Goal: Task Accomplishment & Management: Manage account settings

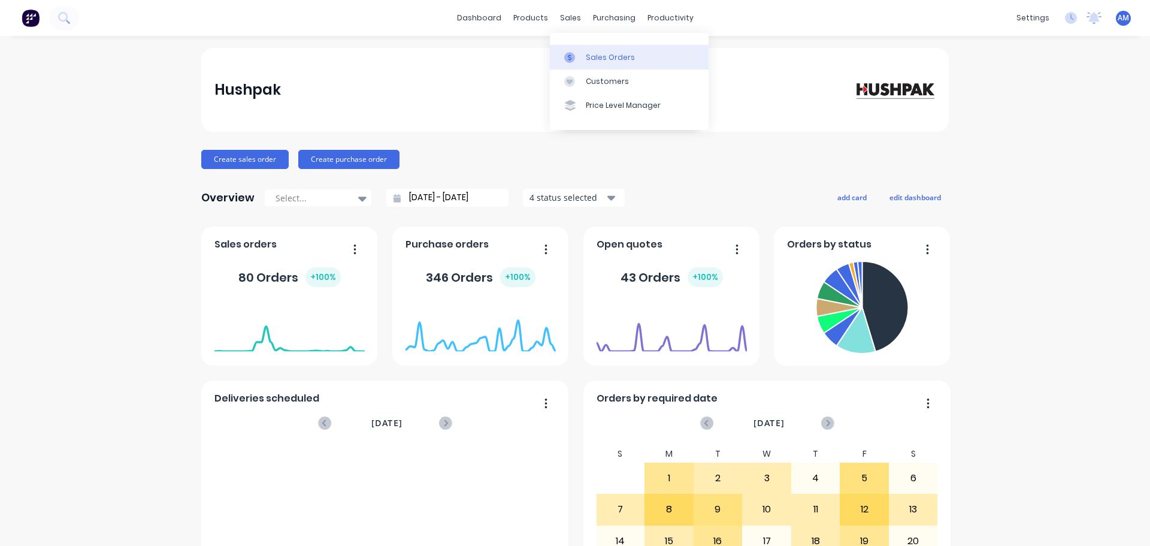
click at [592, 55] on div "Sales Orders" at bounding box center [610, 57] width 49 height 11
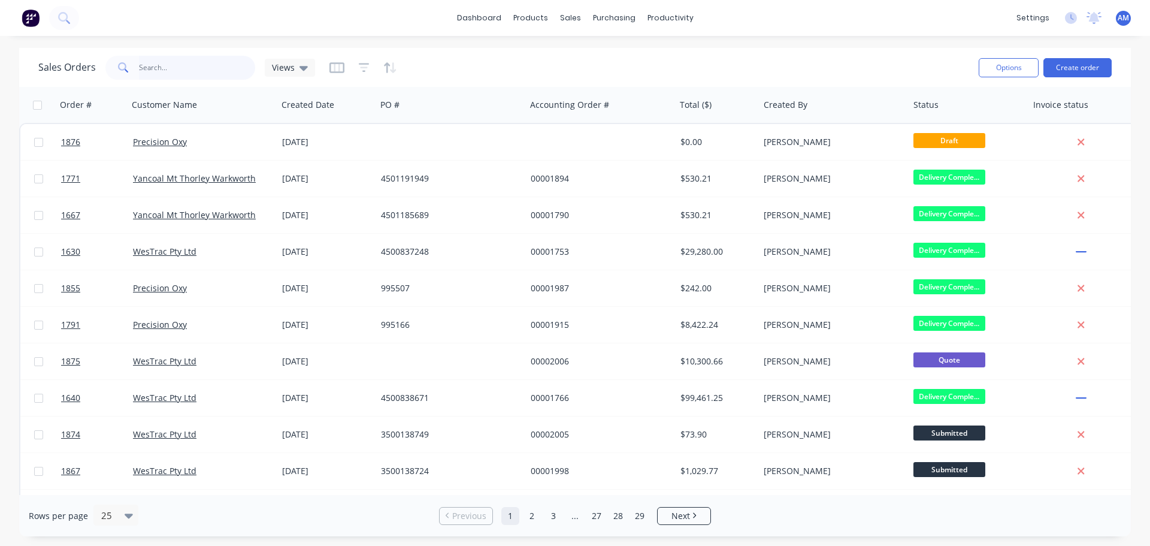
click at [194, 67] on input "text" at bounding box center [197, 68] width 117 height 24
type input "1660"
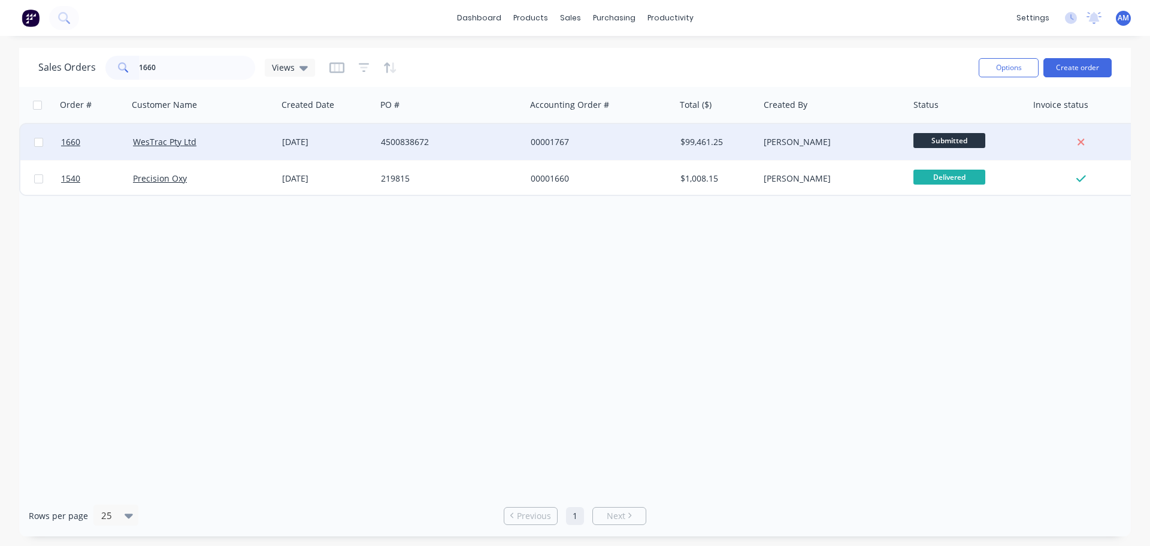
click at [366, 141] on div "24 Jul 2025" at bounding box center [326, 142] width 89 height 12
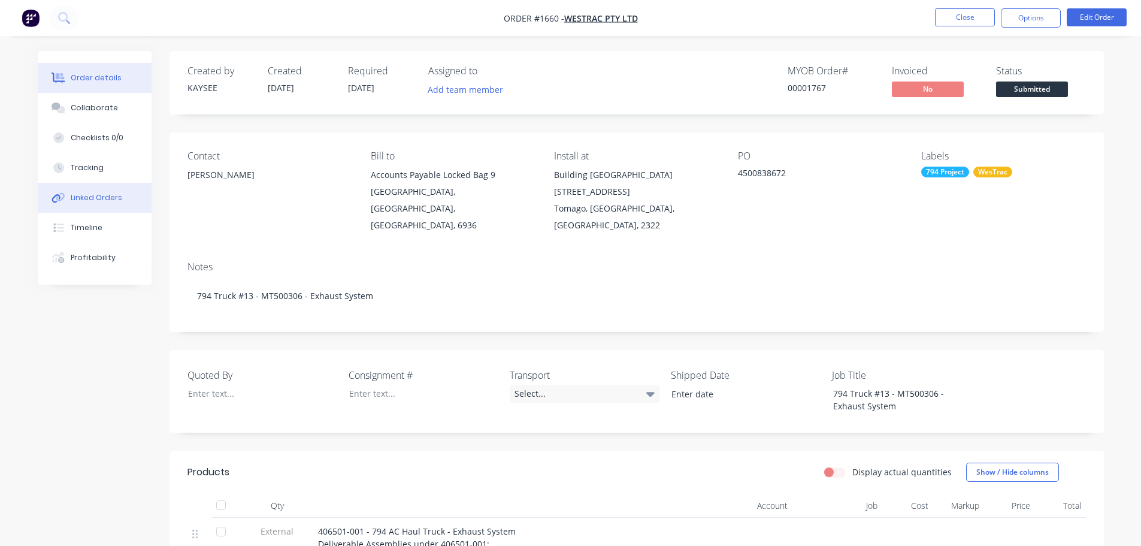
click at [87, 197] on div "Linked Orders" at bounding box center [97, 197] width 52 height 11
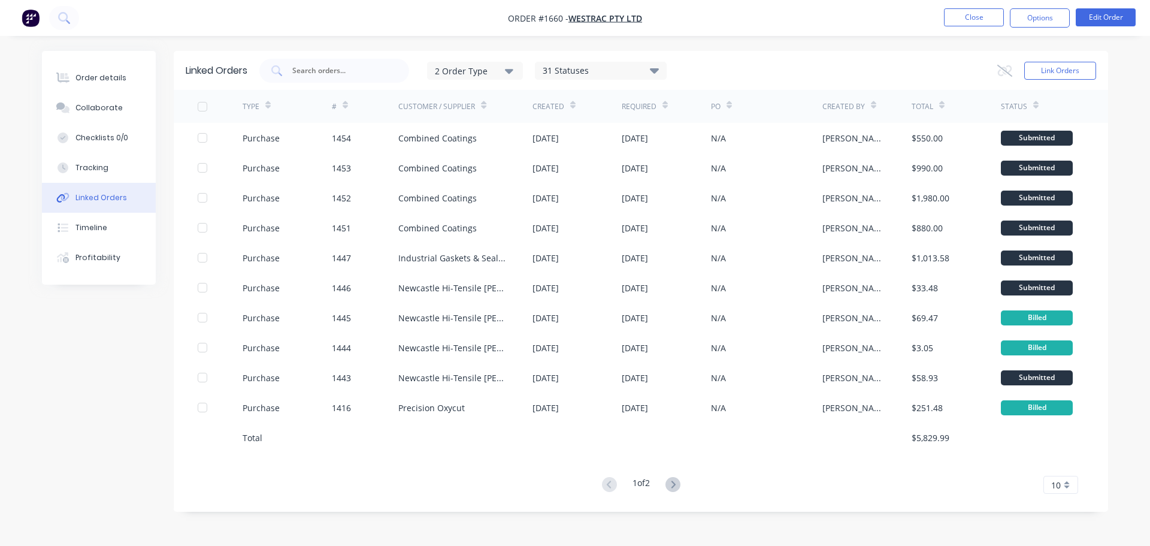
click at [1066, 480] on div "10" at bounding box center [1061, 485] width 35 height 18
click at [1061, 464] on div "35" at bounding box center [1061, 464] width 34 height 21
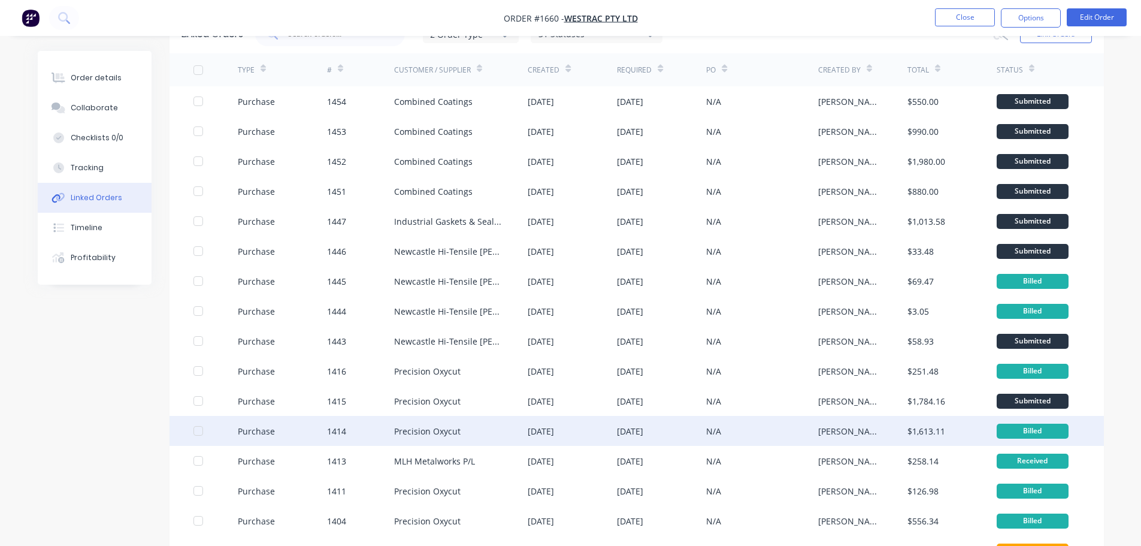
scroll to position [240, 0]
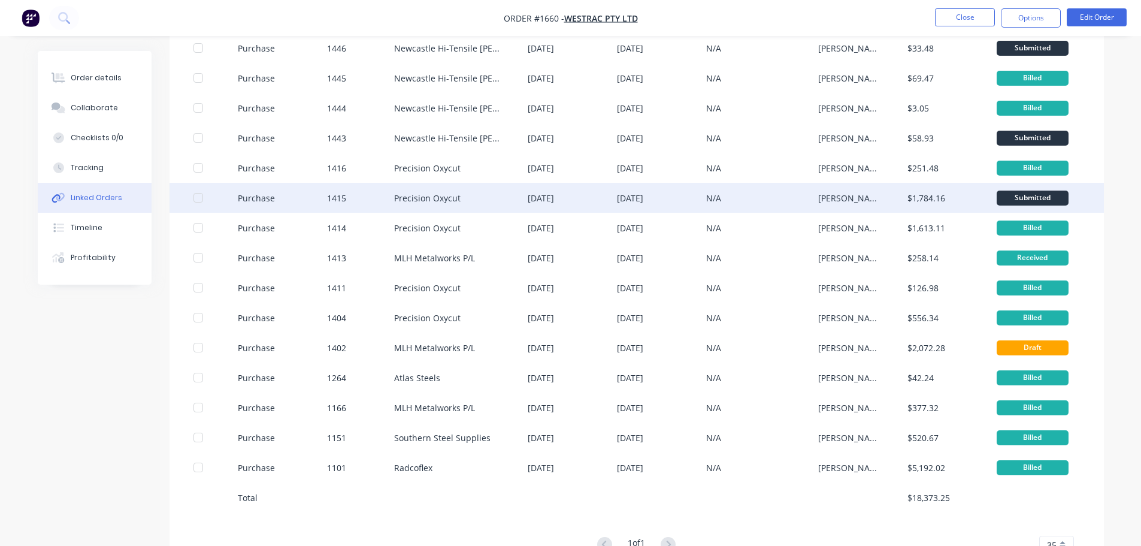
click at [444, 197] on div "Precision Oxycut" at bounding box center [427, 198] width 67 height 13
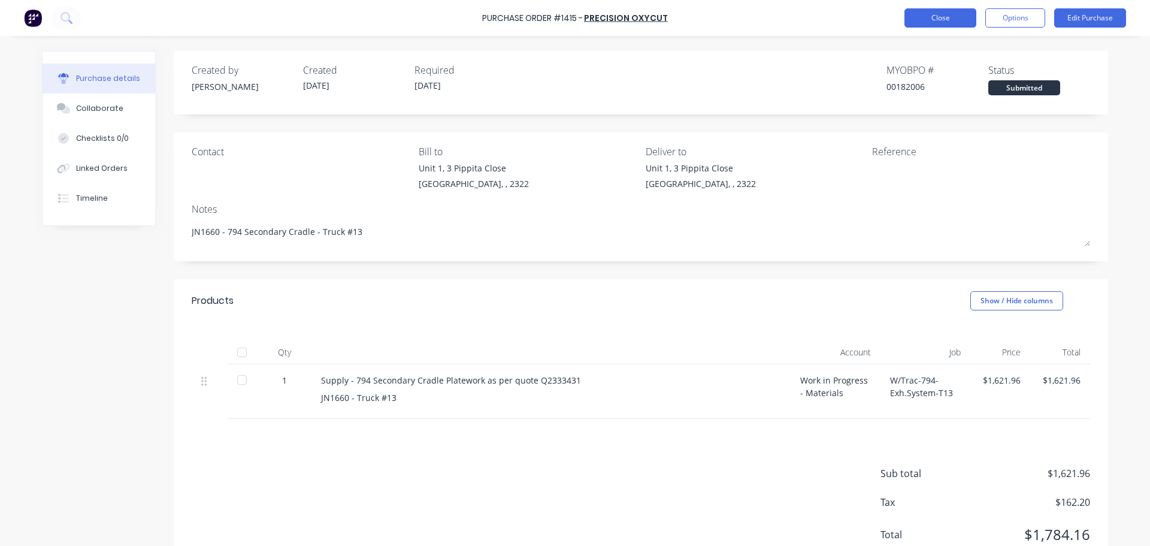
click at [930, 20] on button "Close" at bounding box center [941, 17] width 72 height 19
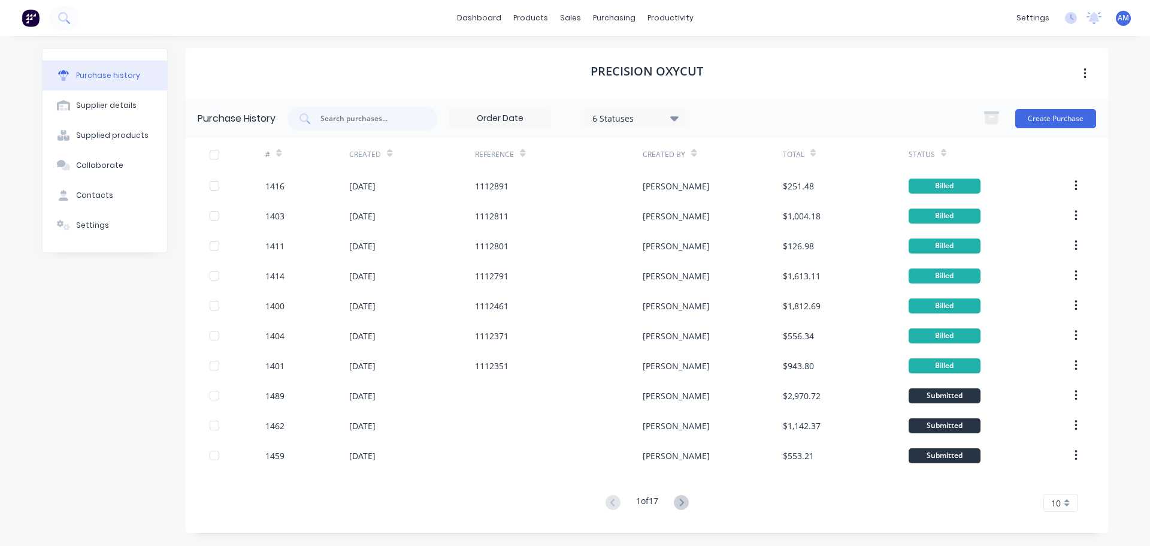
click at [1059, 500] on span "10" at bounding box center [1056, 503] width 10 height 13
click at [1060, 485] on div "35" at bounding box center [1061, 482] width 34 height 21
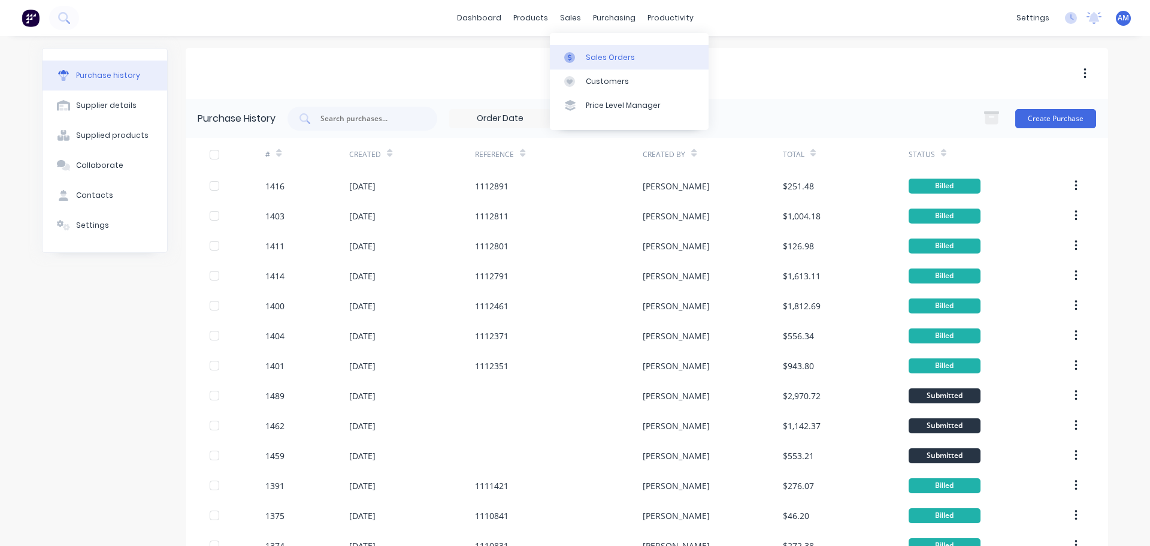
click at [601, 53] on div "Sales Orders" at bounding box center [610, 57] width 49 height 11
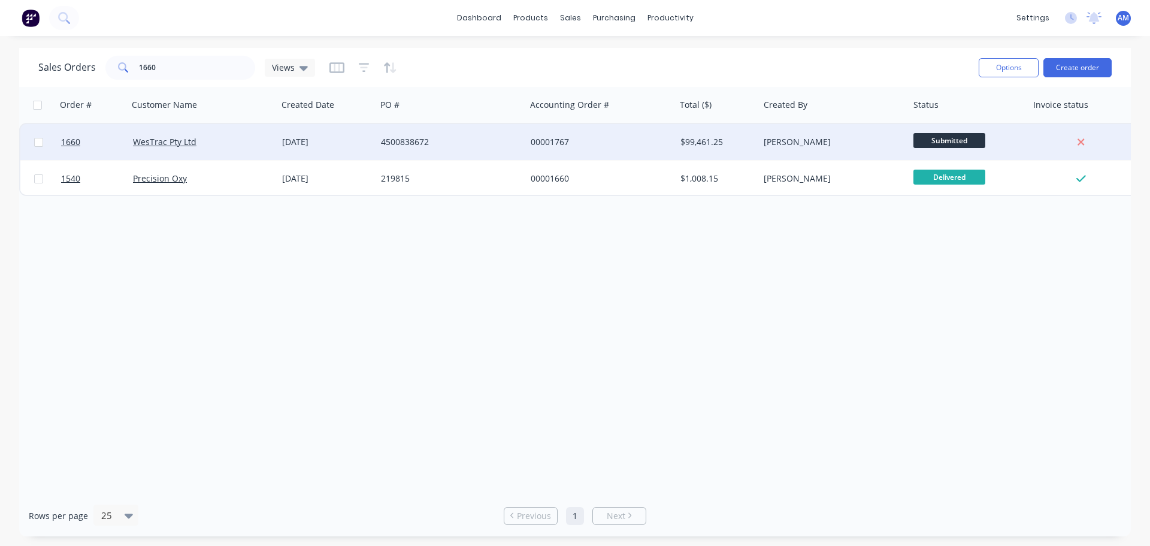
click at [402, 139] on div "4500838672" at bounding box center [447, 142] width 133 height 12
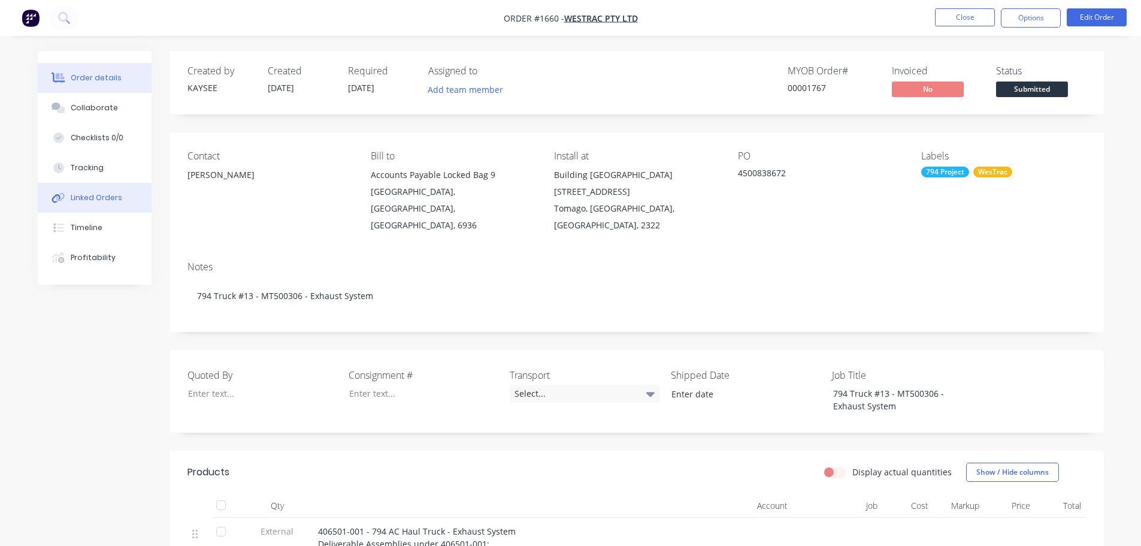
click at [94, 200] on div "Linked Orders" at bounding box center [97, 197] width 52 height 11
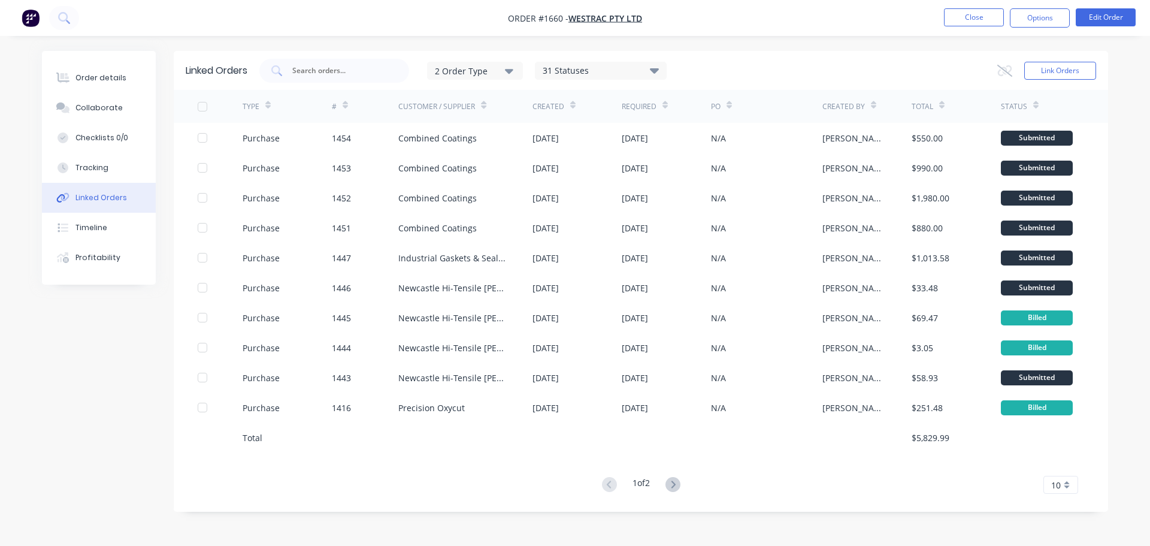
click at [1062, 479] on div "10" at bounding box center [1061, 485] width 35 height 18
click at [1059, 467] on div "35" at bounding box center [1061, 464] width 34 height 21
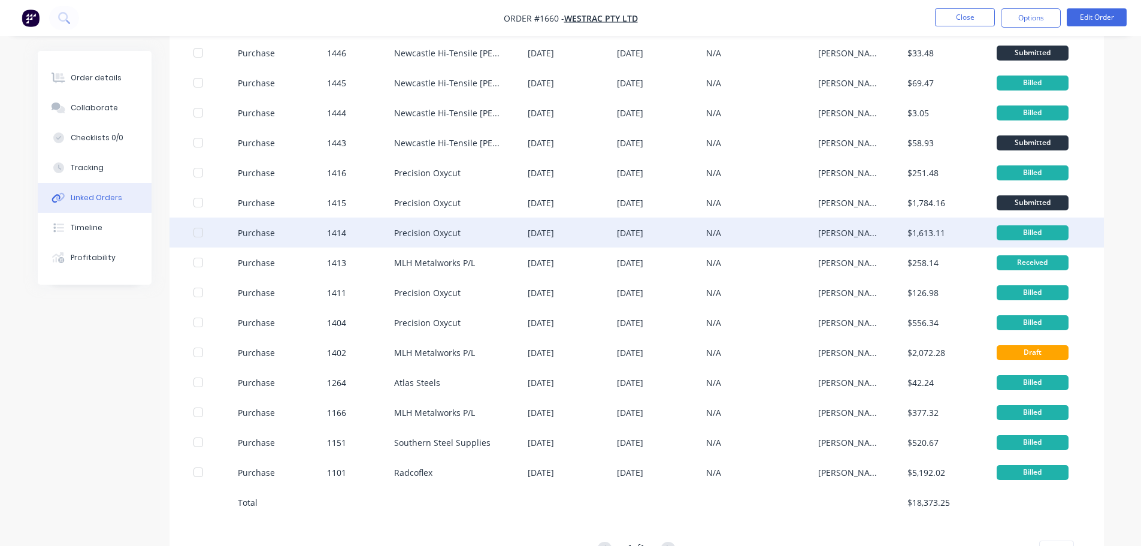
scroll to position [240, 0]
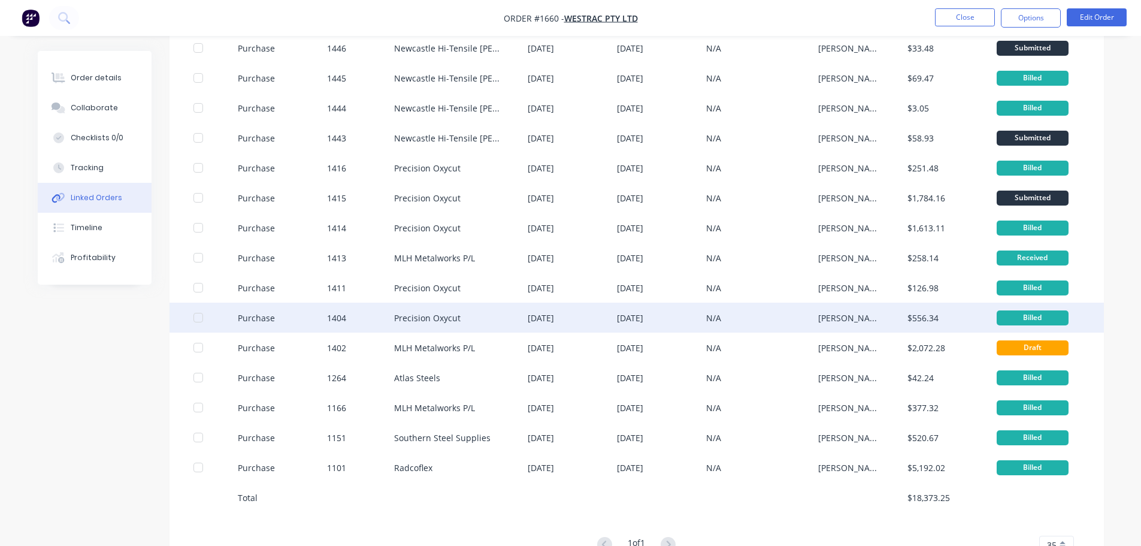
click at [909, 316] on div "$556.34" at bounding box center [923, 318] width 31 height 13
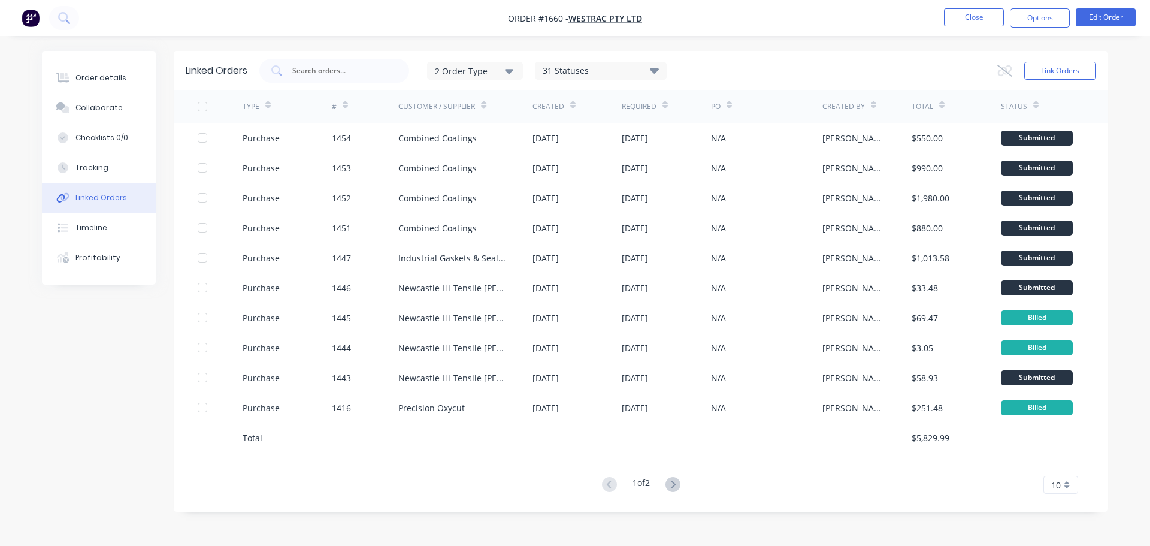
click at [1066, 486] on div "10" at bounding box center [1061, 485] width 35 height 18
click at [1058, 464] on div "35" at bounding box center [1061, 464] width 34 height 21
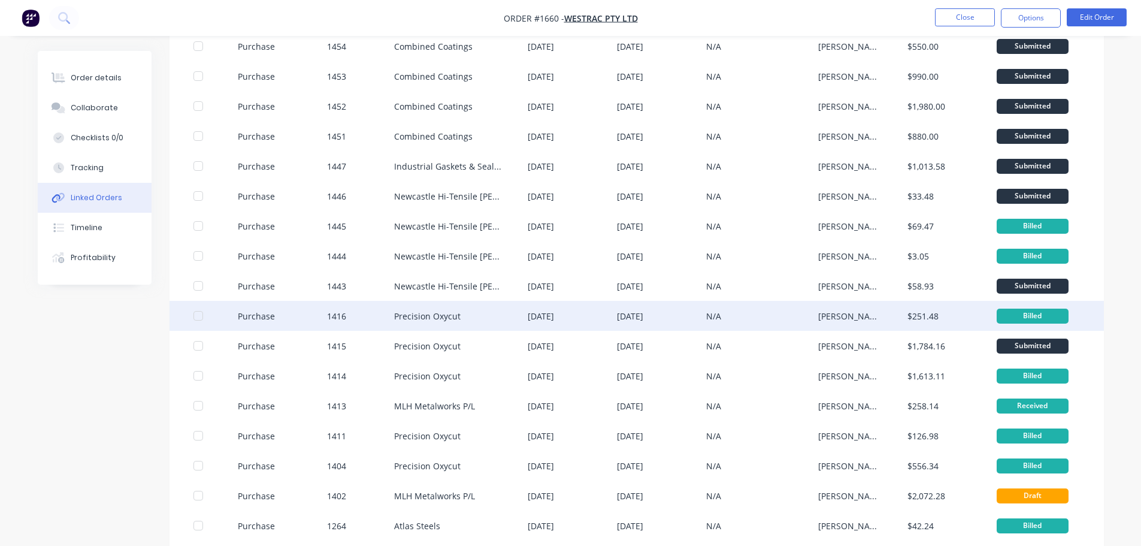
scroll to position [120, 0]
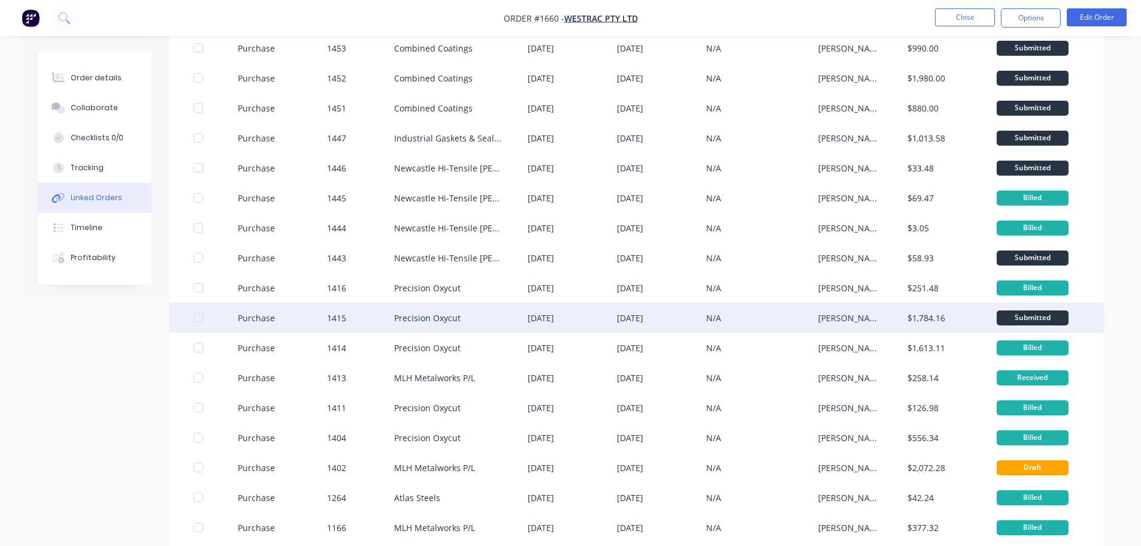
click at [554, 312] on div "[DATE]" at bounding box center [541, 318] width 26 height 13
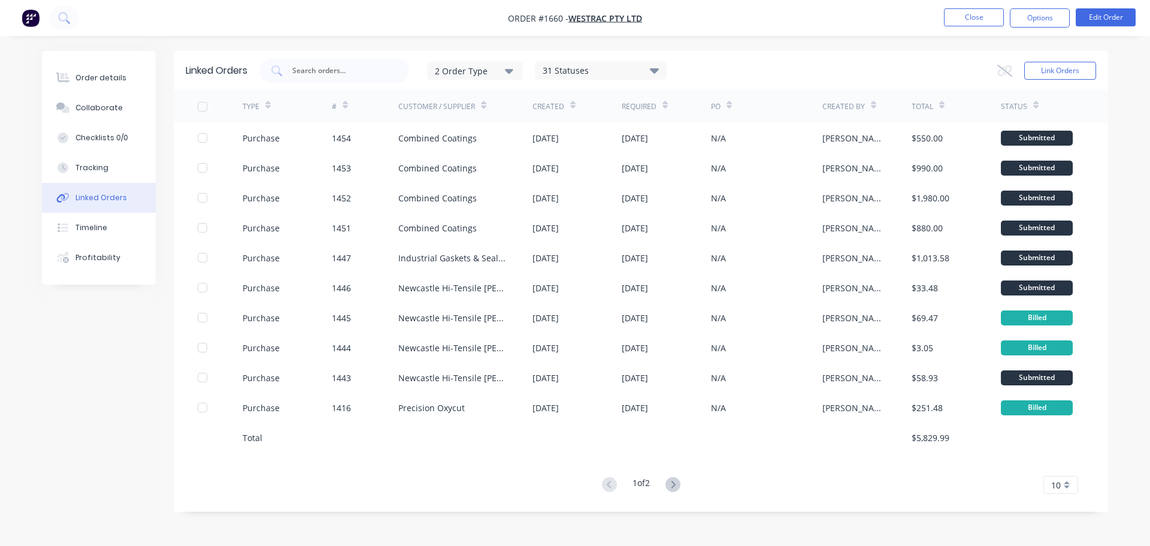
click at [1065, 486] on div "10" at bounding box center [1061, 485] width 35 height 18
click at [1062, 466] on div "35" at bounding box center [1061, 464] width 34 height 21
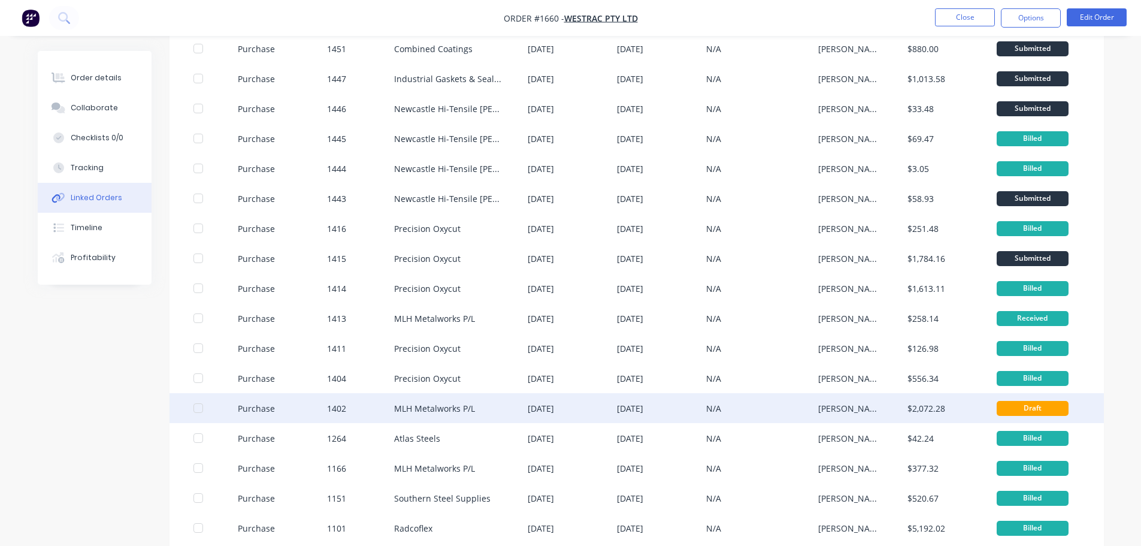
scroll to position [180, 0]
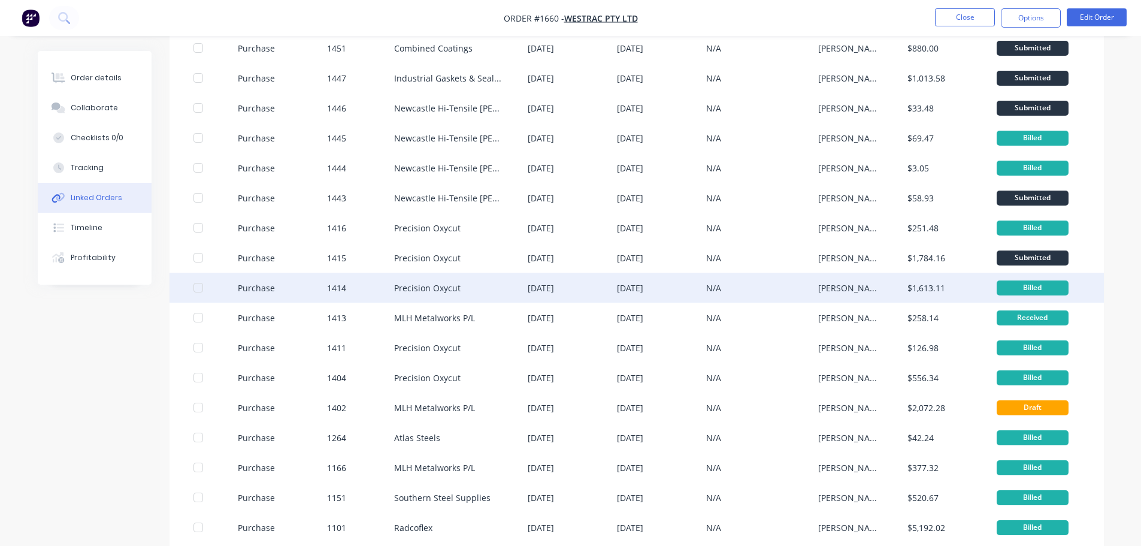
click at [473, 288] on div "Precision Oxycut" at bounding box center [461, 288] width 134 height 30
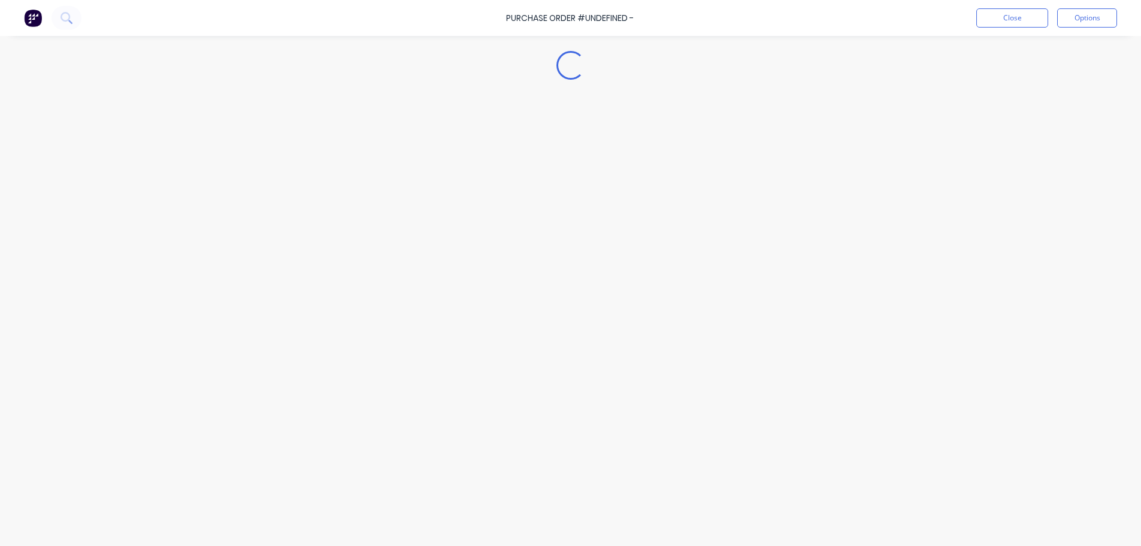
type textarea "x"
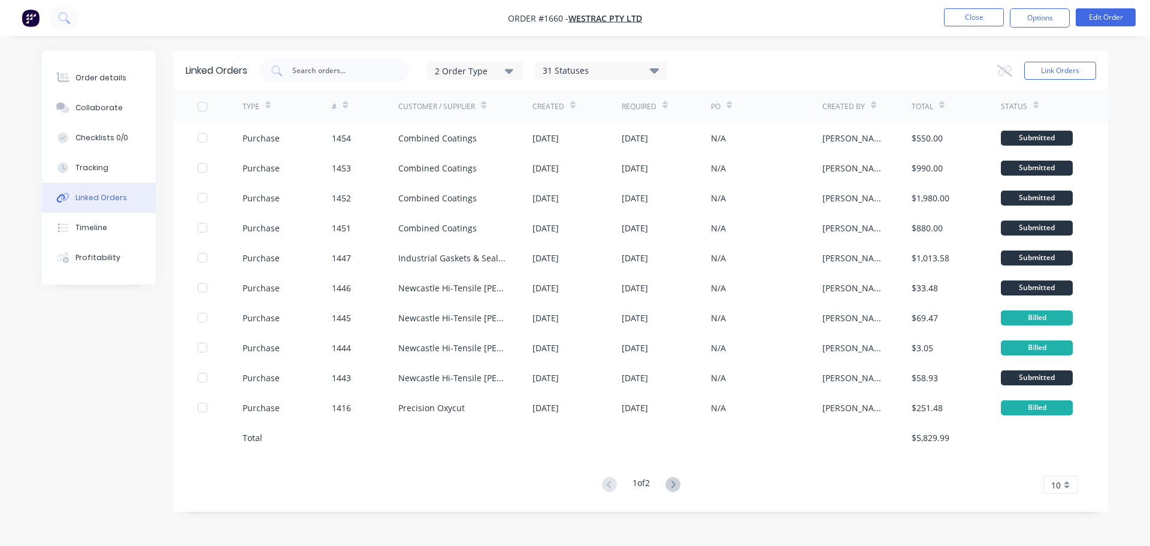
click at [1063, 484] on div "10" at bounding box center [1061, 485] width 35 height 18
click at [1059, 465] on div "35" at bounding box center [1061, 464] width 34 height 21
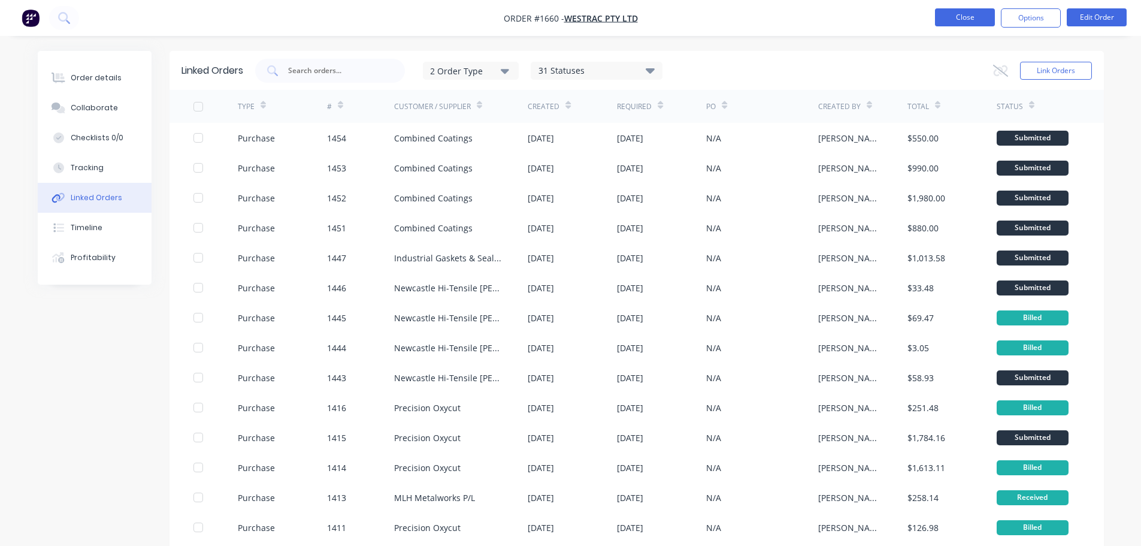
drag, startPoint x: 962, startPoint y: 10, endPoint x: 960, endPoint y: 16, distance: 6.3
click at [960, 16] on button "Close" at bounding box center [965, 17] width 60 height 18
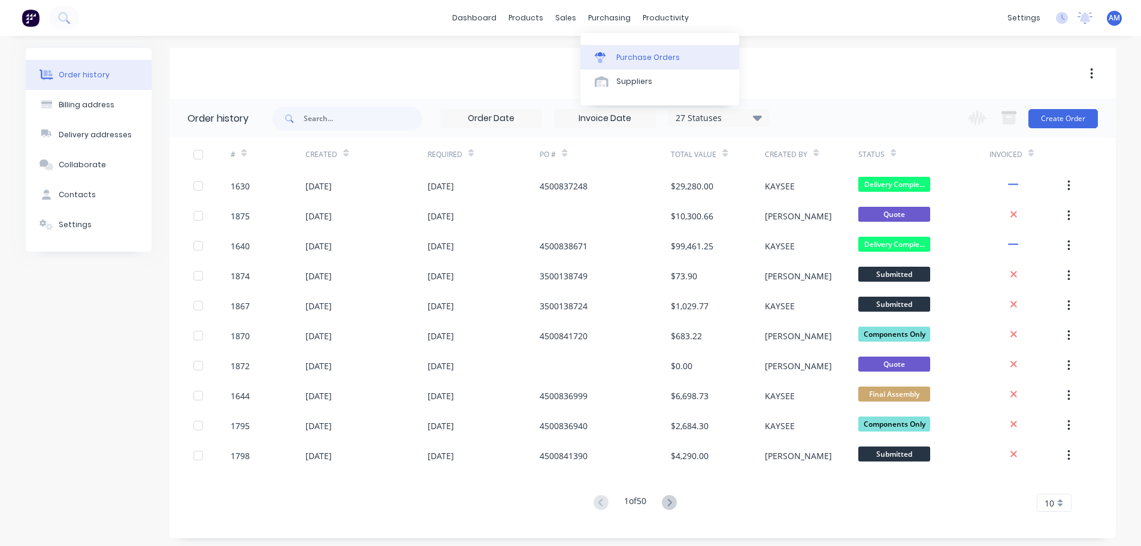
click at [636, 53] on div "Purchase Orders" at bounding box center [648, 57] width 64 height 11
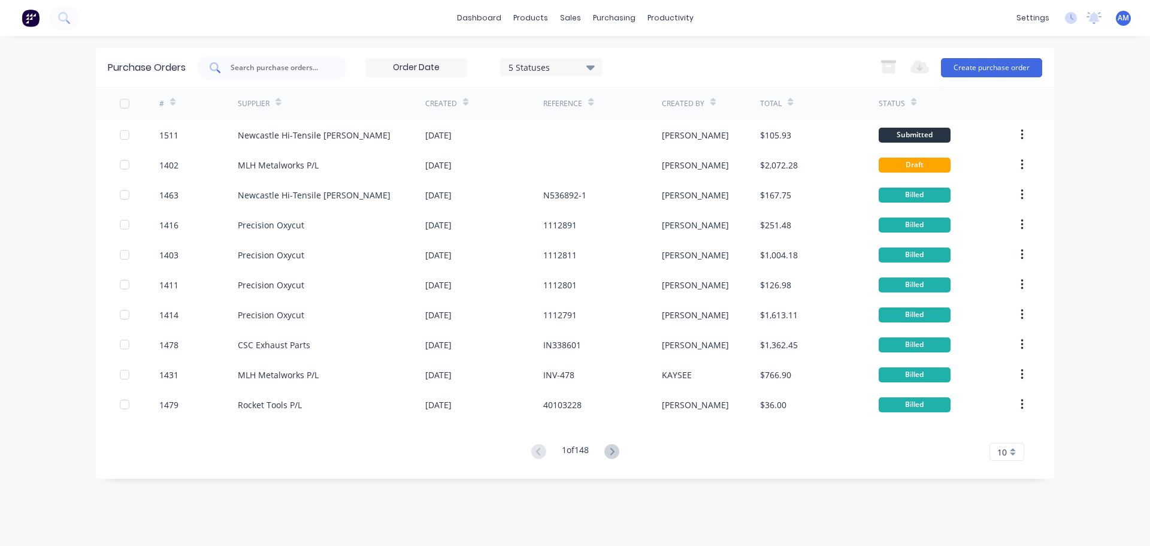
click at [315, 64] on input "text" at bounding box center [278, 68] width 99 height 12
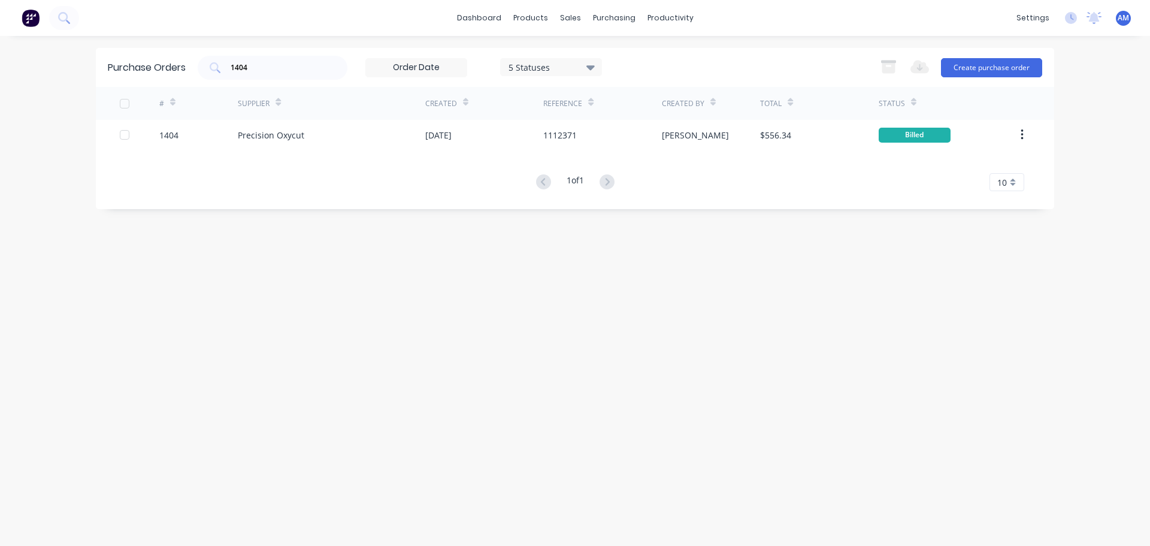
drag, startPoint x: 317, startPoint y: 64, endPoint x: 261, endPoint y: 237, distance: 181.5
click at [261, 237] on div "Purchase Orders 1404 5 Statuses 5 Statuses Export to Excel (XLSX) Create purcha…" at bounding box center [575, 291] width 959 height 486
click at [265, 67] on input "1404" at bounding box center [278, 68] width 99 height 12
type input "1402"
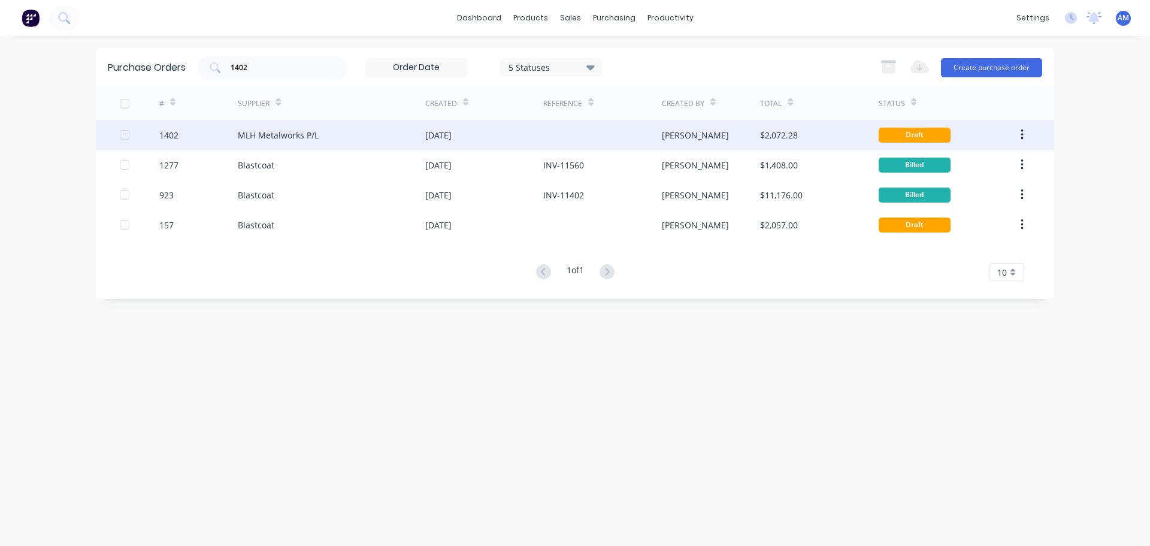
click at [315, 133] on div "MLH Metalworks P/L" at bounding box center [278, 135] width 81 height 13
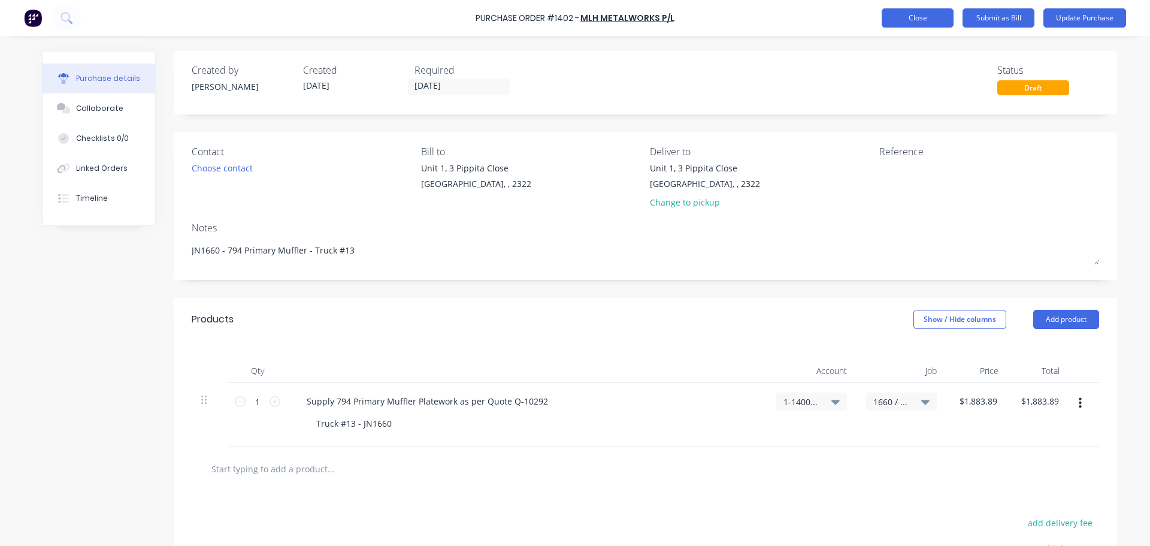
type textarea "x"
click at [922, 18] on button "Close" at bounding box center [918, 17] width 72 height 19
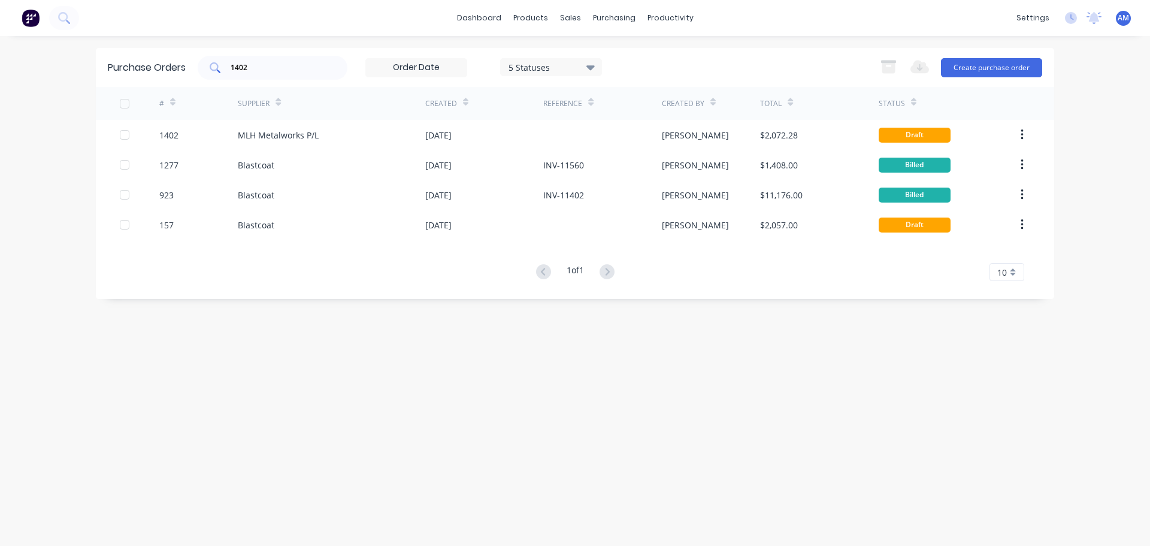
click at [299, 57] on div "1402" at bounding box center [273, 68] width 150 height 24
type input "1403"
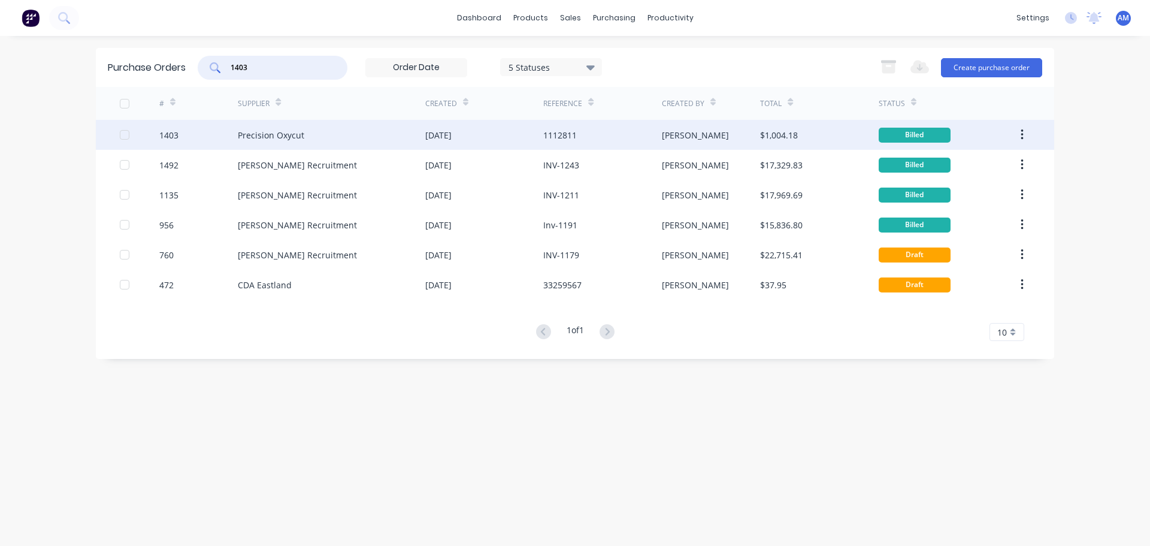
click at [439, 139] on div "[DATE]" at bounding box center [438, 135] width 26 height 13
type textarea "x"
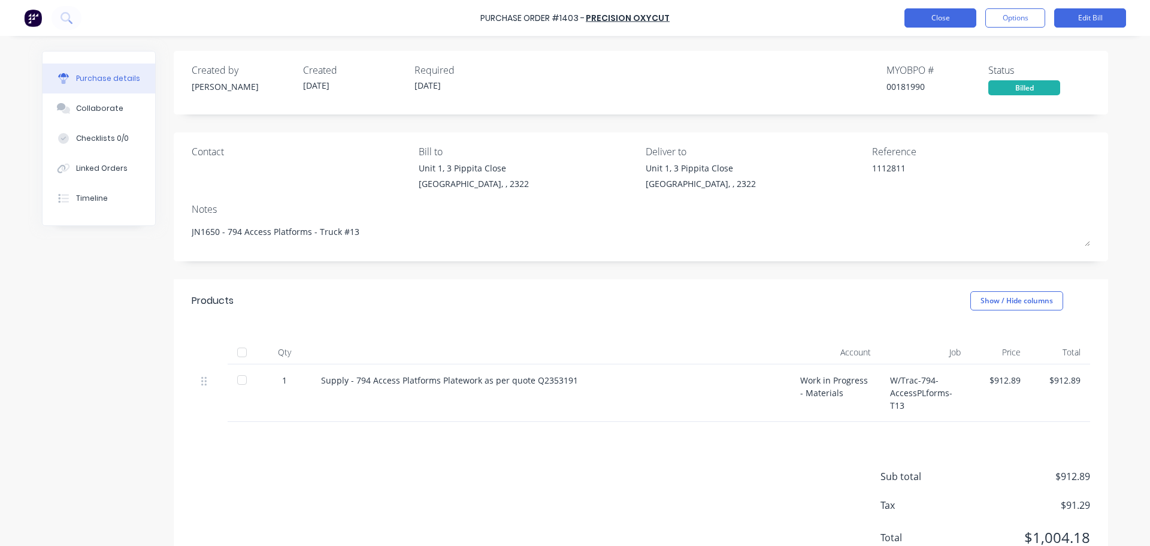
click at [924, 18] on button "Close" at bounding box center [941, 17] width 72 height 19
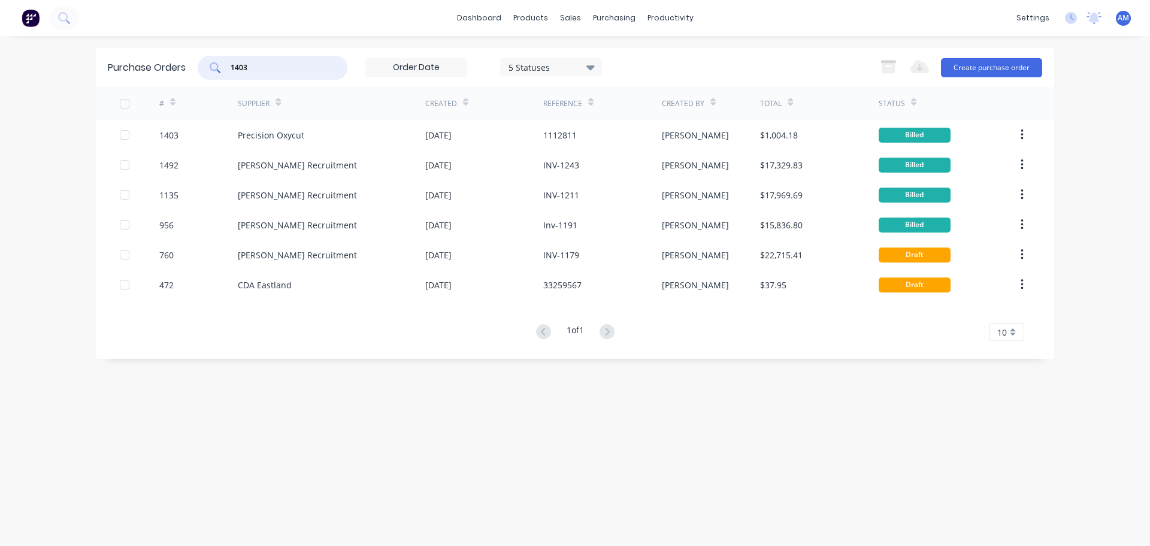
drag, startPoint x: 256, startPoint y: 68, endPoint x: 232, endPoint y: 67, distance: 24.0
click at [232, 67] on input "1403" at bounding box center [278, 68] width 99 height 12
type input "1416"
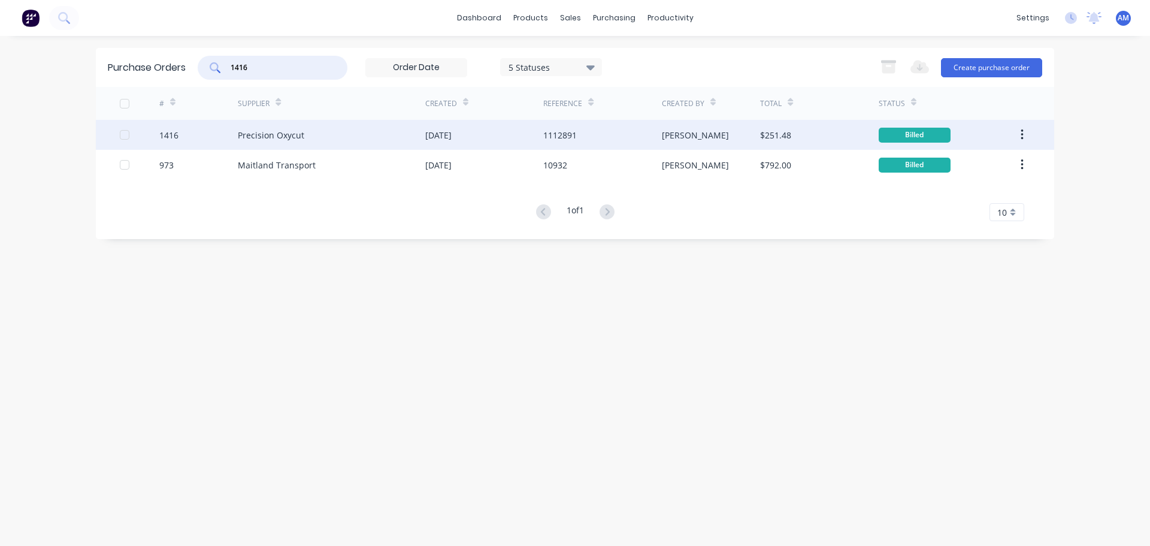
click at [314, 134] on div "Precision Oxycut" at bounding box center [332, 135] width 188 height 30
type textarea "x"
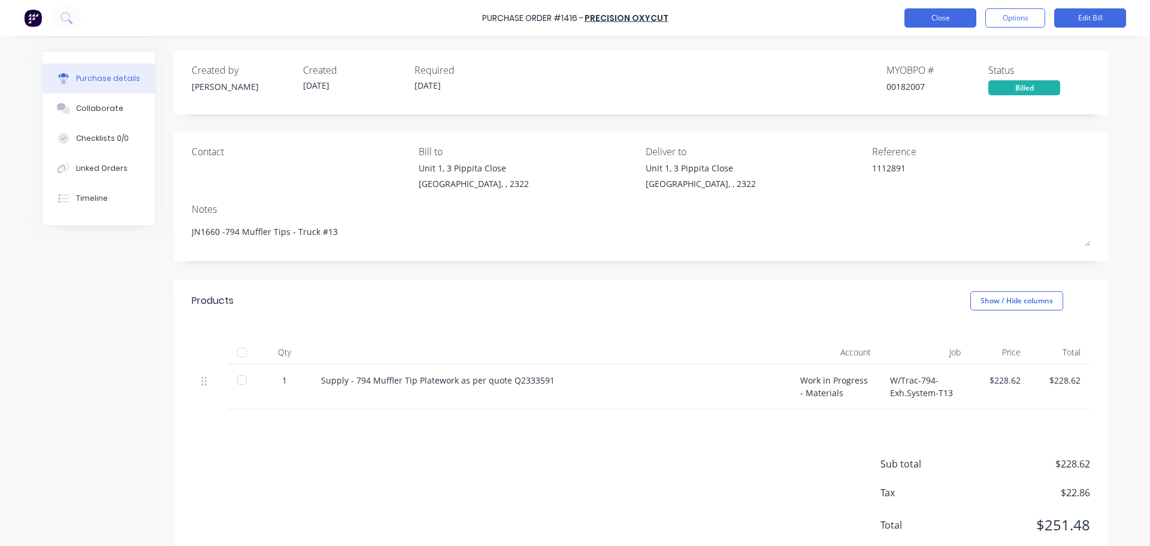
click at [942, 19] on button "Close" at bounding box center [941, 17] width 72 height 19
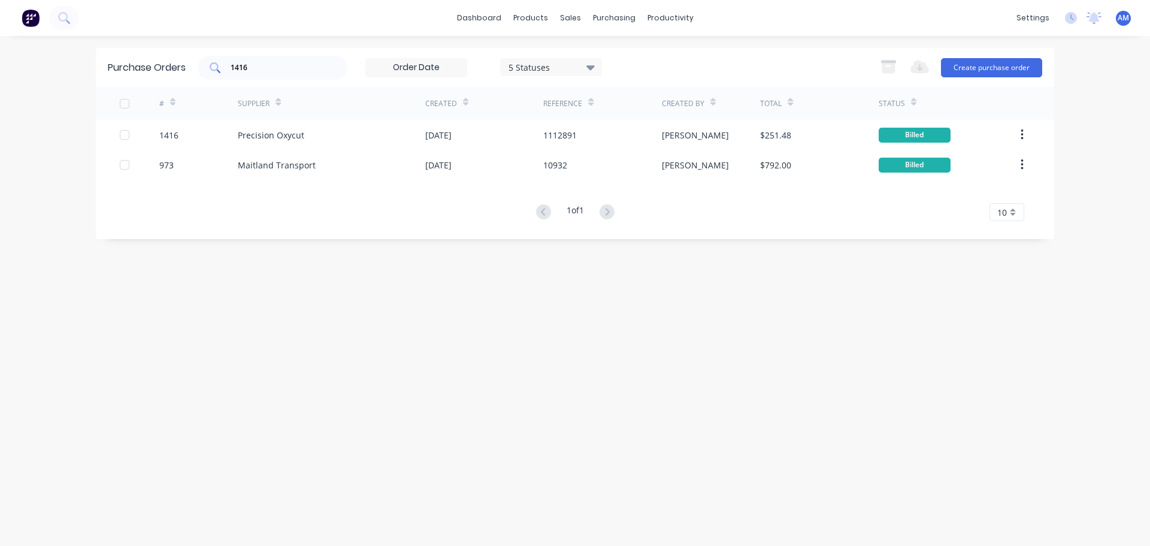
click at [271, 64] on input "1416" at bounding box center [278, 68] width 99 height 12
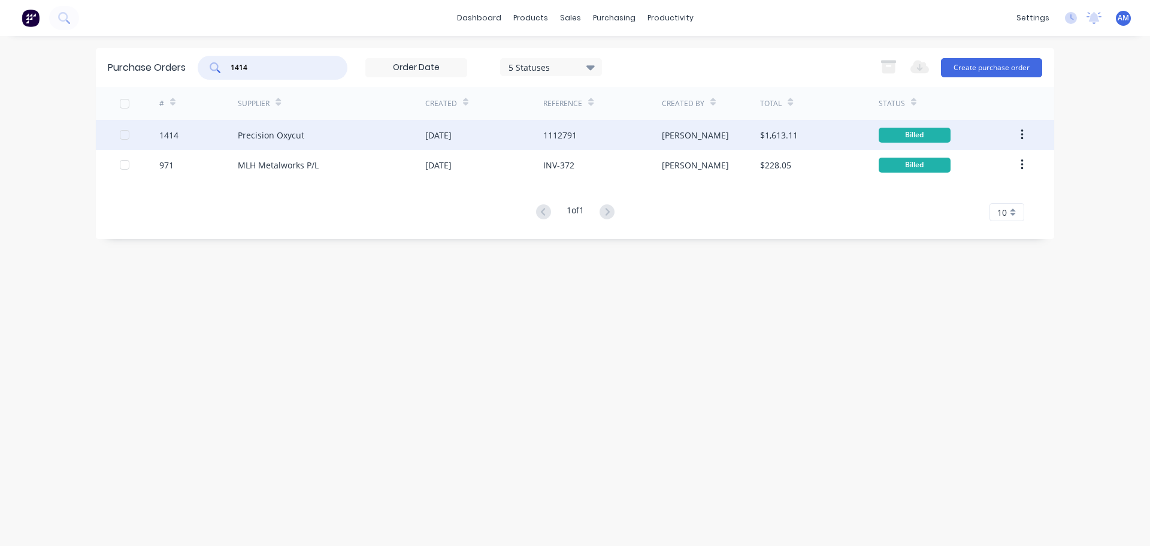
type input "1414"
click at [422, 133] on div "Precision Oxycut" at bounding box center [332, 135] width 188 height 30
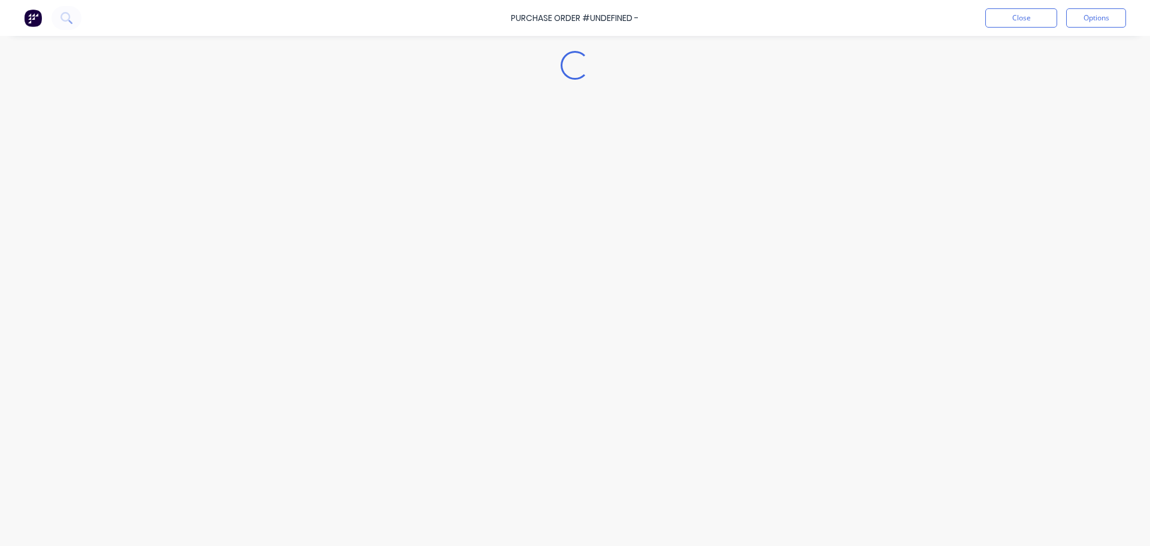
type textarea "x"
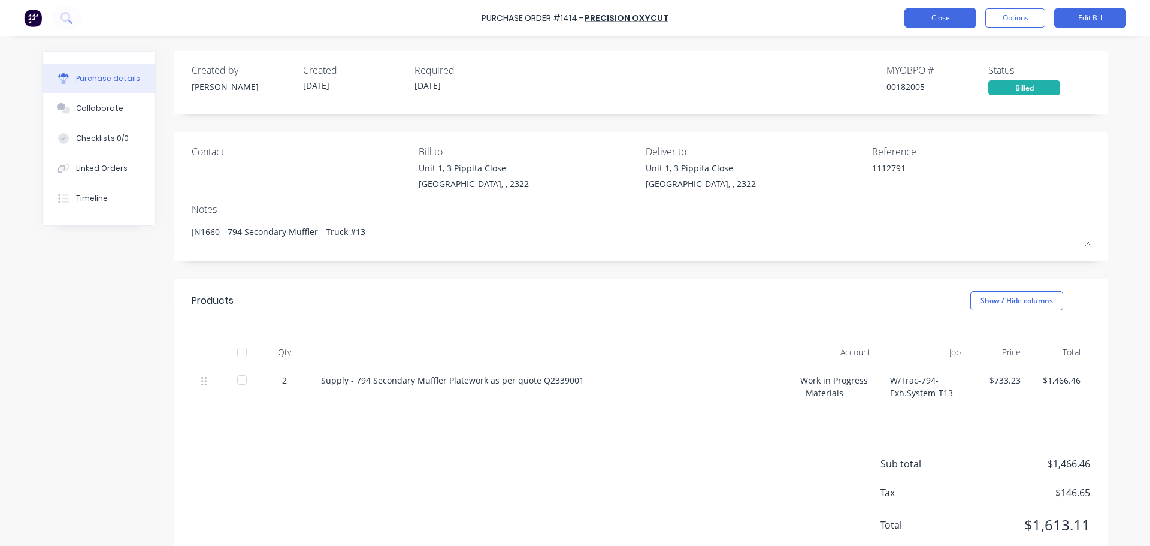
click at [947, 24] on button "Close" at bounding box center [941, 17] width 72 height 19
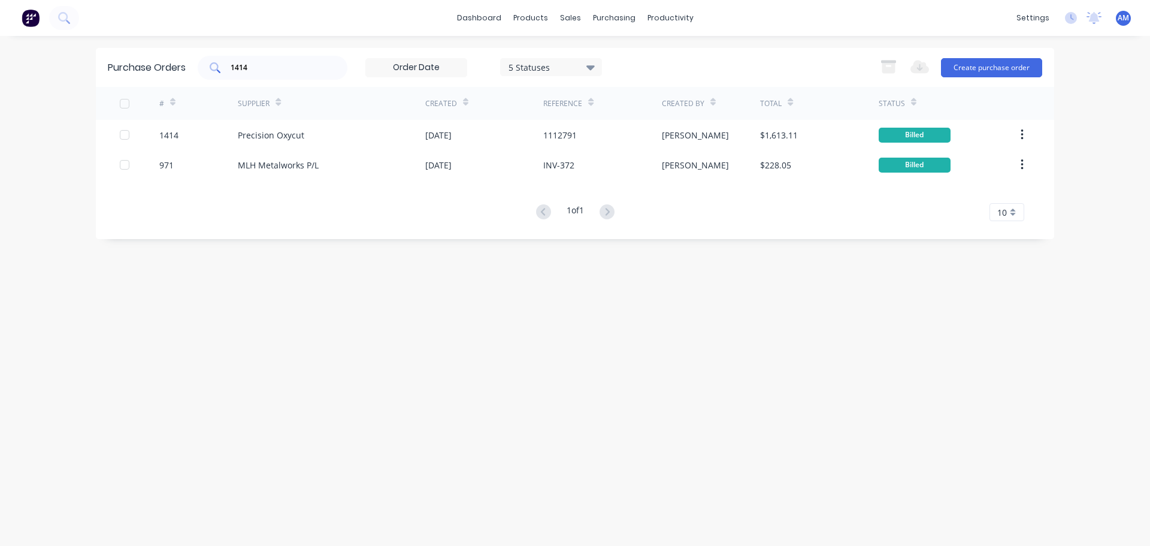
click at [262, 66] on input "1414" at bounding box center [278, 68] width 99 height 12
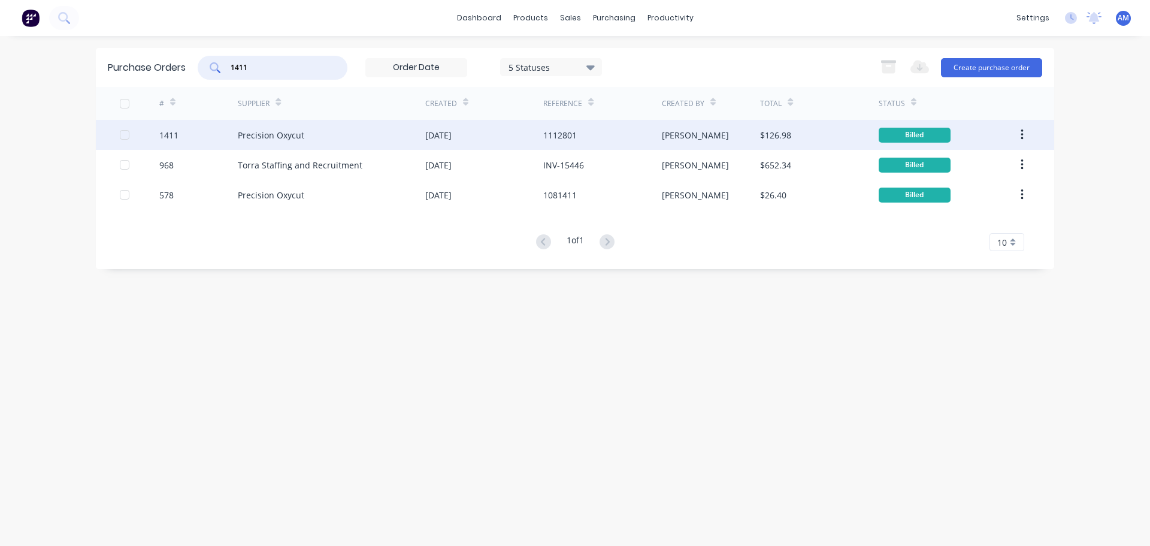
type input "1411"
click at [430, 130] on div "[DATE]" at bounding box center [438, 135] width 26 height 13
type textarea "x"
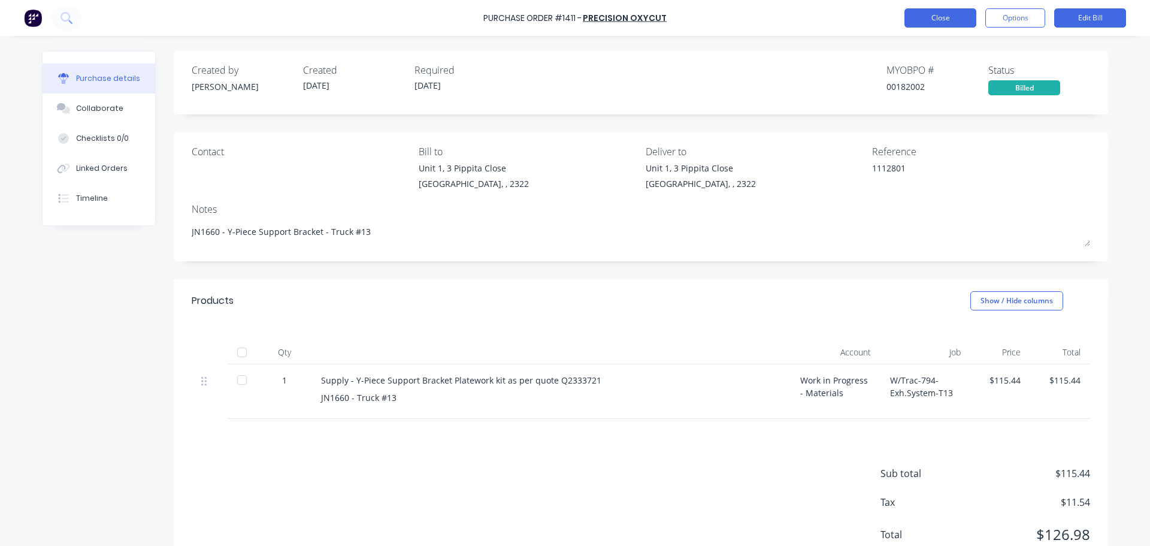
click at [948, 18] on button "Close" at bounding box center [941, 17] width 72 height 19
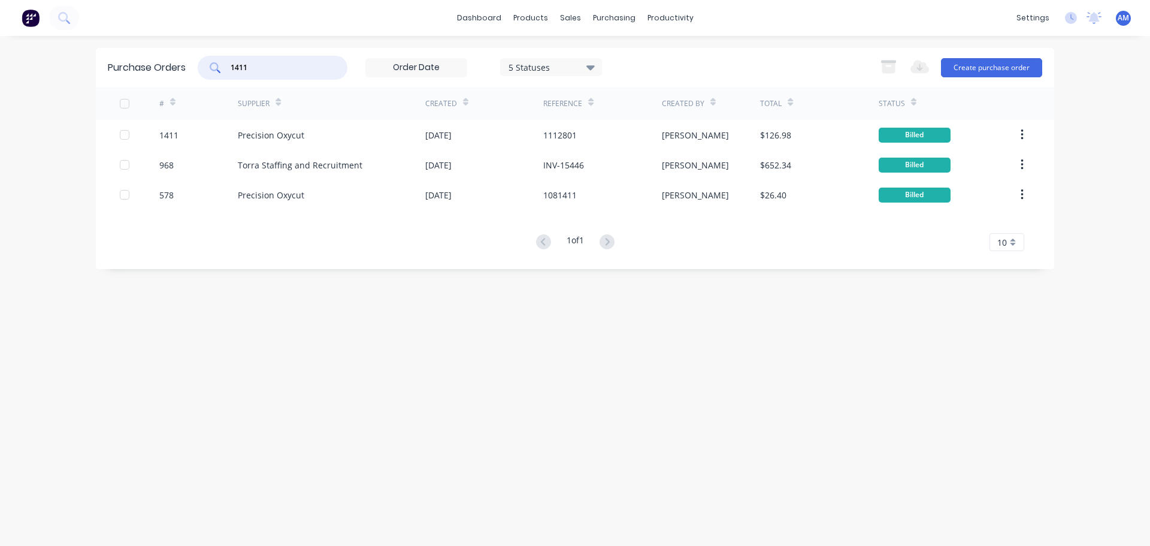
click at [285, 64] on input "1411" at bounding box center [278, 68] width 99 height 12
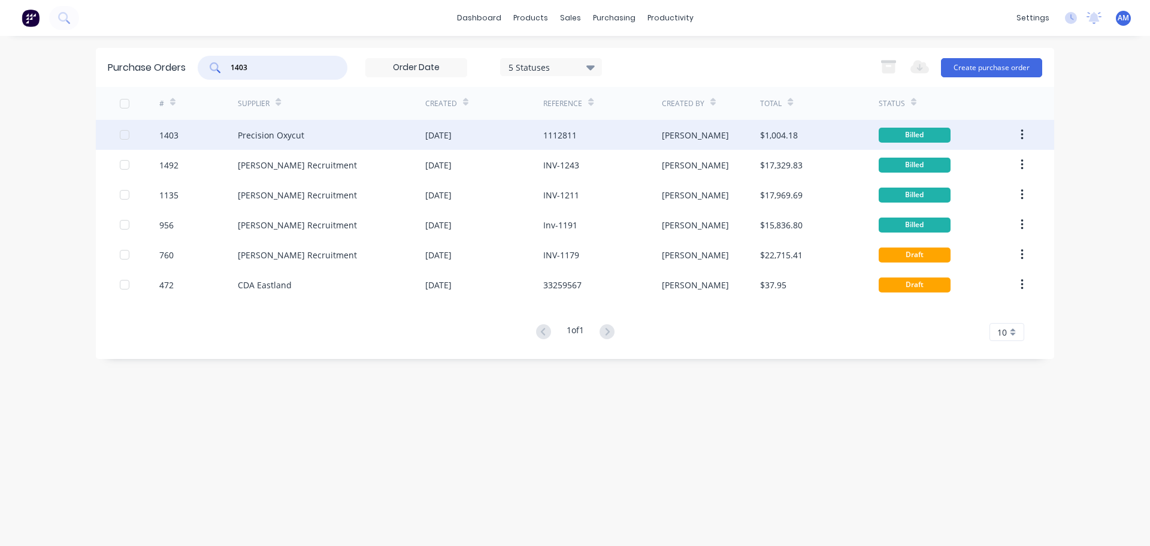
type input "1403"
click at [444, 131] on div "[DATE]" at bounding box center [438, 135] width 26 height 13
type textarea "x"
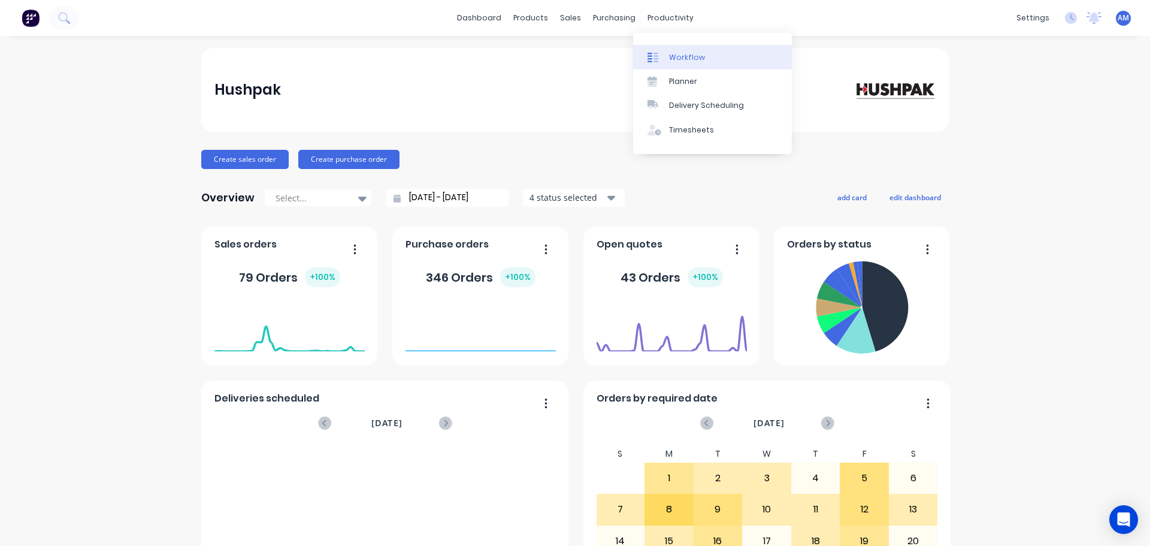
click at [684, 56] on div "Workflow" at bounding box center [687, 57] width 36 height 11
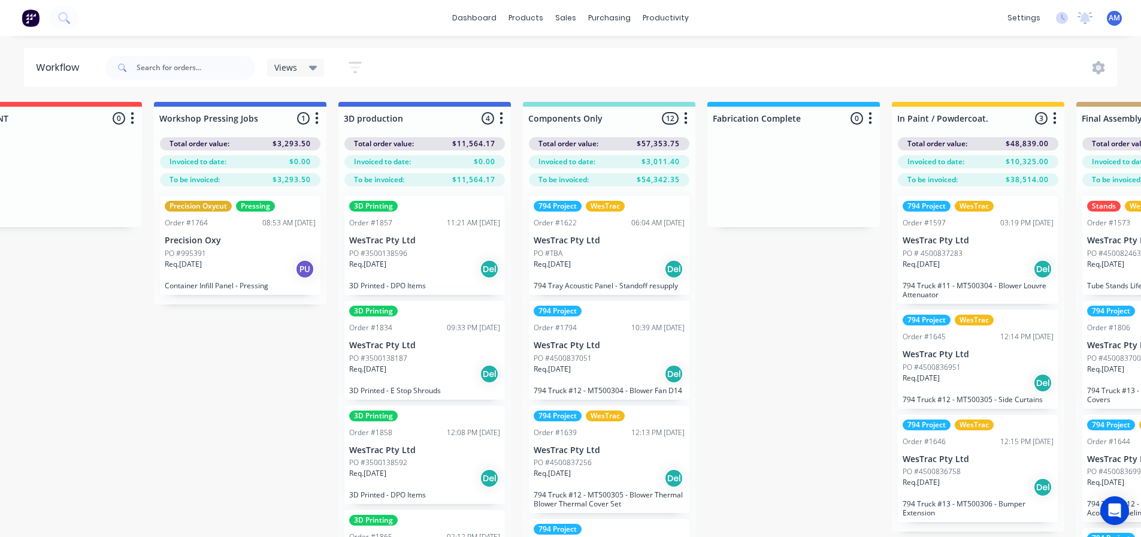
scroll to position [0, 981]
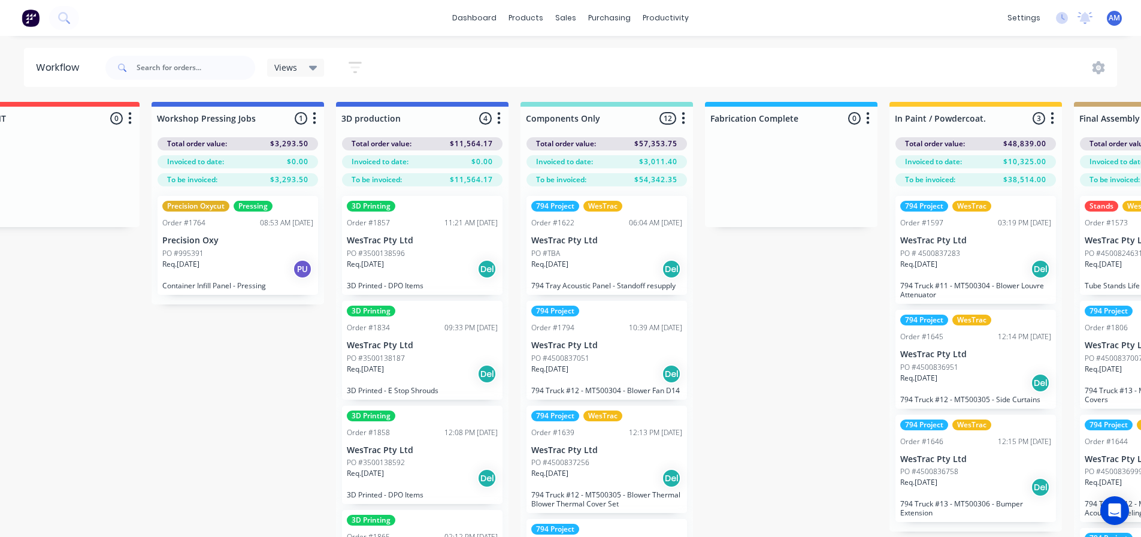
click at [226, 258] on div "PO #995391" at bounding box center [237, 253] width 151 height 11
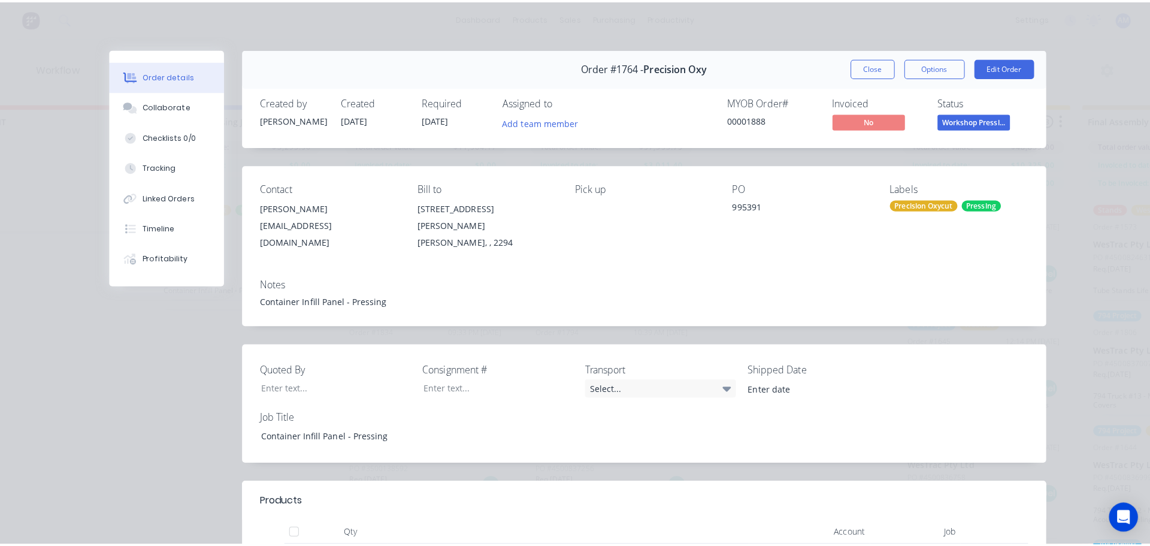
scroll to position [0, 0]
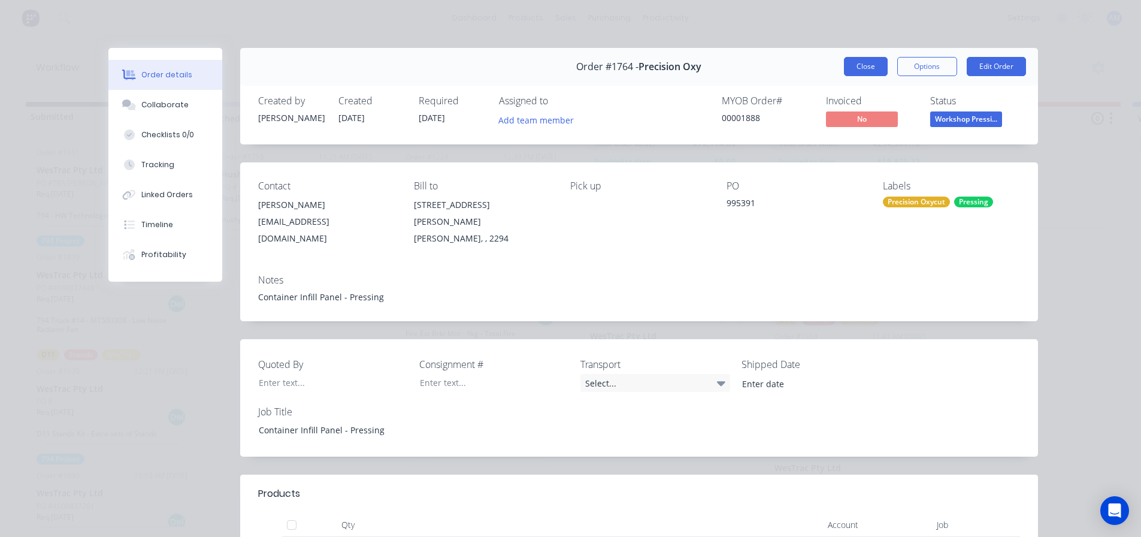
click at [864, 67] on button "Close" at bounding box center [866, 66] width 44 height 19
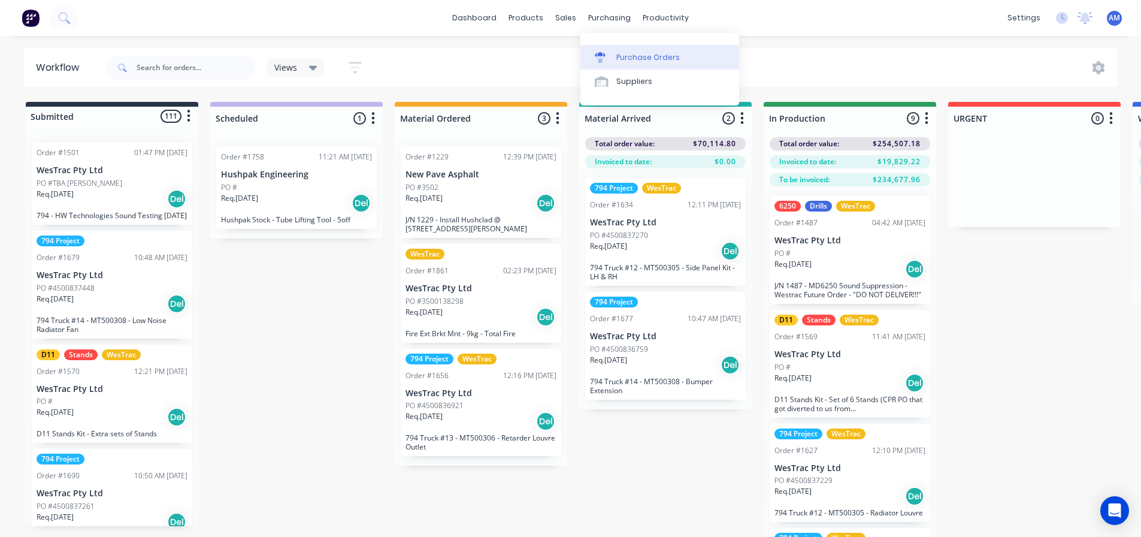
click at [626, 58] on div "Purchase Orders" at bounding box center [648, 57] width 64 height 11
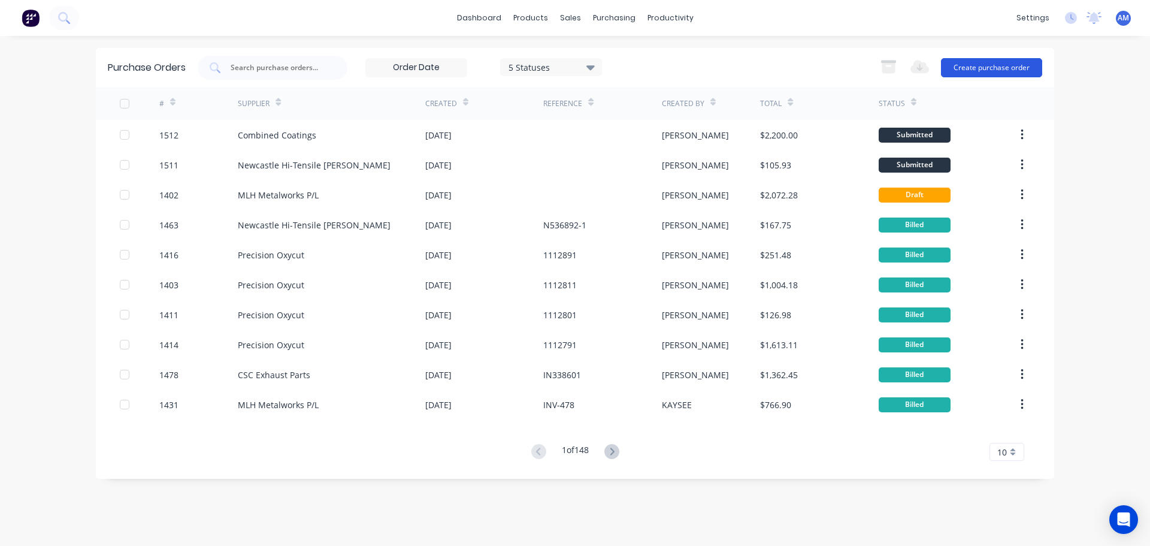
click at [980, 64] on button "Create purchase order" at bounding box center [991, 67] width 101 height 19
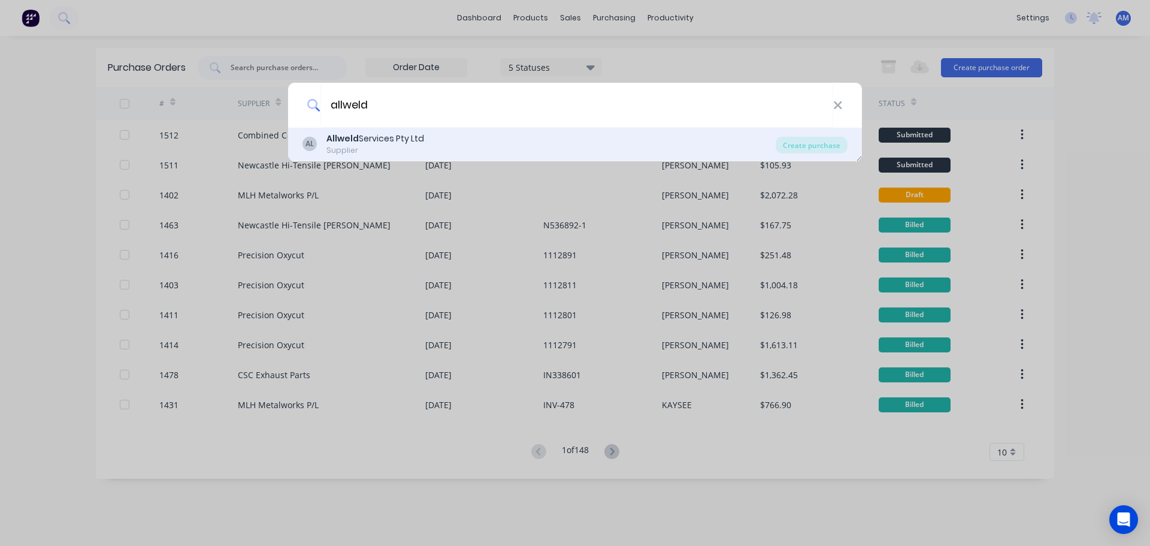
type input "allweld"
click at [370, 138] on div "Allweld Services Pty Ltd" at bounding box center [376, 138] width 98 height 13
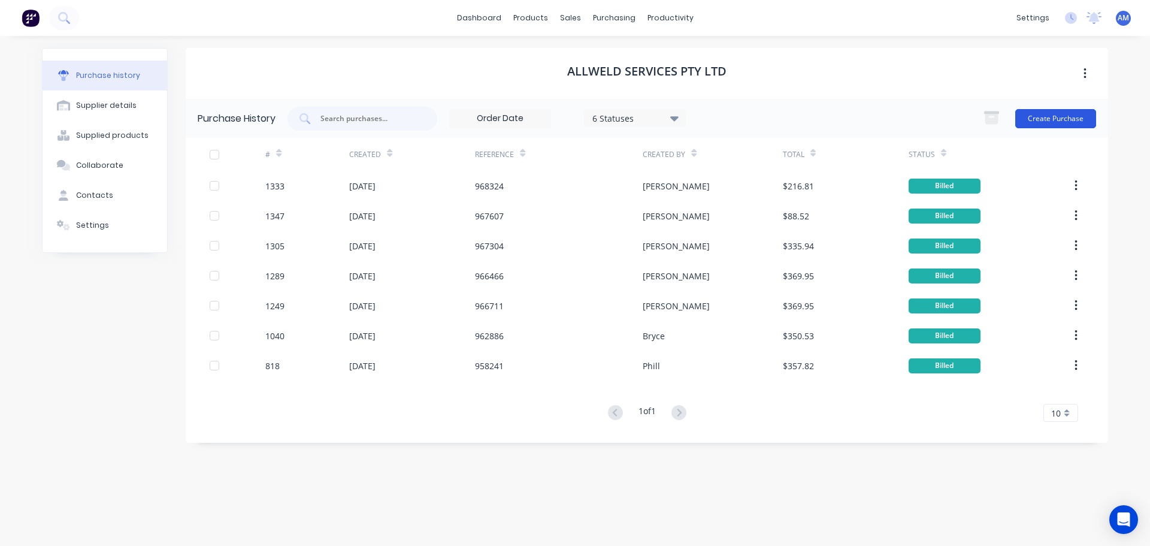
click at [1041, 116] on button "Create Purchase" at bounding box center [1055, 118] width 81 height 19
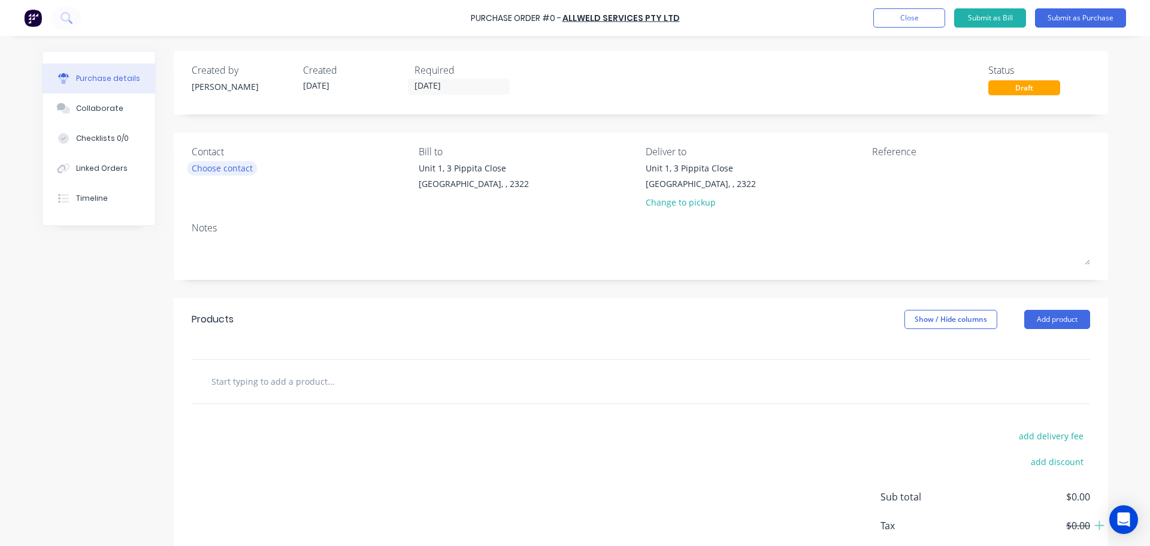
click at [226, 171] on div "Choose contact" at bounding box center [222, 168] width 61 height 13
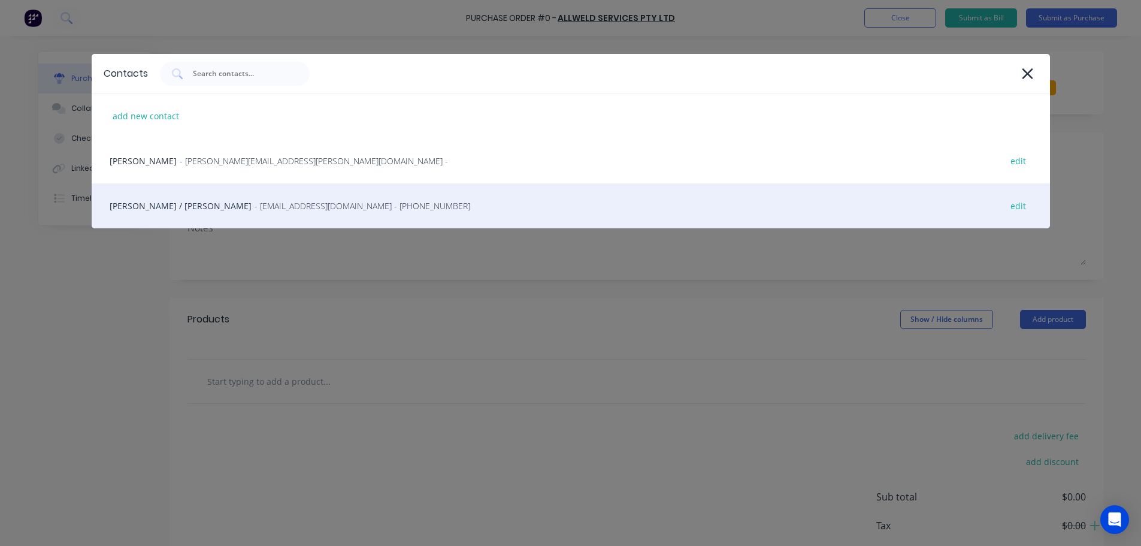
click at [255, 202] on span "- [EMAIL_ADDRESS][DOMAIN_NAME] - [PHONE_NUMBER]" at bounding box center [363, 206] width 216 height 13
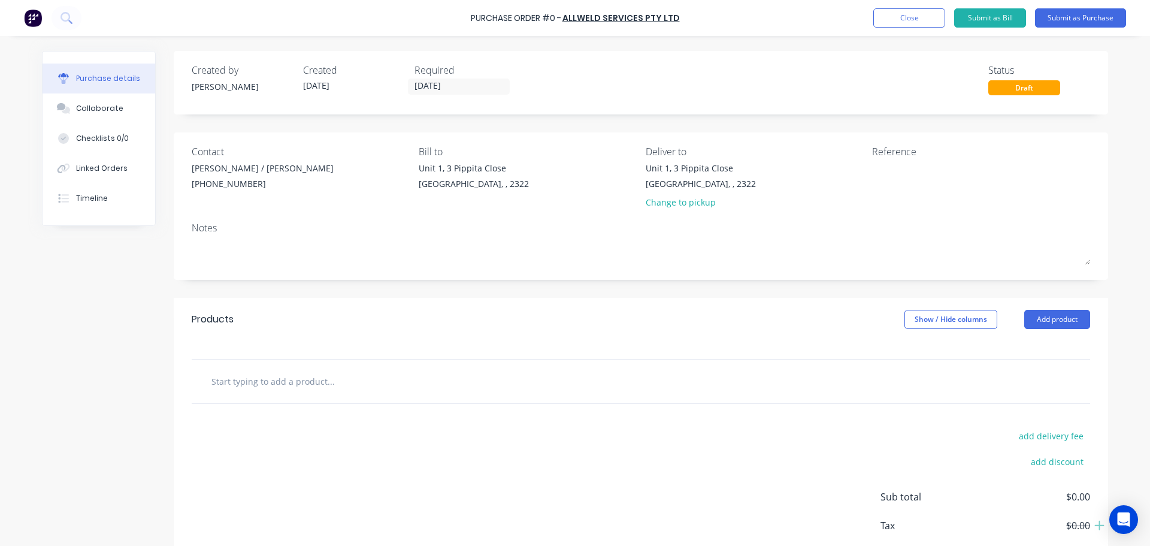
click at [238, 382] on input "text" at bounding box center [331, 381] width 240 height 24
paste input "KT31616"
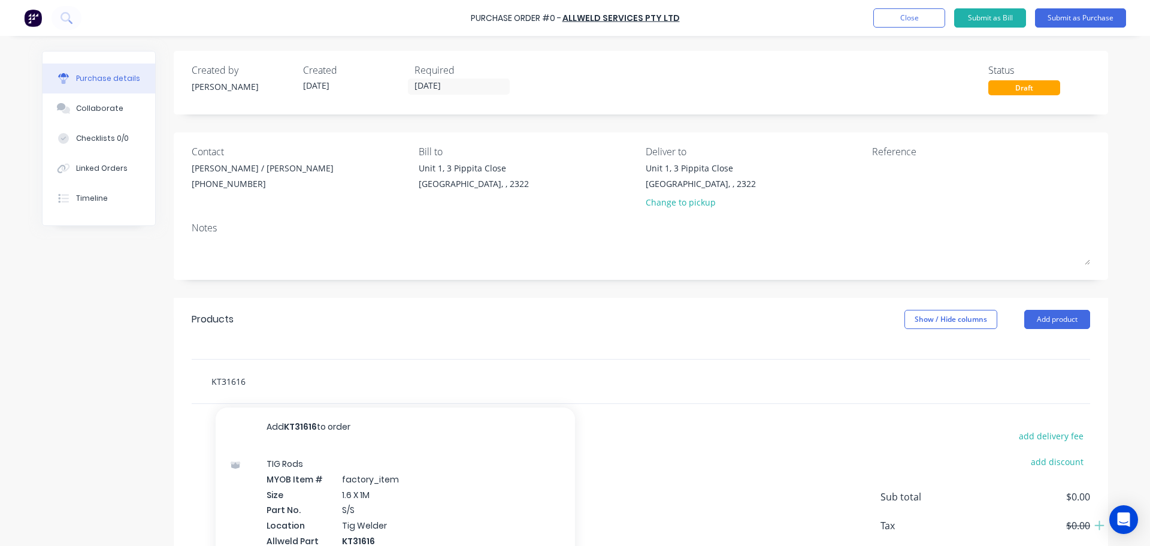
scroll to position [60, 0]
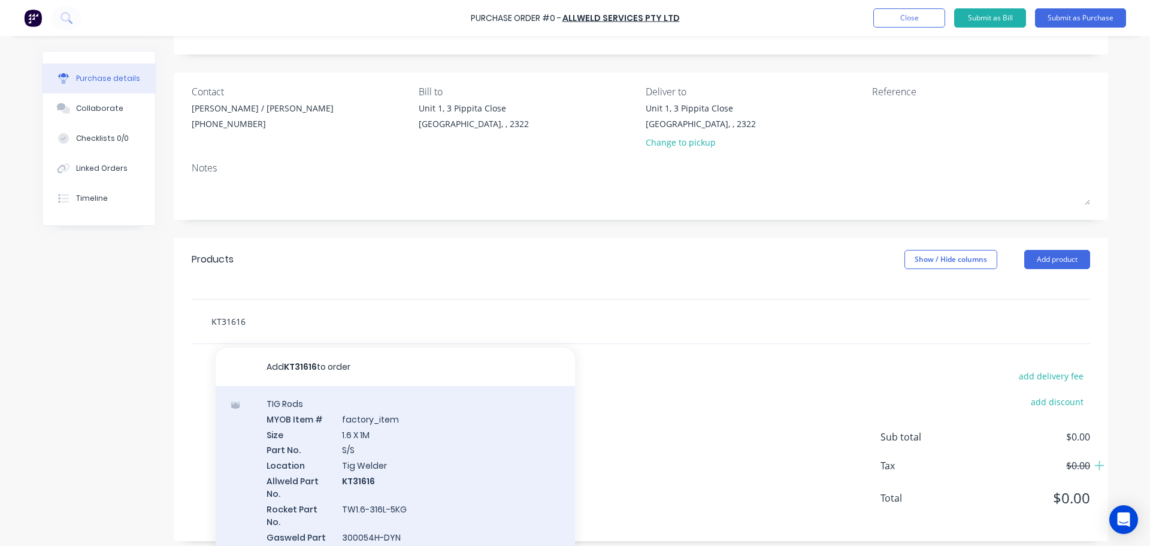
type input "KT31616"
click at [374, 461] on div "TIG Rods MYOB Item # factory_item Size 1.6 X 1M Part No. S/S Location Tig Welde…" at bounding box center [395, 484] width 359 height 196
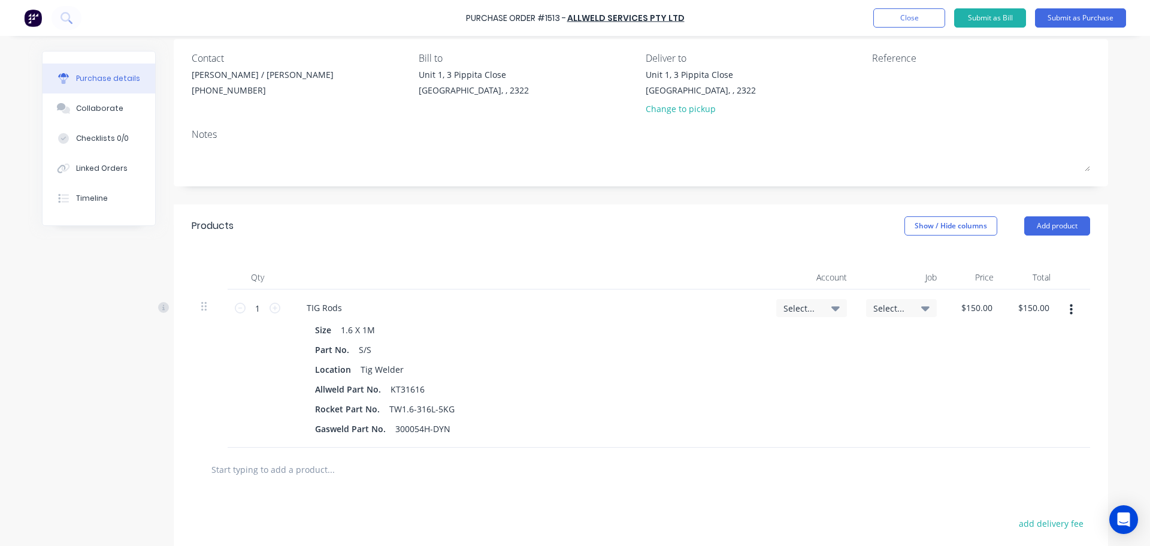
scroll to position [120, 0]
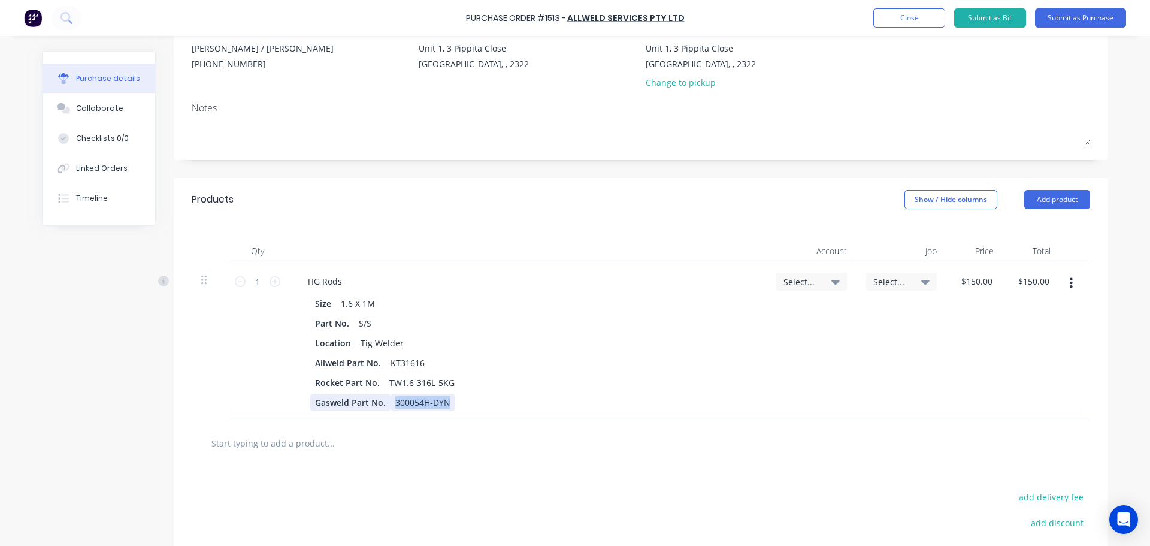
drag, startPoint x: 455, startPoint y: 401, endPoint x: 318, endPoint y: 402, distance: 137.2
click at [318, 402] on div "Gasweld Part No. 300054H-DYN" at bounding box center [524, 402] width 429 height 17
drag, startPoint x: 327, startPoint y: 401, endPoint x: 391, endPoint y: 407, distance: 63.7
click at [391, 407] on div "Gasweld Part No." at bounding box center [524, 402] width 429 height 17
drag, startPoint x: 309, startPoint y: 383, endPoint x: 382, endPoint y: 384, distance: 73.1
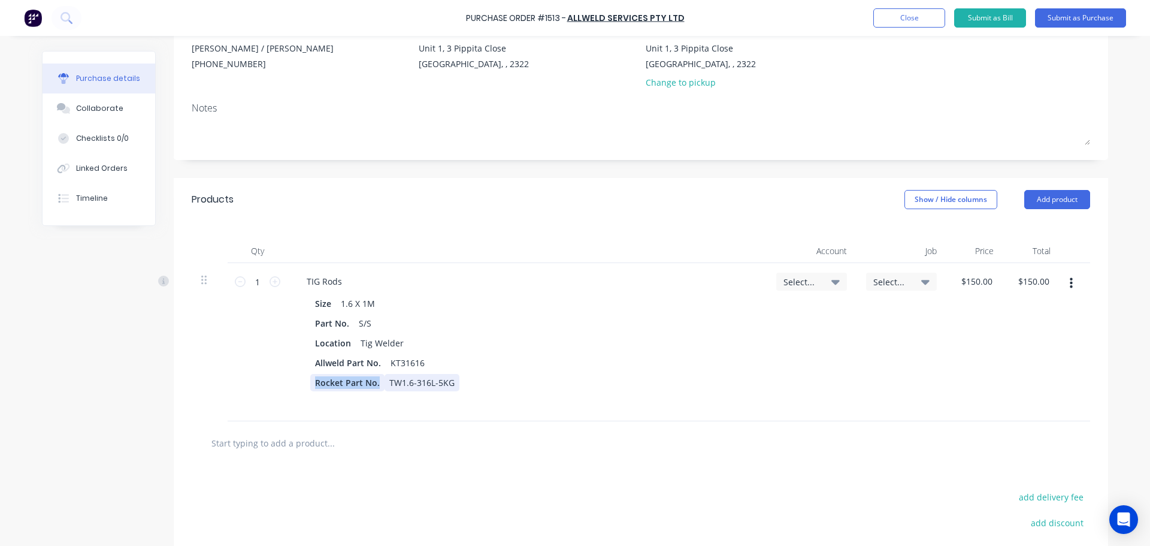
click at [382, 384] on div "Rocket Part No. TW1.6-316L-5KG" at bounding box center [524, 382] width 429 height 17
drag, startPoint x: 394, startPoint y: 384, endPoint x: 315, endPoint y: 382, distance: 79.7
drag, startPoint x: 331, startPoint y: 384, endPoint x: 406, endPoint y: 385, distance: 75.5
click at [406, 385] on div "TW1.6-316L-5KG" at bounding box center [524, 382] width 429 height 17
click at [832, 280] on icon at bounding box center [836, 282] width 8 height 5
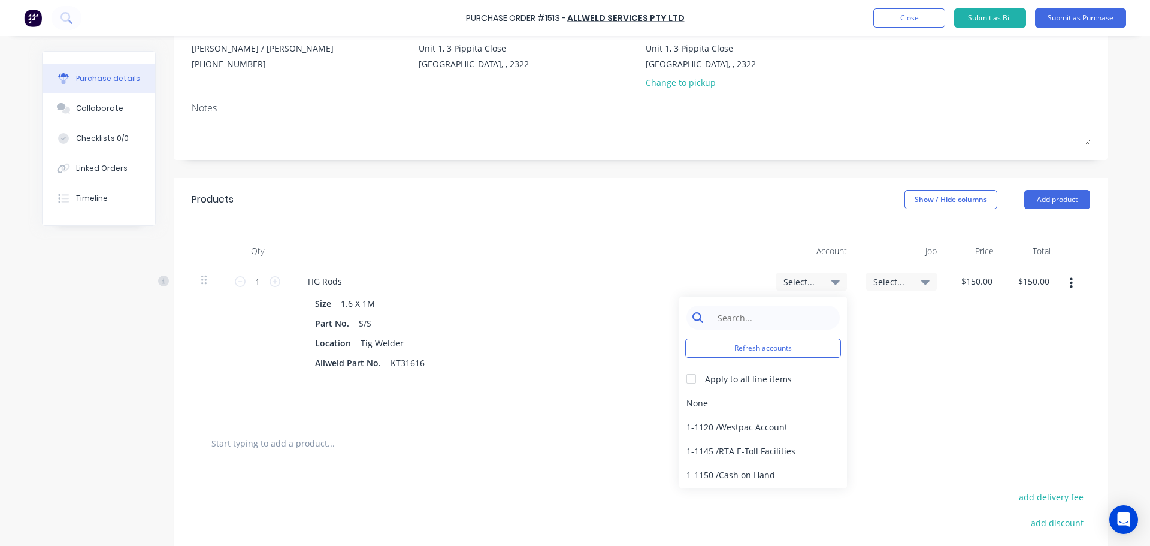
click at [769, 324] on input at bounding box center [772, 318] width 123 height 24
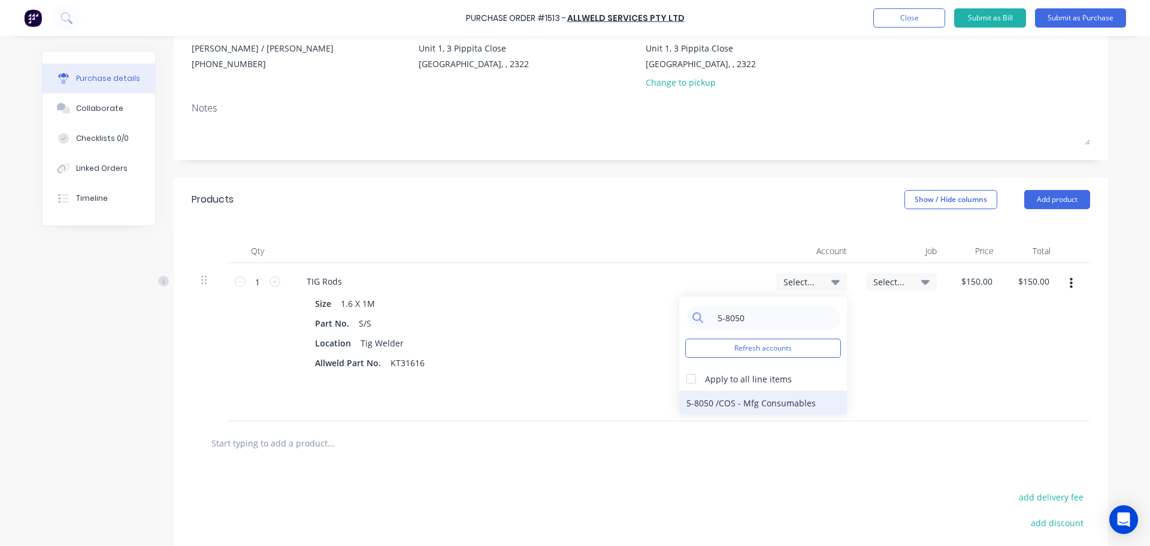
type input "5-8050"
click at [761, 406] on div "5-8050 / COS - Mfg Consumables" at bounding box center [763, 403] width 168 height 24
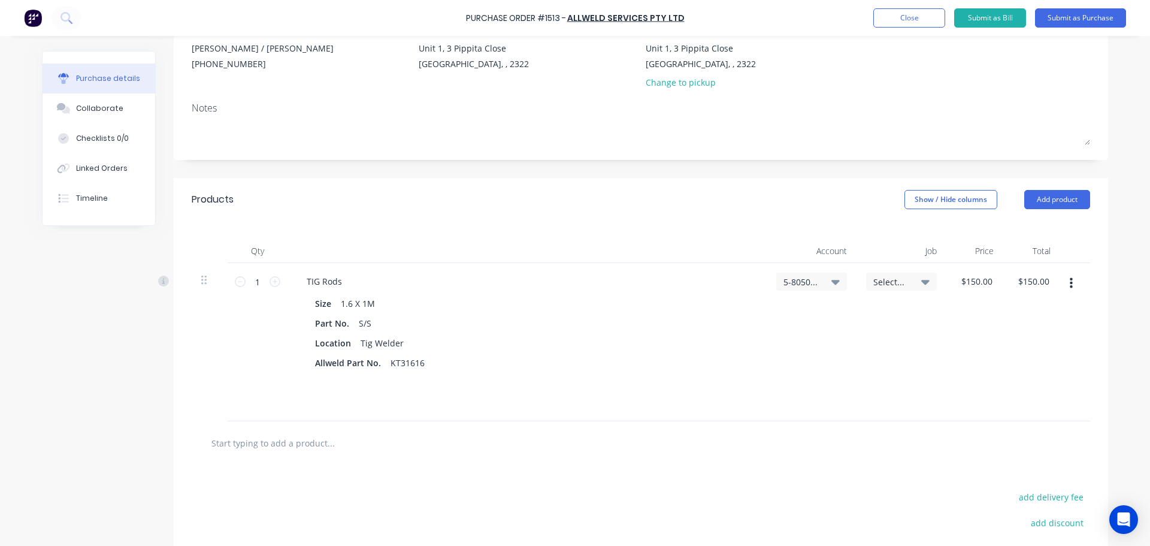
click at [243, 442] on input "text" at bounding box center [331, 443] width 240 height 24
paste input "KT31624"
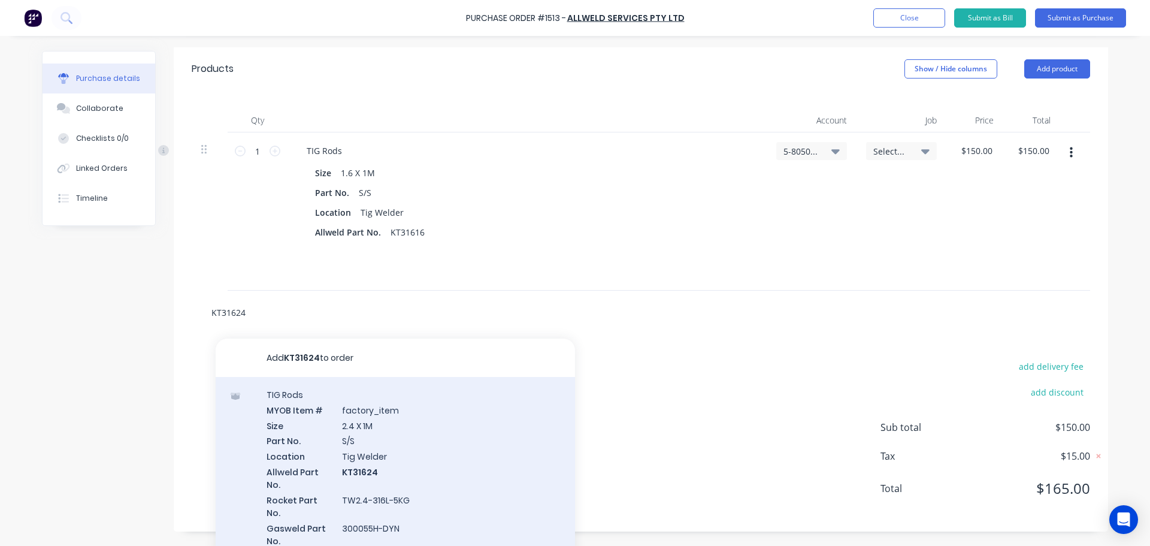
scroll to position [265, 0]
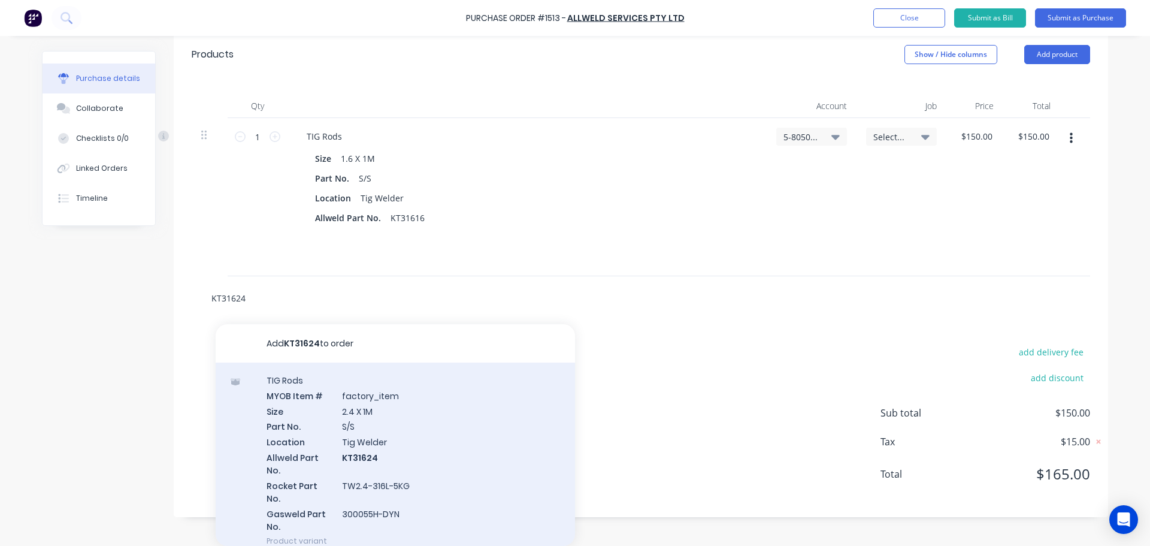
type input "KT31624"
click at [366, 415] on div "TIG Rods MYOB Item # factory_item Size 2.4 X 1M Part No. S/S Location Tig Welde…" at bounding box center [395, 460] width 359 height 196
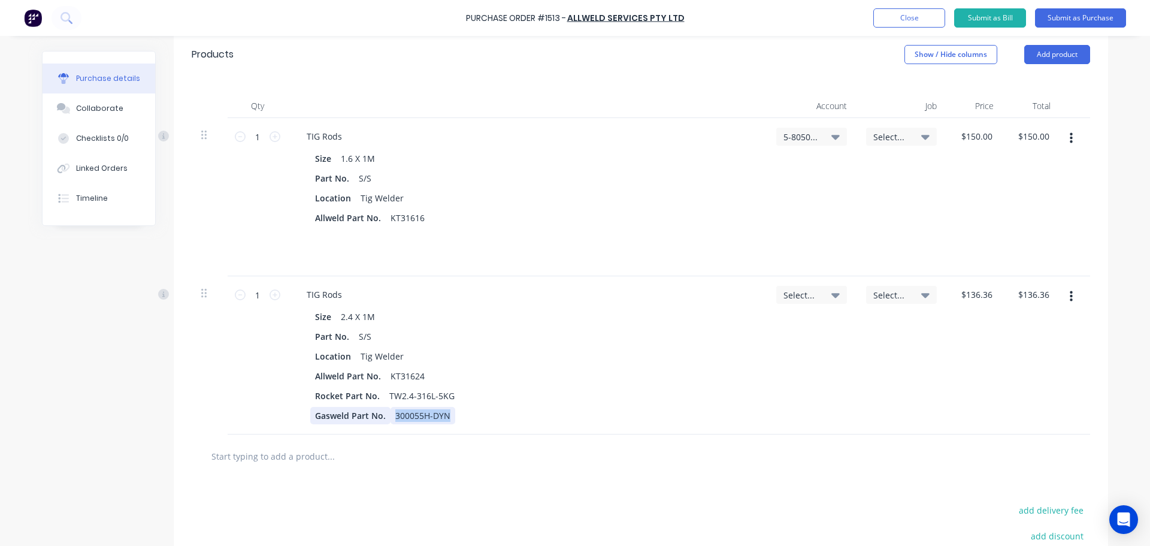
drag, startPoint x: 439, startPoint y: 416, endPoint x: 347, endPoint y: 413, distance: 91.1
click at [347, 413] on div "Gasweld Part No. 300055H-DYN" at bounding box center [524, 415] width 429 height 17
drag, startPoint x: 307, startPoint y: 413, endPoint x: 402, endPoint y: 422, distance: 95.0
click at [402, 422] on div "Gasweld Part No." at bounding box center [524, 415] width 429 height 17
drag, startPoint x: 457, startPoint y: 397, endPoint x: 380, endPoint y: 395, distance: 76.7
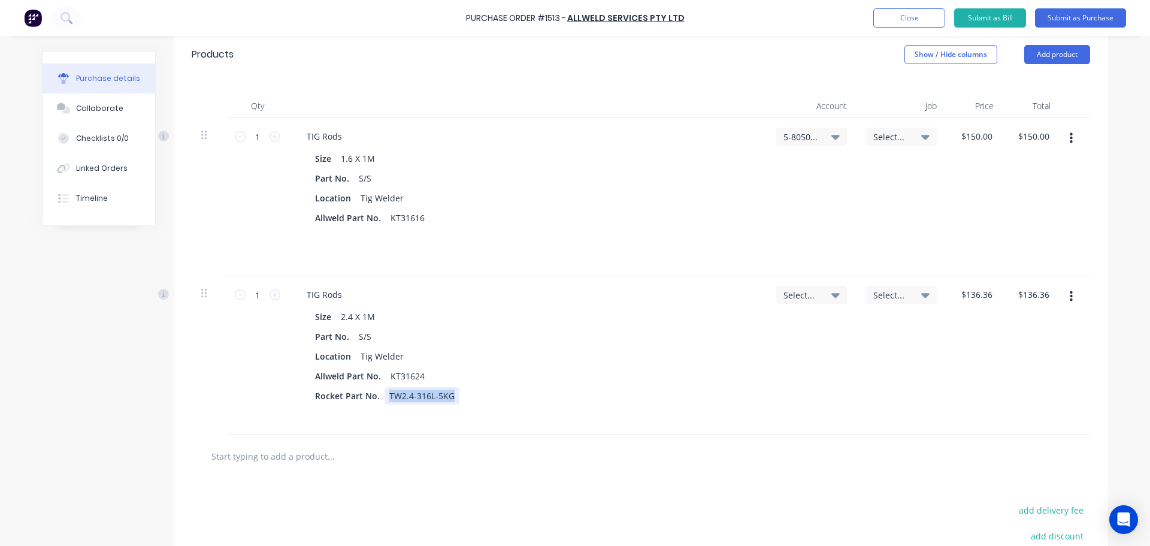
click at [380, 395] on div "Rocket Part No. TW2.4-316L-5KG" at bounding box center [524, 395] width 429 height 17
drag, startPoint x: 306, startPoint y: 395, endPoint x: 401, endPoint y: 398, distance: 94.7
click at [401, 398] on div "Rocket Part No." at bounding box center [524, 395] width 429 height 17
click at [832, 295] on icon at bounding box center [836, 295] width 8 height 5
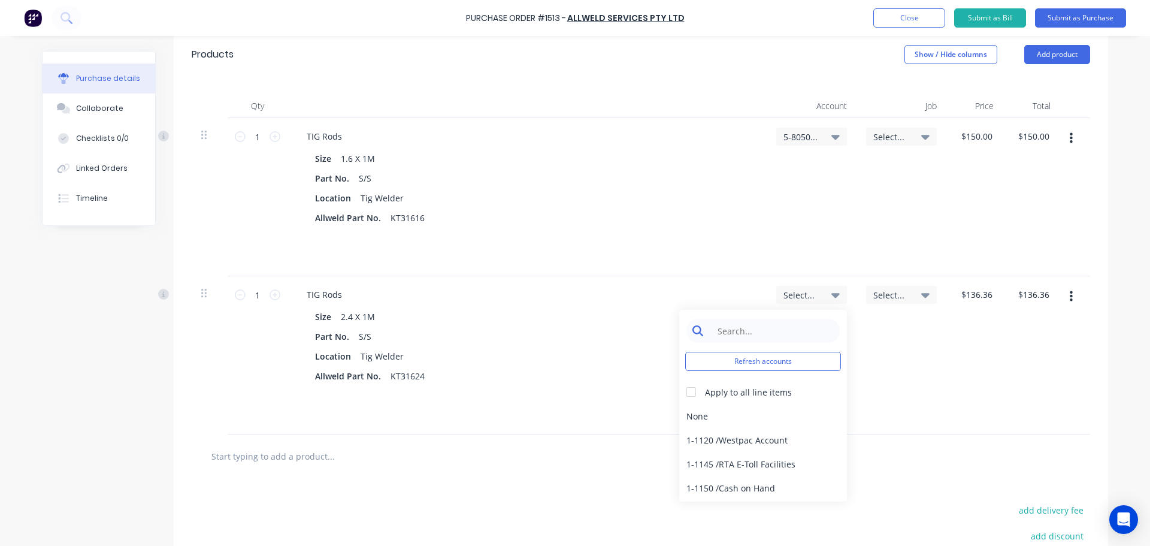
click at [760, 334] on input at bounding box center [772, 331] width 123 height 24
type input "5-8050"
click at [712, 413] on div "5-8050 / COS - Mfg Consumables" at bounding box center [763, 416] width 168 height 24
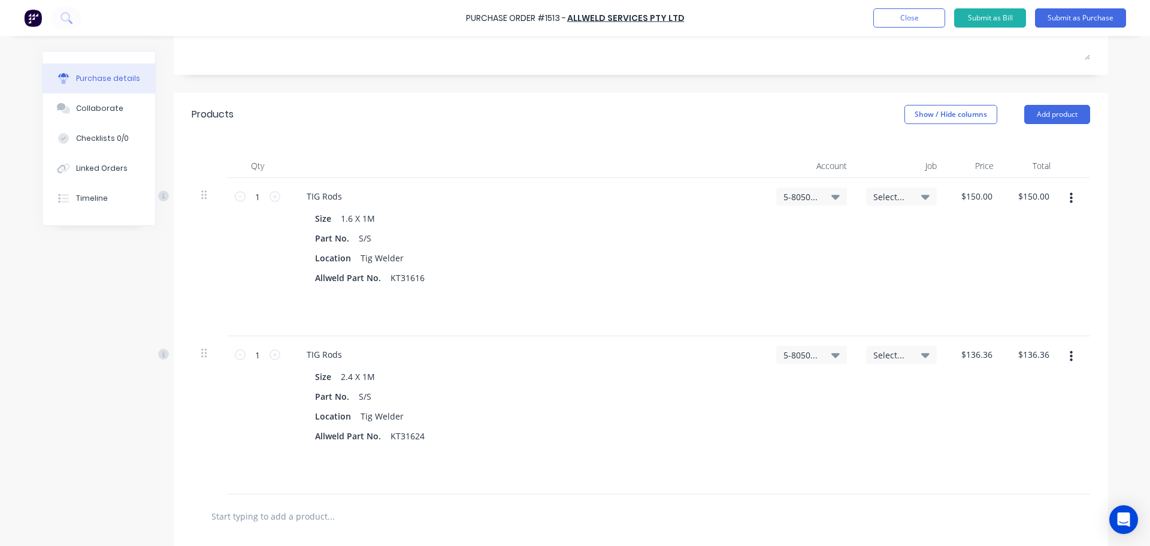
scroll to position [85, 0]
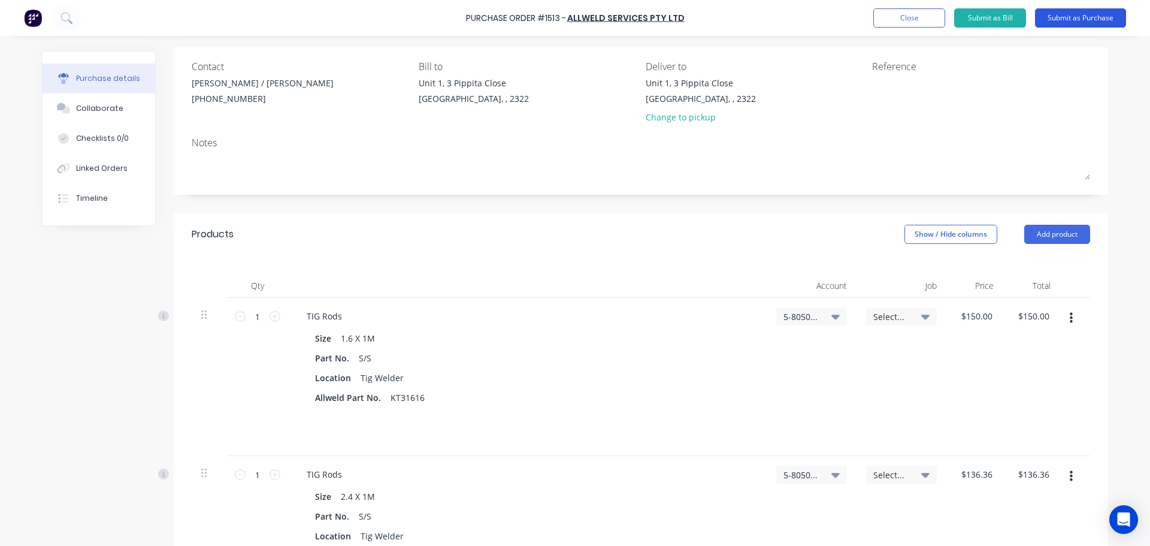
click at [1090, 17] on button "Submit as Purchase" at bounding box center [1080, 17] width 91 height 19
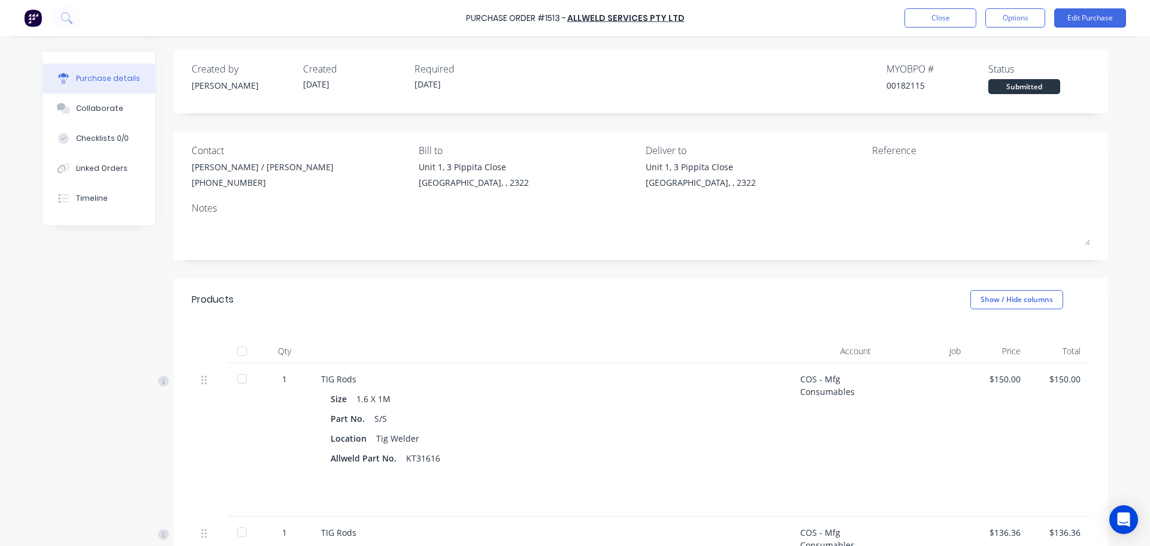
scroll to position [0, 0]
click at [1009, 14] on button "Options" at bounding box center [1016, 17] width 60 height 19
click at [988, 52] on div "Print / Email" at bounding box center [988, 48] width 92 height 17
click at [981, 76] on div "With pricing" at bounding box center [988, 72] width 92 height 17
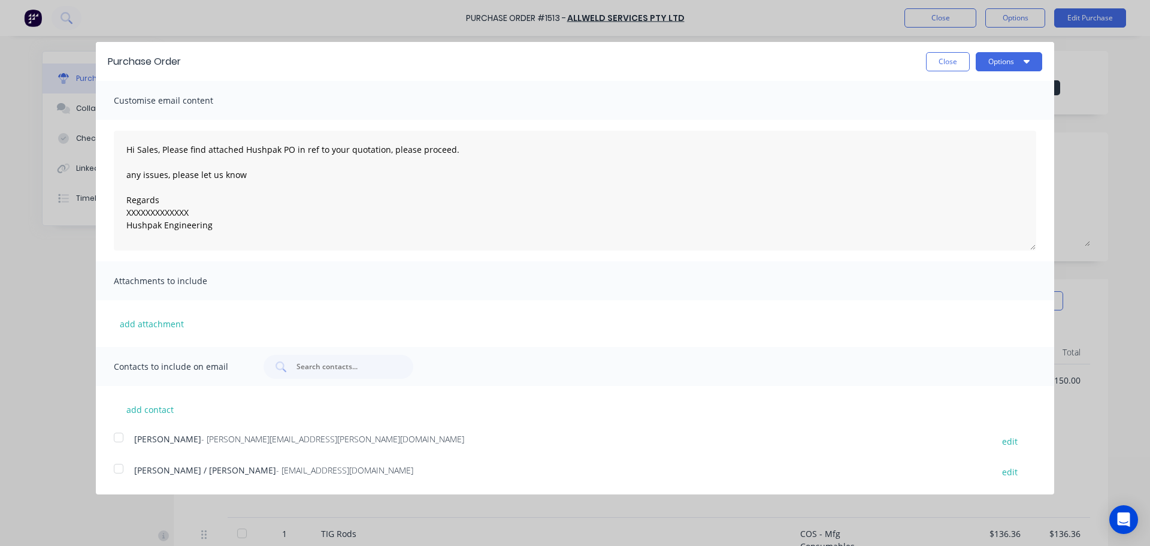
click at [108, 474] on div at bounding box center [119, 469] width 24 height 24
click at [120, 444] on div at bounding box center [119, 437] width 24 height 24
drag, startPoint x: 196, startPoint y: 207, endPoint x: 128, endPoint y: 207, distance: 68.3
click at [128, 207] on textarea "Hi Sales, Please find attached Hushpak PO in ref to your quotation, please proc…" at bounding box center [575, 191] width 923 height 120
type textarea "Hi Sales, Please find attached Hushpak PO in ref to your quotation, please proc…"
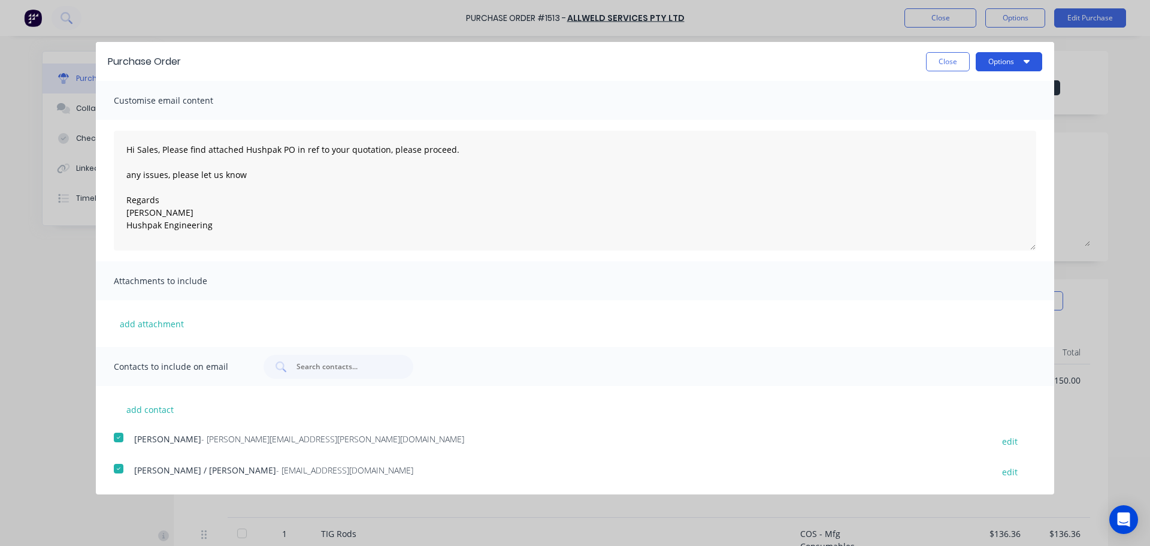
click at [1000, 65] on button "Options" at bounding box center [1009, 61] width 67 height 19
click at [960, 111] on div "Email" at bounding box center [985, 115] width 92 height 17
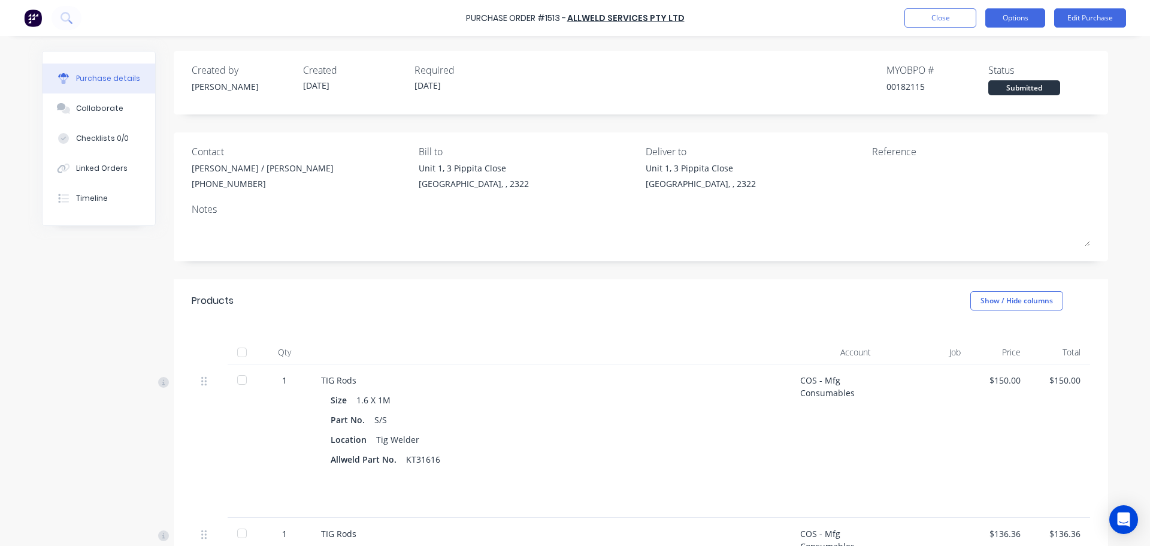
click at [1006, 20] on button "Options" at bounding box center [1016, 17] width 60 height 19
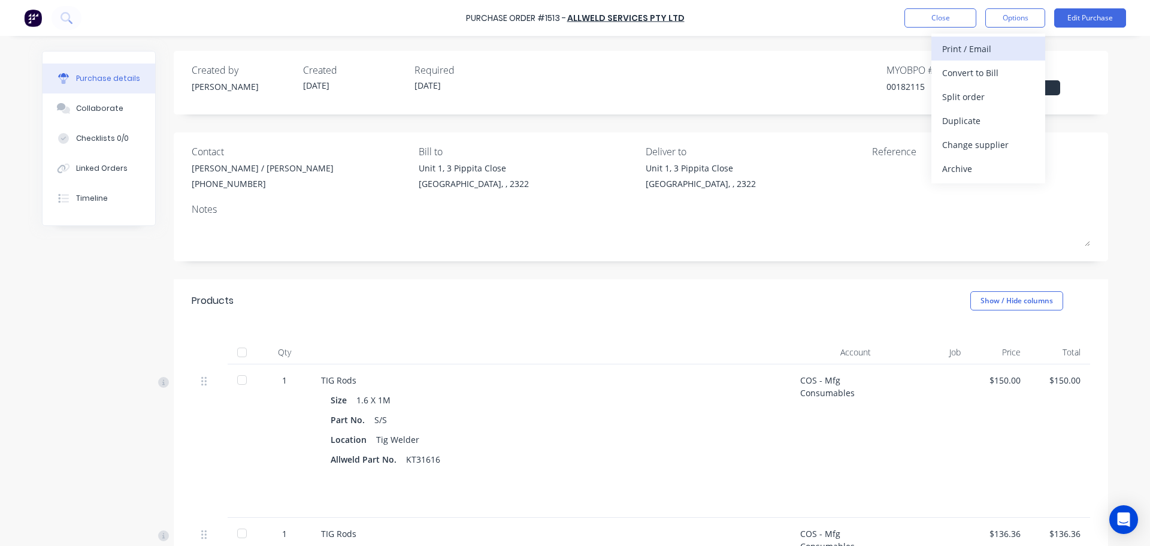
click at [977, 49] on div "Print / Email" at bounding box center [988, 48] width 92 height 17
click at [974, 69] on div "With pricing" at bounding box center [988, 72] width 92 height 17
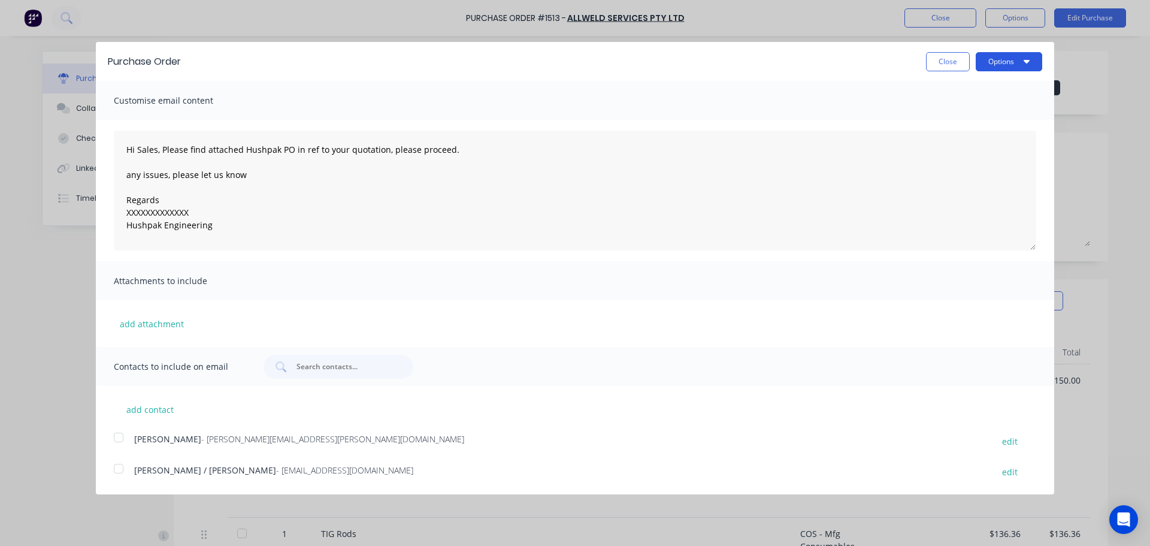
click at [985, 65] on button "Options" at bounding box center [1009, 61] width 67 height 19
click at [956, 87] on div "Print" at bounding box center [985, 91] width 92 height 17
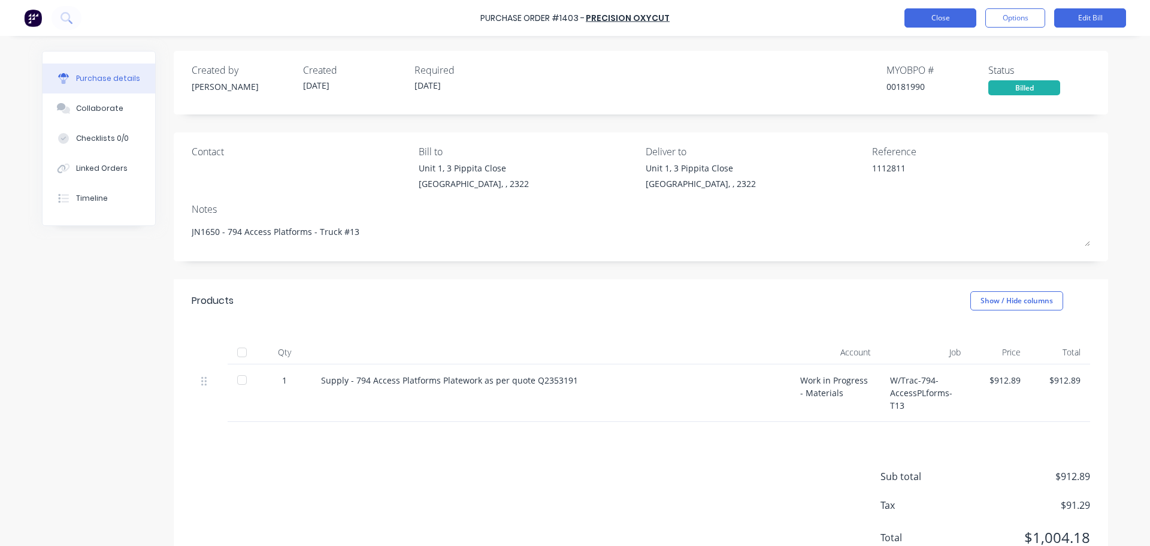
click at [933, 20] on button "Close" at bounding box center [941, 17] width 72 height 19
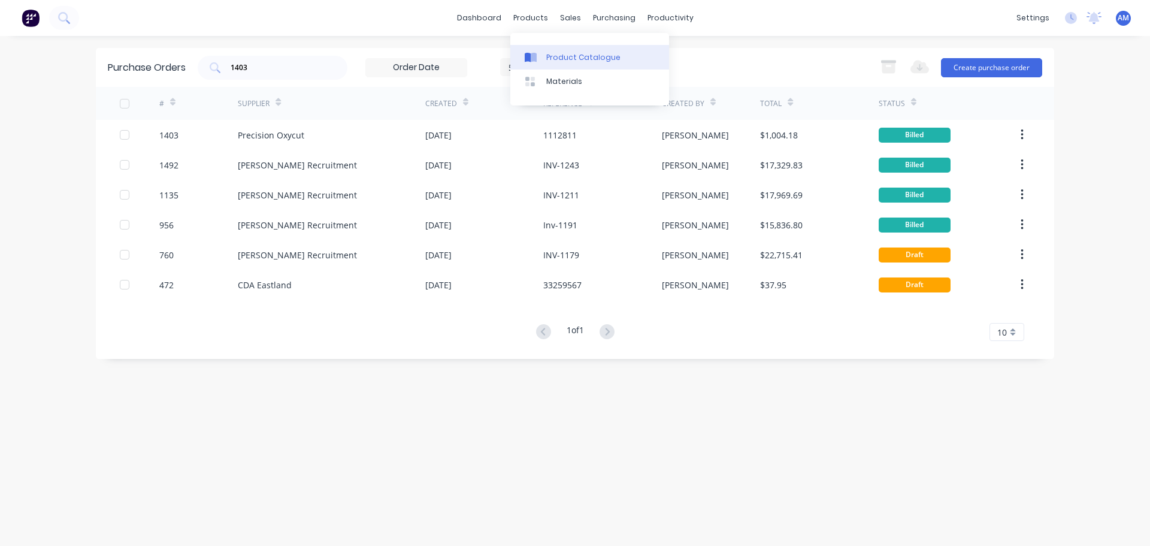
click at [564, 52] on div "Product Catalogue" at bounding box center [583, 57] width 74 height 11
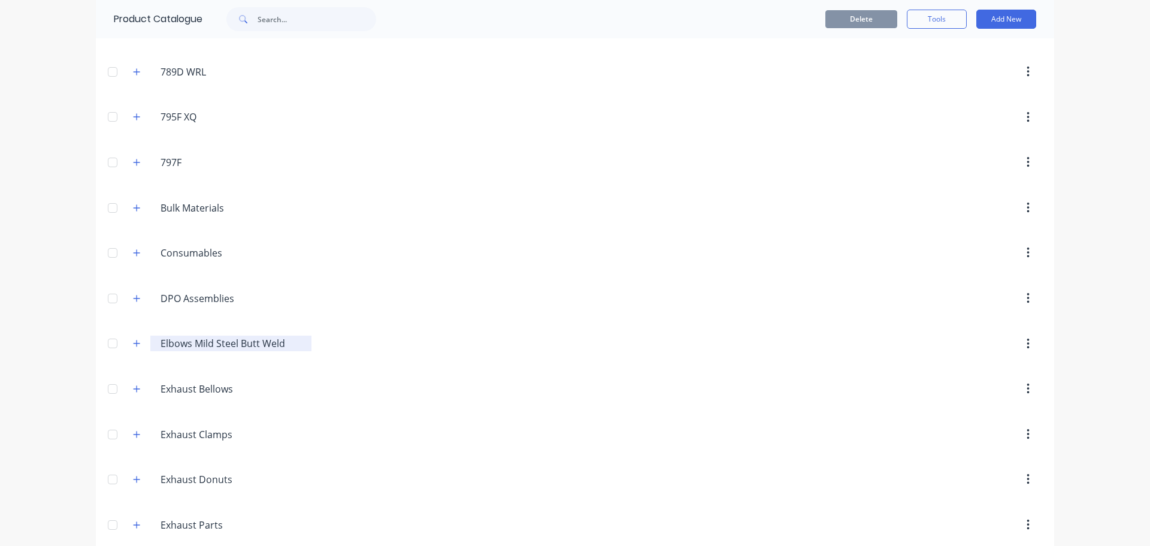
scroll to position [120, 0]
click at [134, 210] on icon "button" at bounding box center [137, 208] width 7 height 7
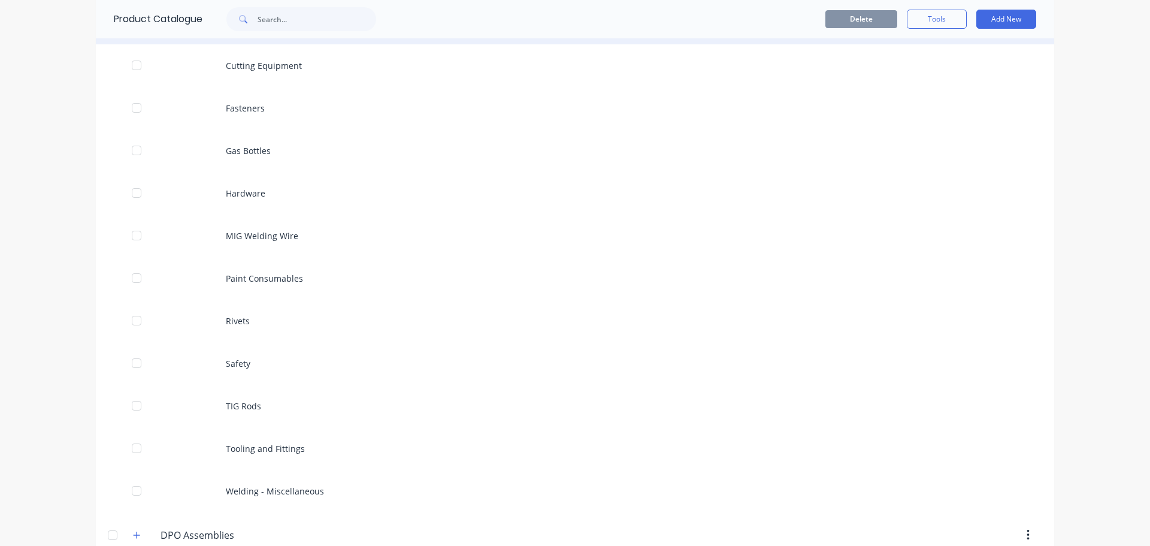
scroll to position [359, 0]
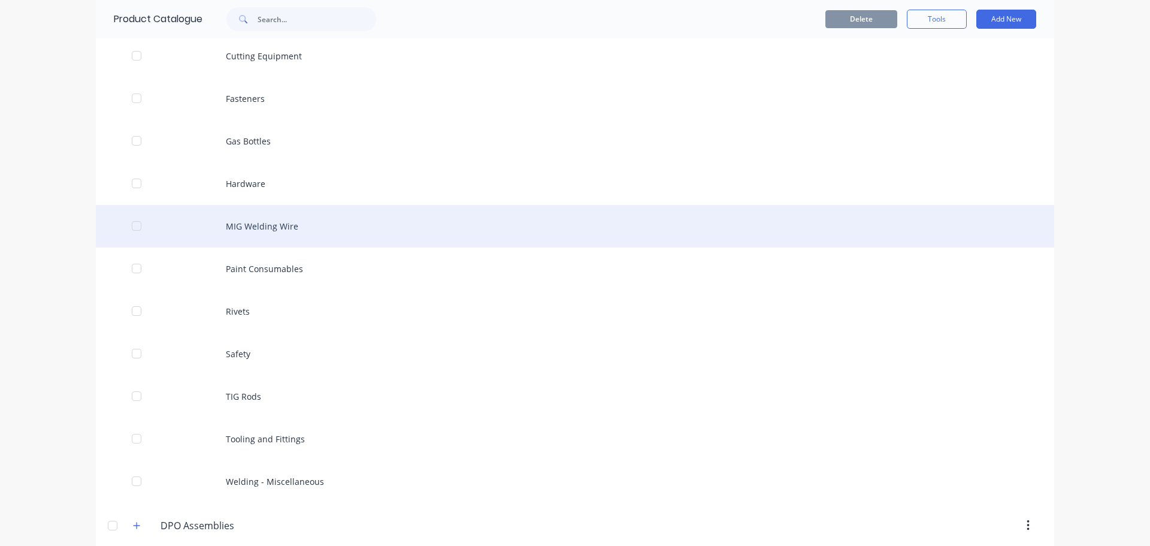
click at [285, 227] on div "MIG Welding Wire" at bounding box center [575, 226] width 959 height 43
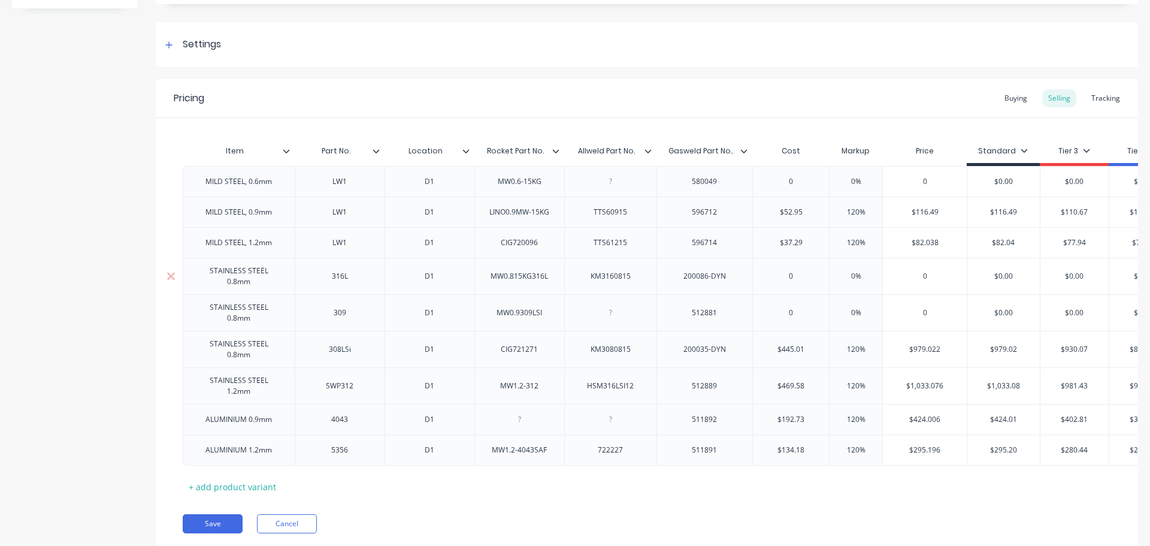
scroll to position [178, 0]
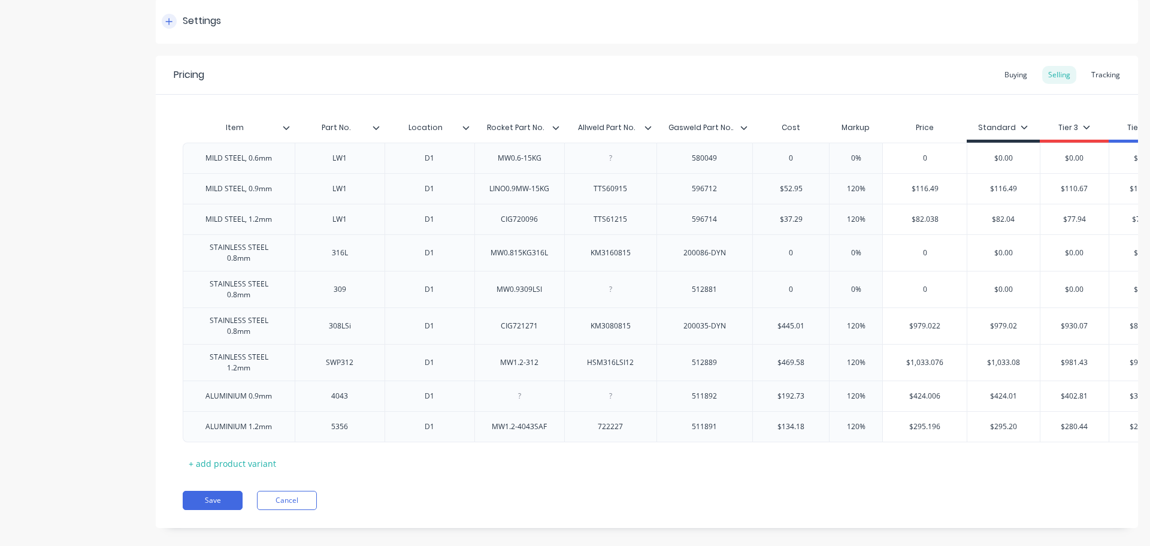
click at [169, 19] on icon at bounding box center [169, 21] width 7 height 7
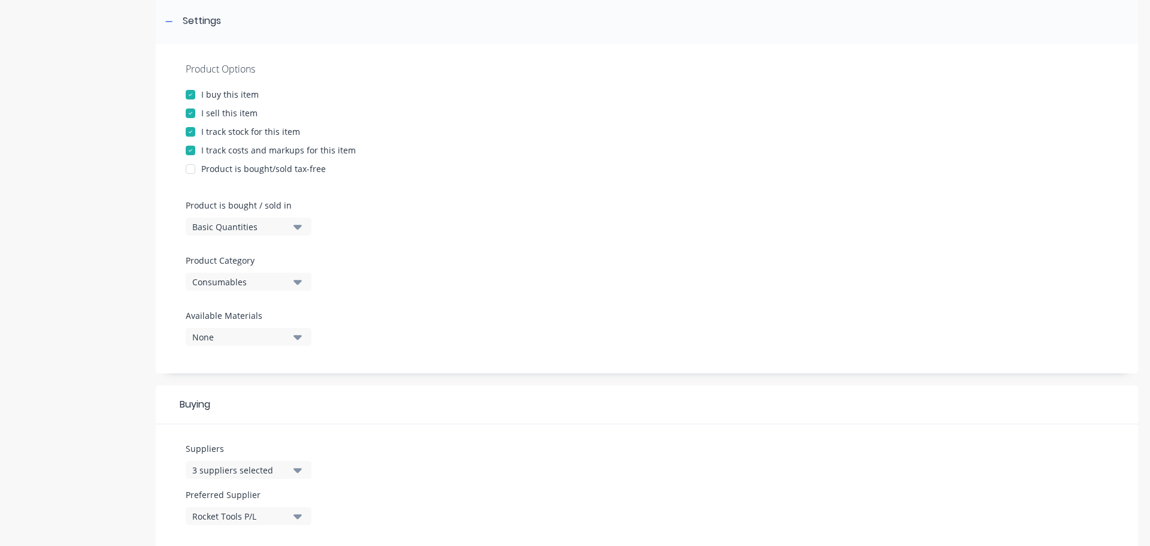
scroll to position [0, 0]
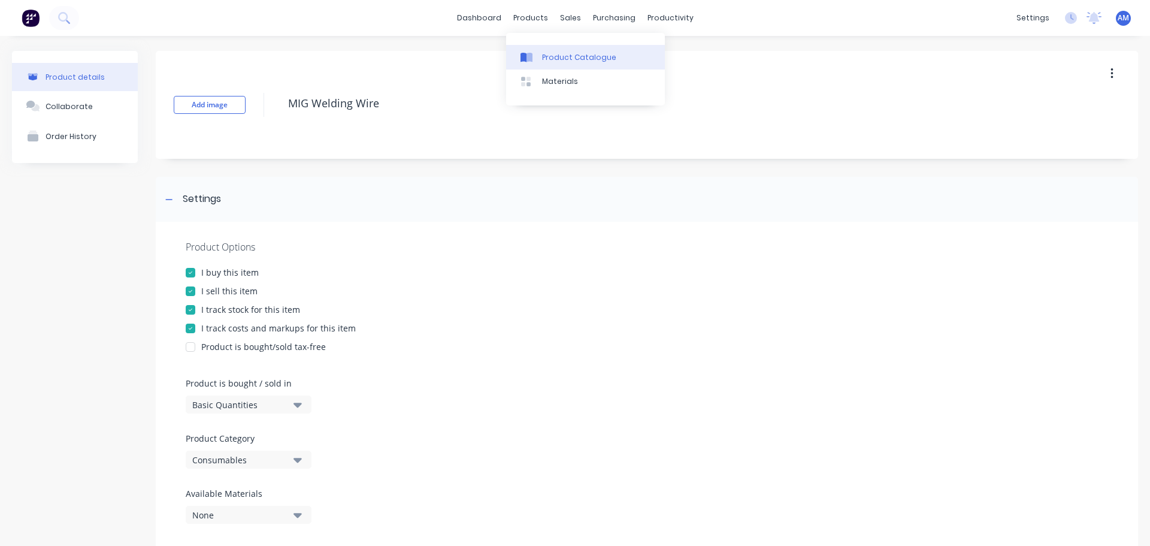
click at [564, 59] on div "Product Catalogue" at bounding box center [579, 57] width 74 height 11
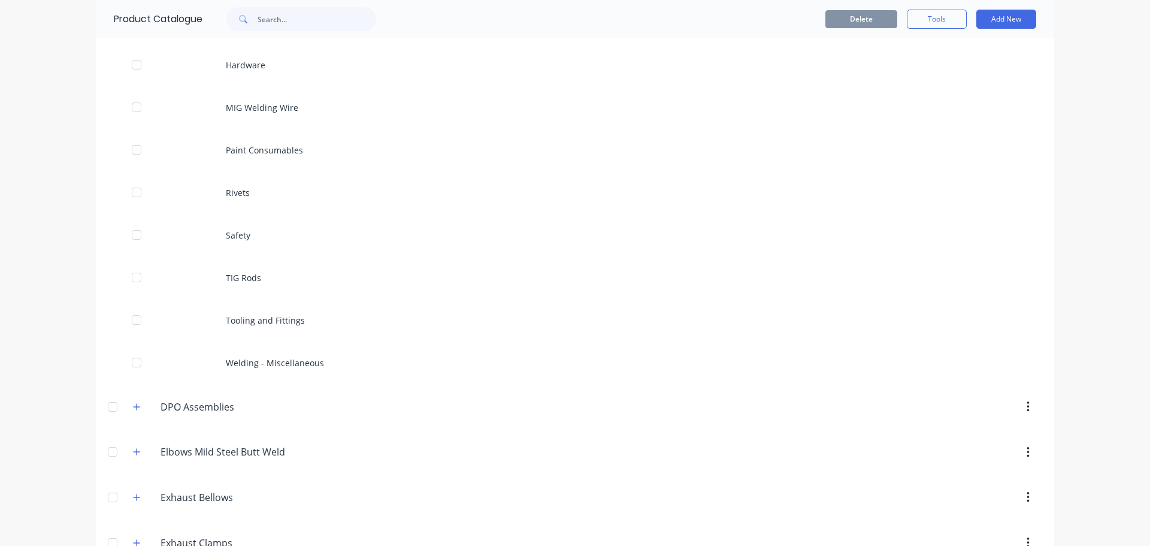
scroll to position [479, 0]
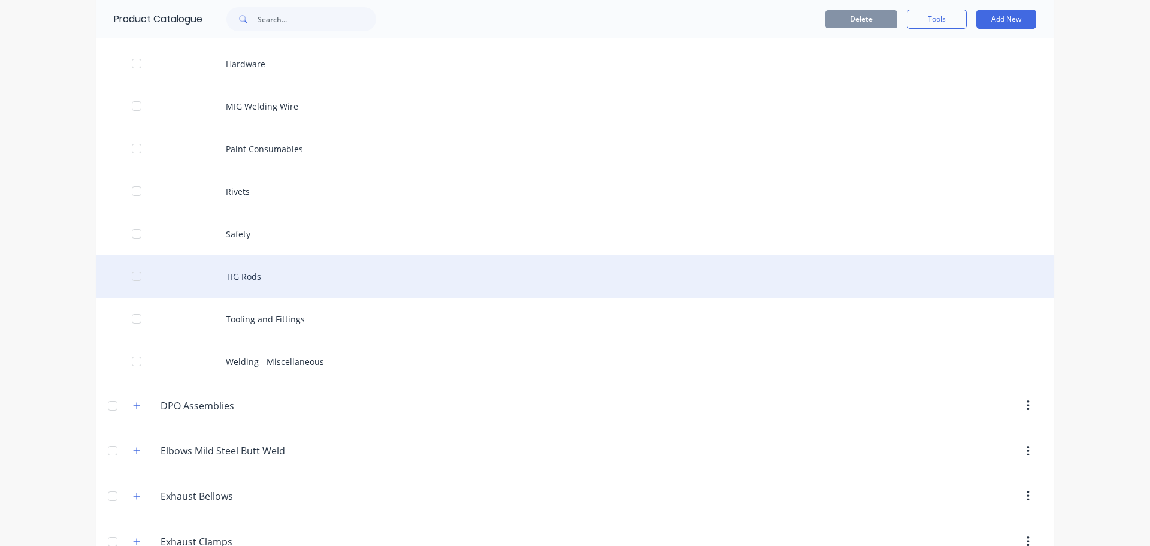
click at [246, 270] on div "TIG Rods" at bounding box center [575, 276] width 959 height 43
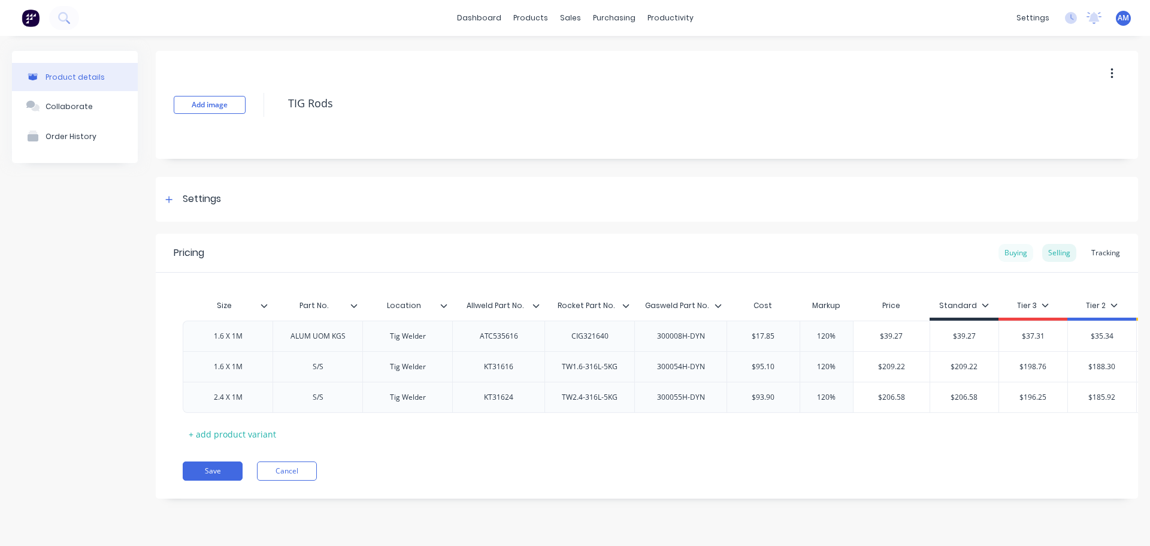
click at [1021, 253] on div "Buying" at bounding box center [1016, 253] width 35 height 18
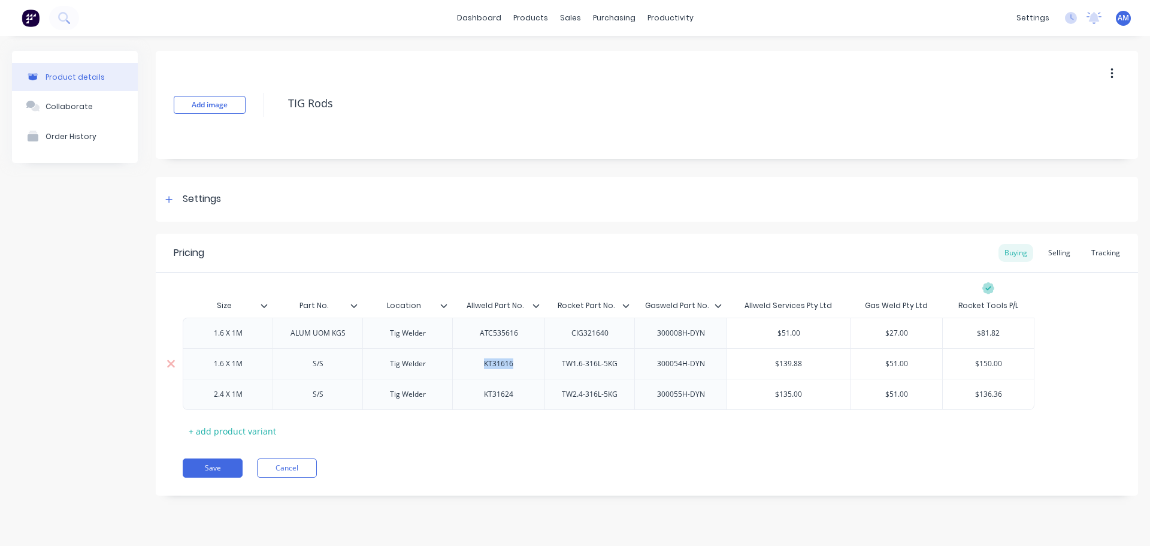
drag, startPoint x: 519, startPoint y: 370, endPoint x: 479, endPoint y: 371, distance: 39.6
click at [479, 371] on div "KT31616" at bounding box center [499, 364] width 60 height 16
copy div "KT31616"
drag, startPoint x: 516, startPoint y: 399, endPoint x: 479, endPoint y: 399, distance: 36.5
click at [479, 399] on div "KT31624" at bounding box center [499, 394] width 60 height 16
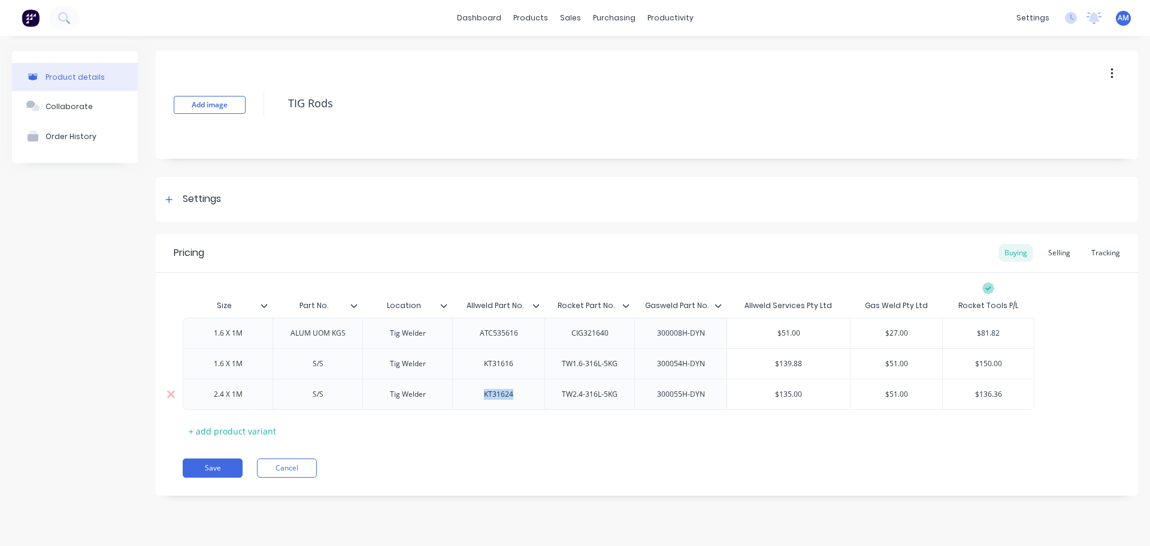
copy div "KT31624"
type textarea "x"
click at [604, 54] on div "Sales Orders" at bounding box center [614, 57] width 49 height 11
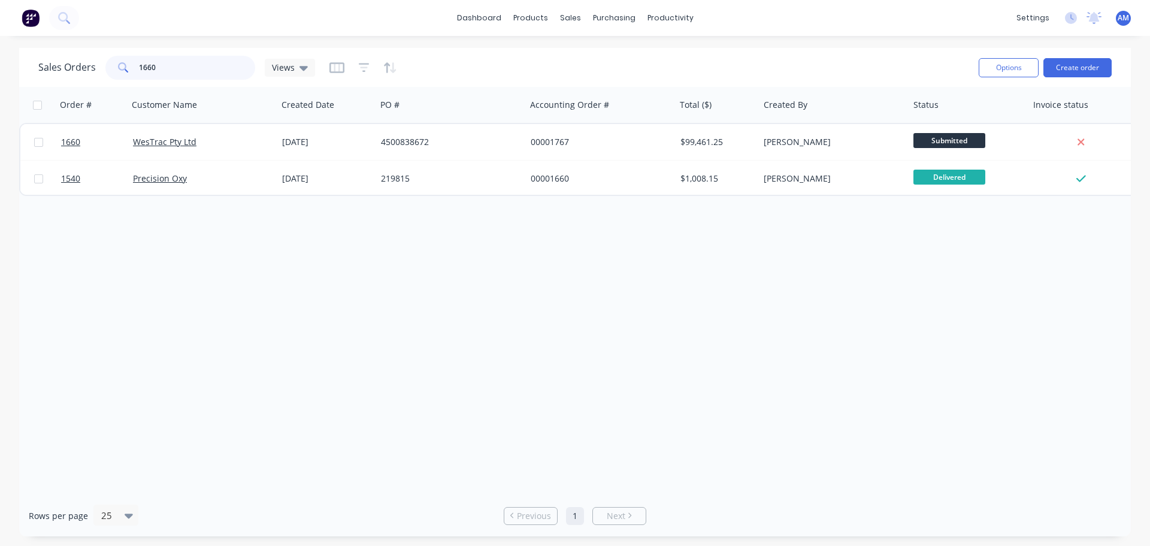
drag, startPoint x: 183, startPoint y: 69, endPoint x: 147, endPoint y: 61, distance: 36.9
click at [147, 61] on input "1660" at bounding box center [197, 68] width 117 height 24
type input "1"
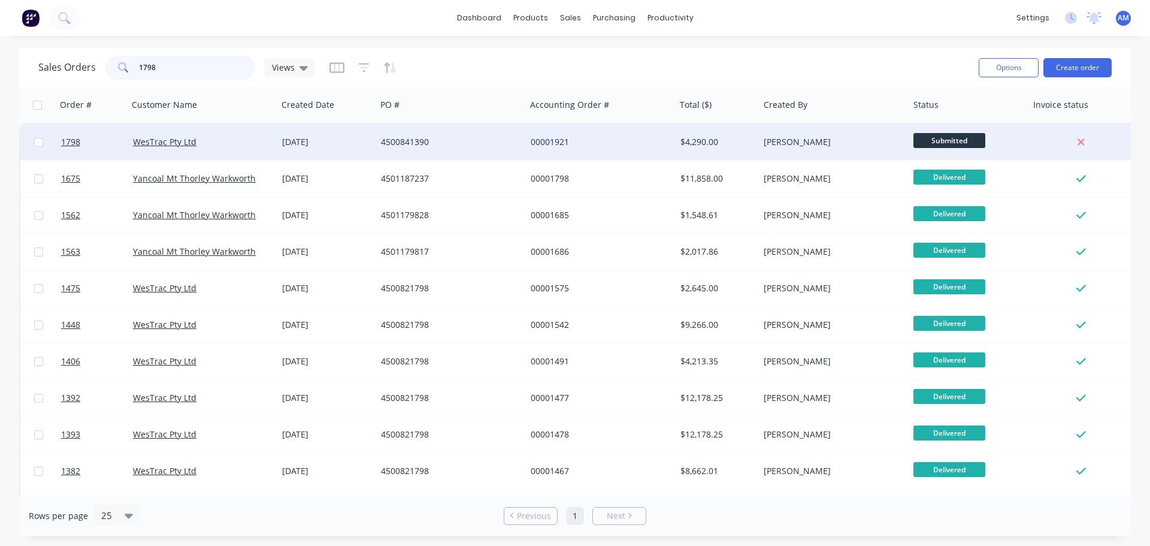
type input "1798"
click at [346, 144] on div "09 Sep 2025" at bounding box center [326, 142] width 89 height 12
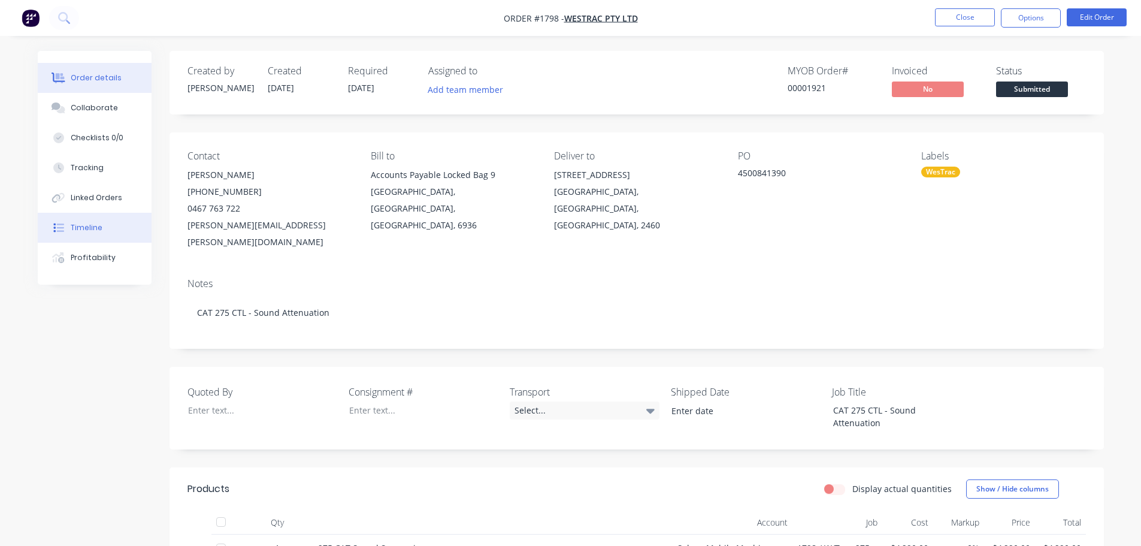
click at [96, 221] on button "Timeline" at bounding box center [95, 228] width 114 height 30
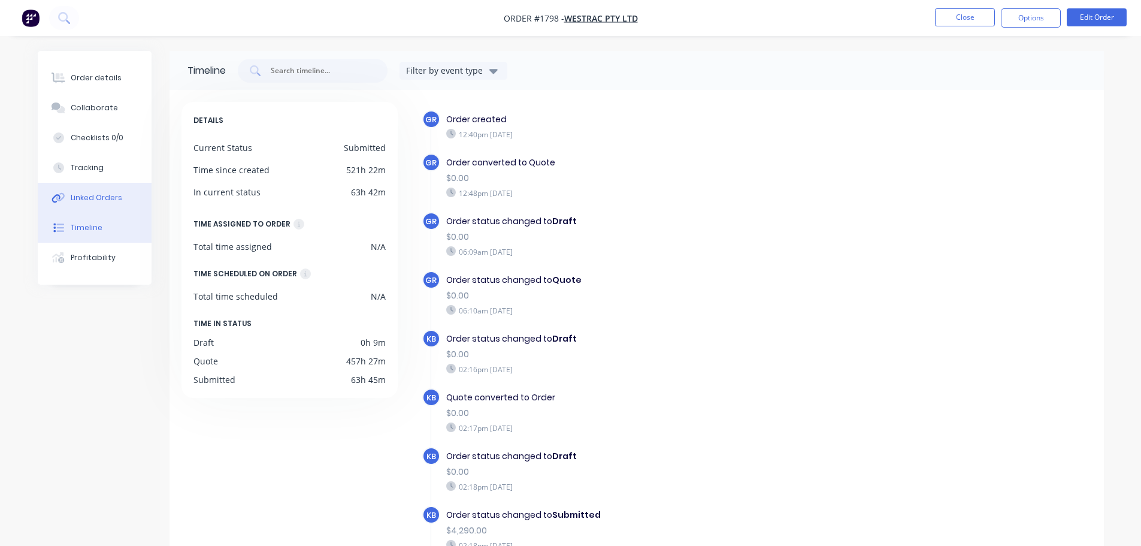
click at [111, 197] on div "Linked Orders" at bounding box center [97, 197] width 52 height 11
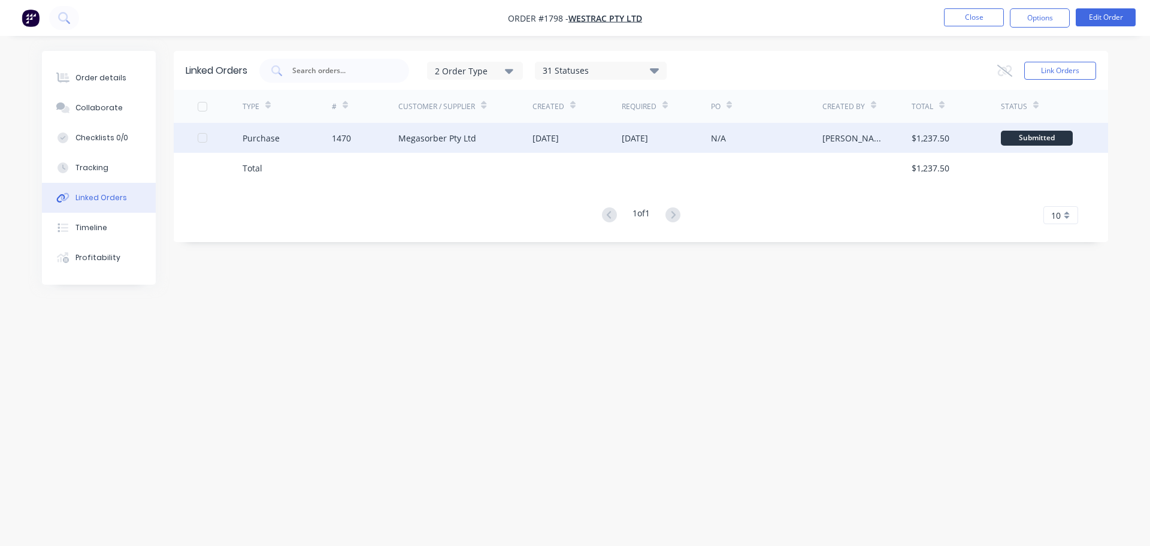
click at [418, 135] on div "Megasorber Pty Ltd" at bounding box center [437, 138] width 78 height 13
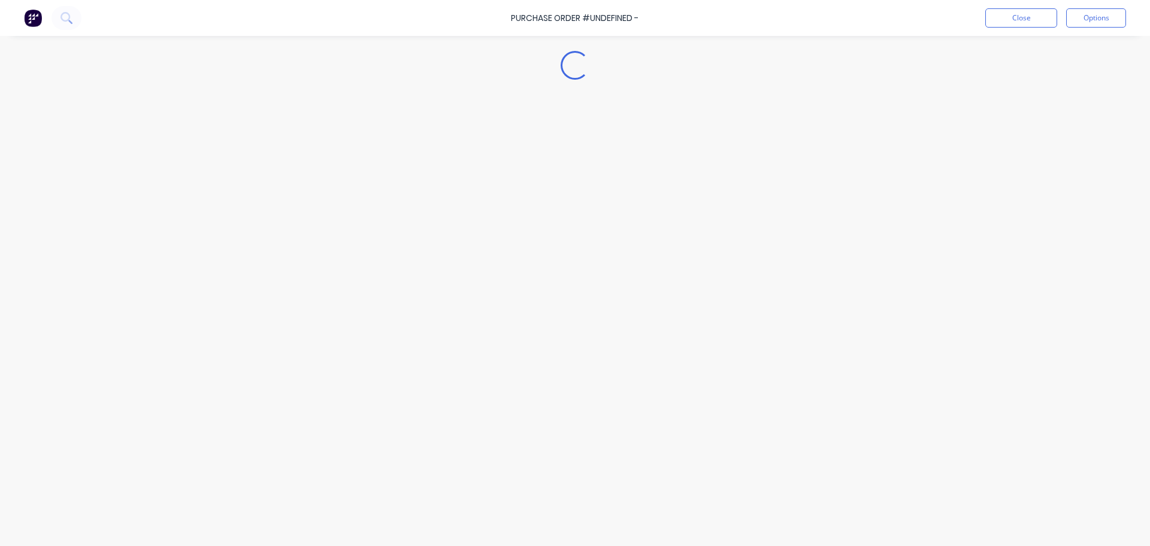
type textarea "x"
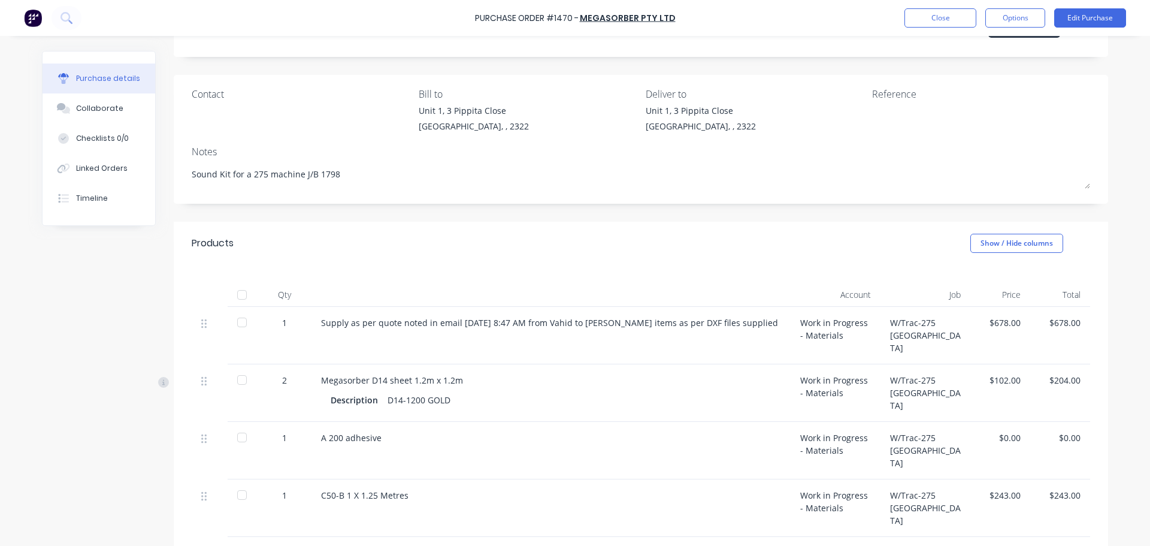
scroll to position [183, 0]
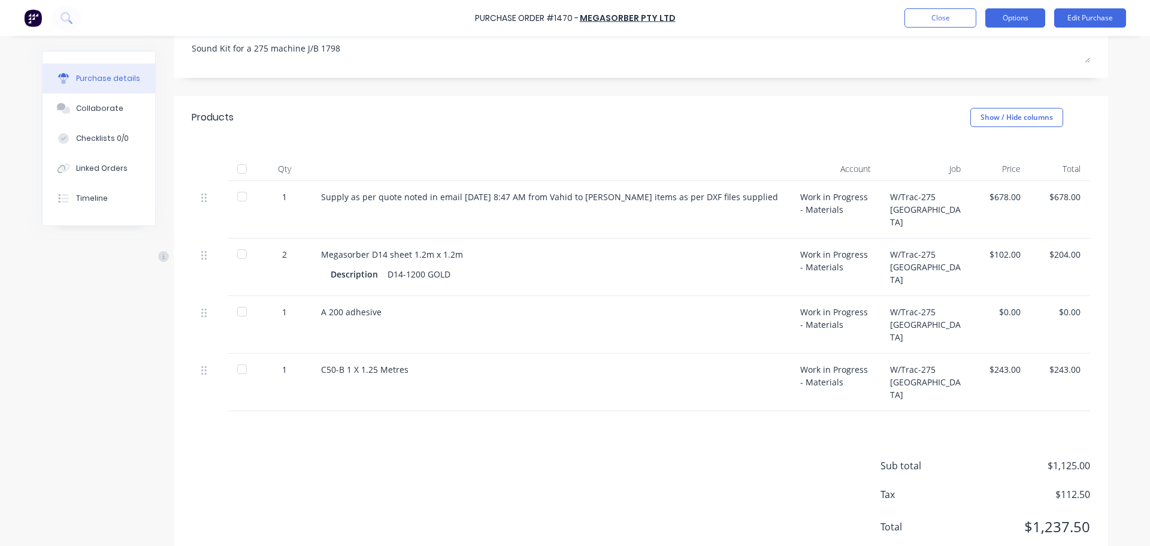
click at [1029, 16] on button "Options" at bounding box center [1016, 17] width 60 height 19
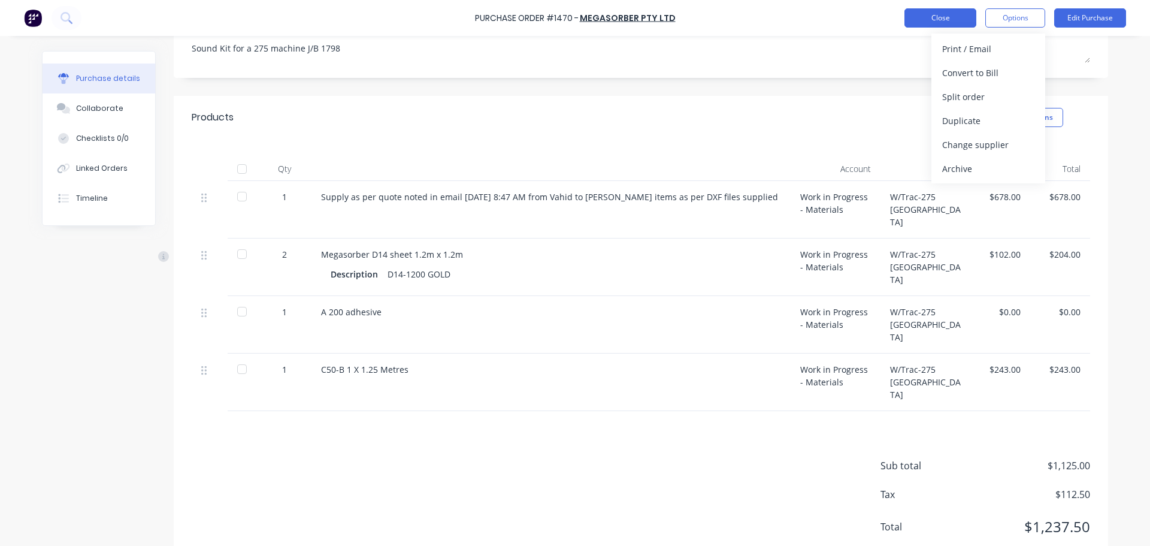
click at [927, 18] on button "Close" at bounding box center [941, 17] width 72 height 19
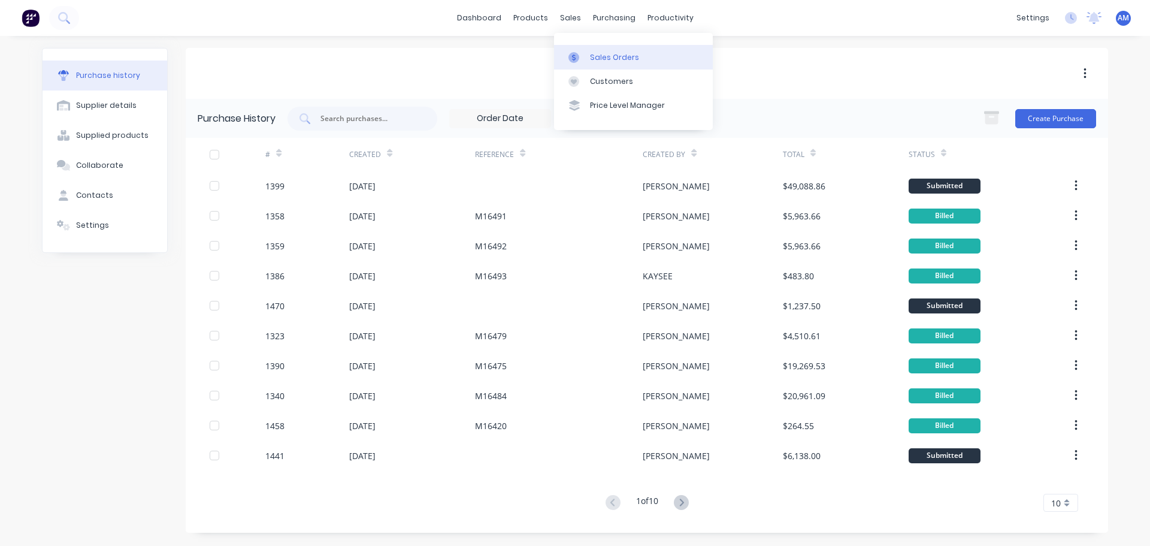
click at [599, 57] on div "Sales Orders" at bounding box center [614, 57] width 49 height 11
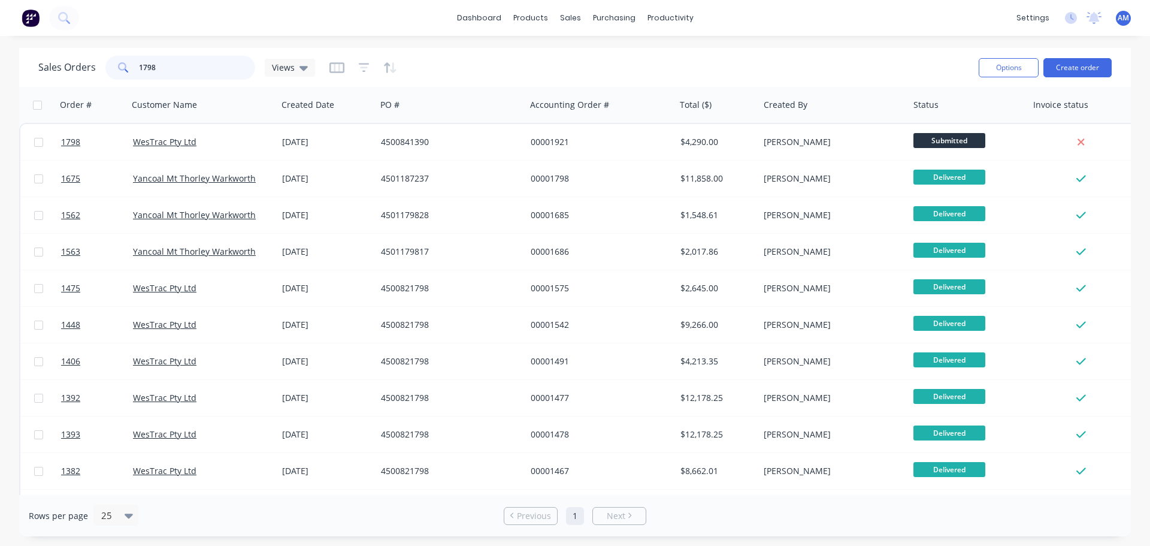
drag, startPoint x: 168, startPoint y: 67, endPoint x: 49, endPoint y: 72, distance: 119.3
click at [49, 72] on div "Sales Orders 1798 Views" at bounding box center [176, 68] width 277 height 24
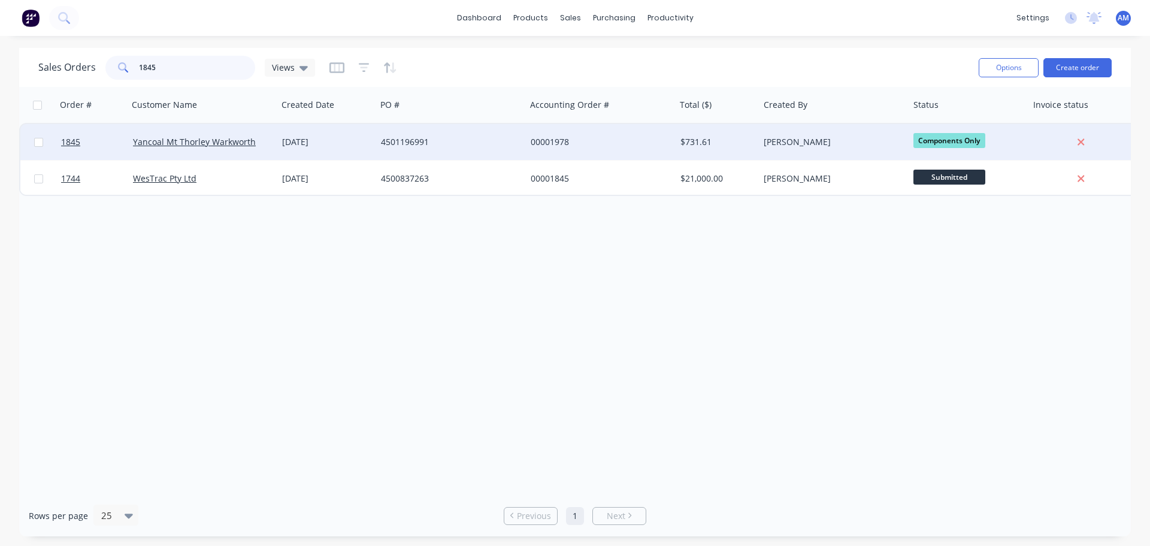
type input "1845"
click at [413, 135] on div "4501196991" at bounding box center [451, 142] width 150 height 36
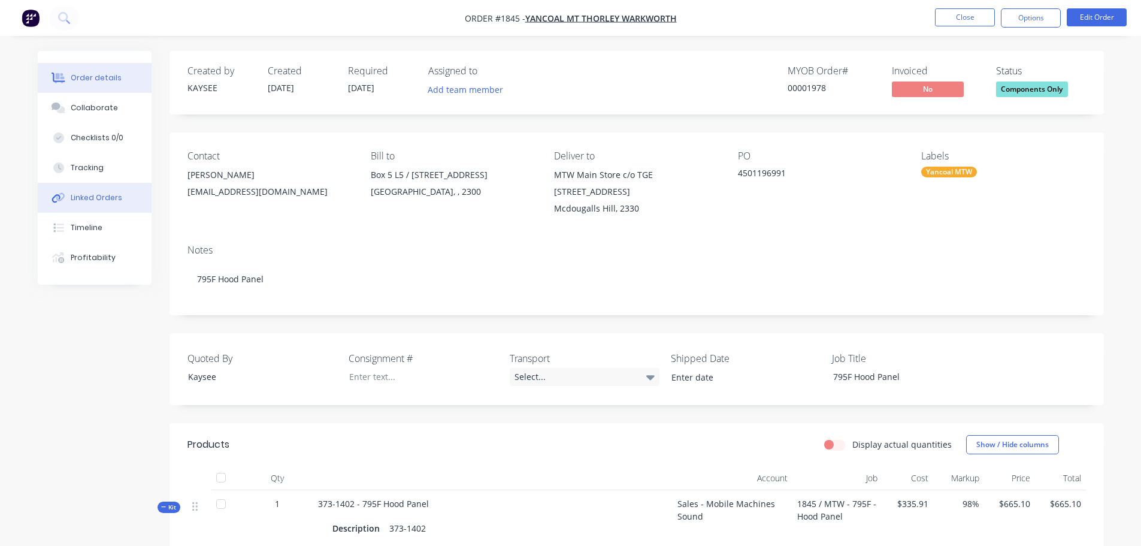
click at [96, 196] on div "Linked Orders" at bounding box center [97, 197] width 52 height 11
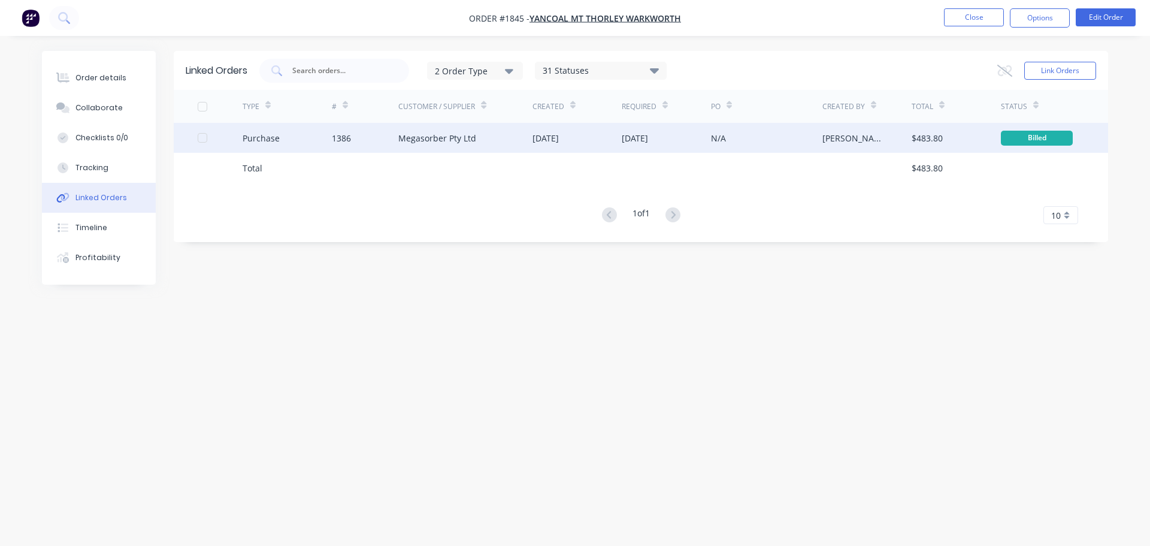
click at [419, 136] on div "Megasorber Pty Ltd" at bounding box center [437, 138] width 78 height 13
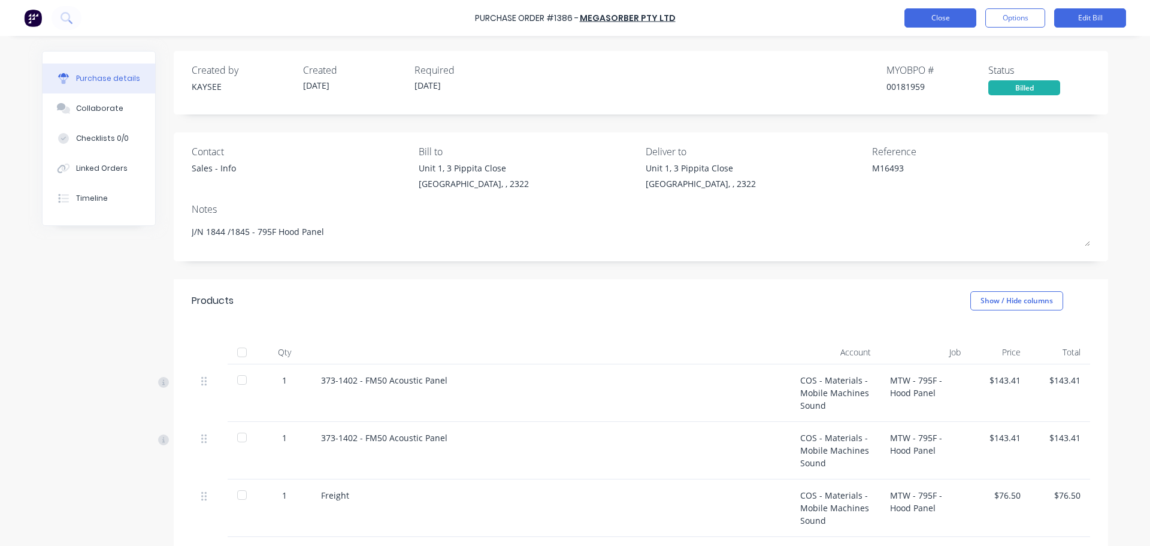
click at [944, 19] on button "Close" at bounding box center [941, 17] width 72 height 19
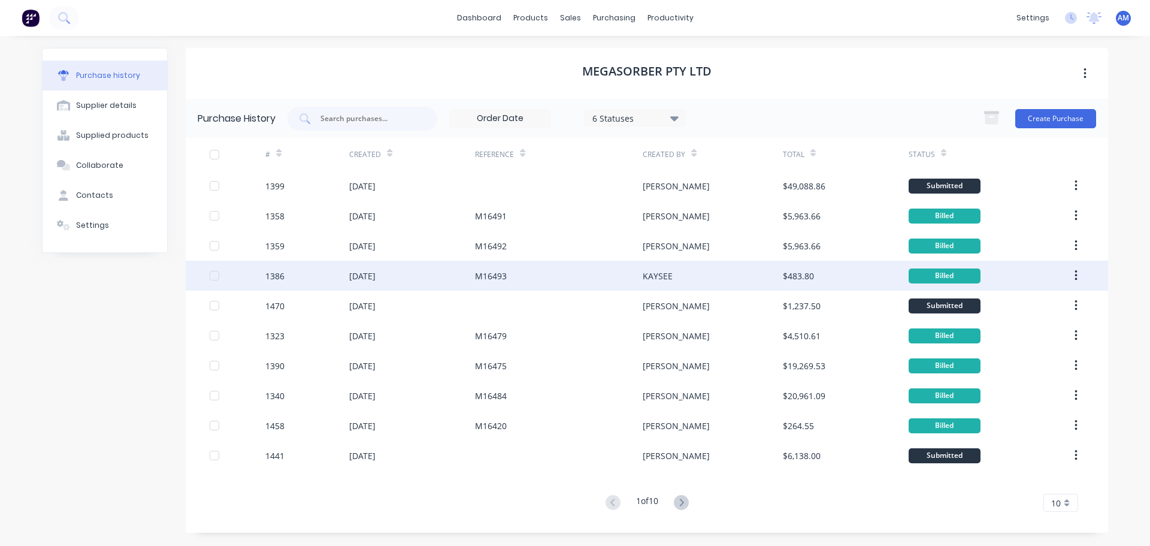
click at [376, 275] on div "02 Sep 2025" at bounding box center [362, 276] width 26 height 13
type textarea "x"
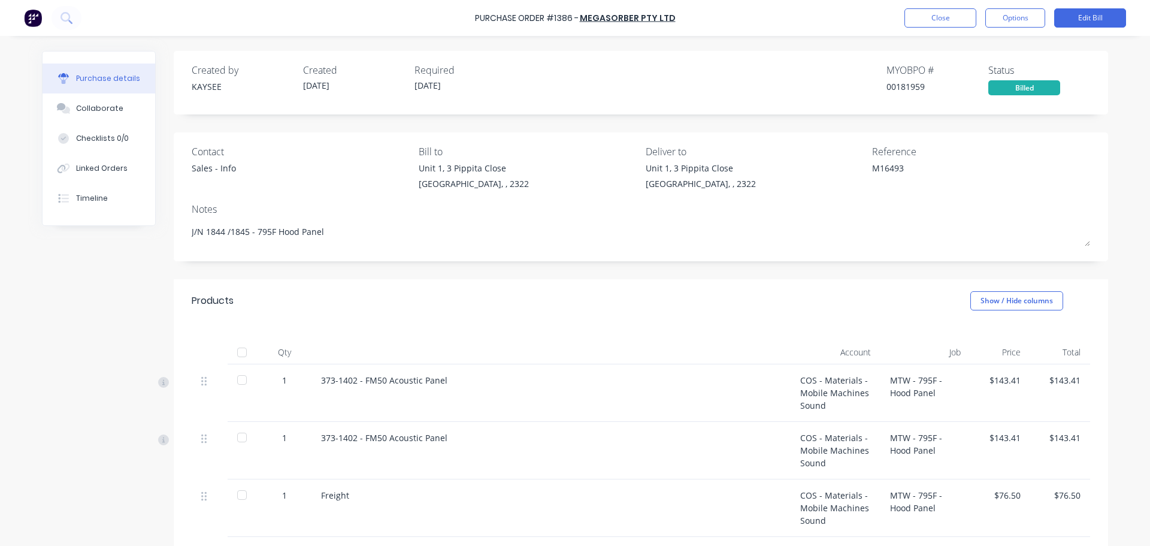
click at [1150, 91] on html "Purchase Order #1386 - Megasorber Pty Ltd Close Options Edit Bill Purchase deta…" at bounding box center [575, 273] width 1150 height 546
click at [966, 14] on button "Close" at bounding box center [941, 17] width 72 height 19
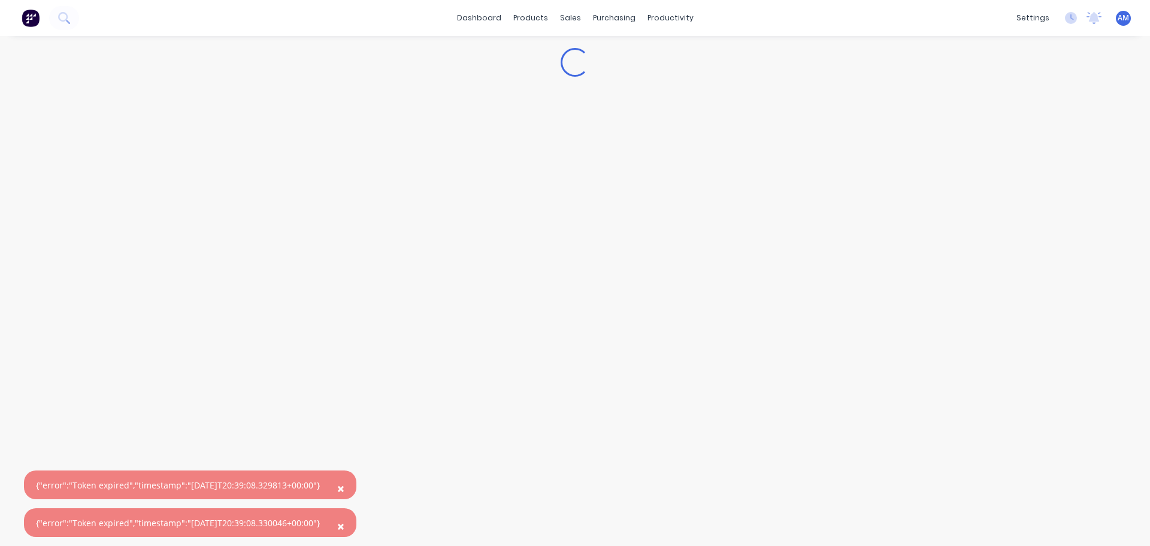
click at [344, 491] on span "×" at bounding box center [340, 488] width 7 height 17
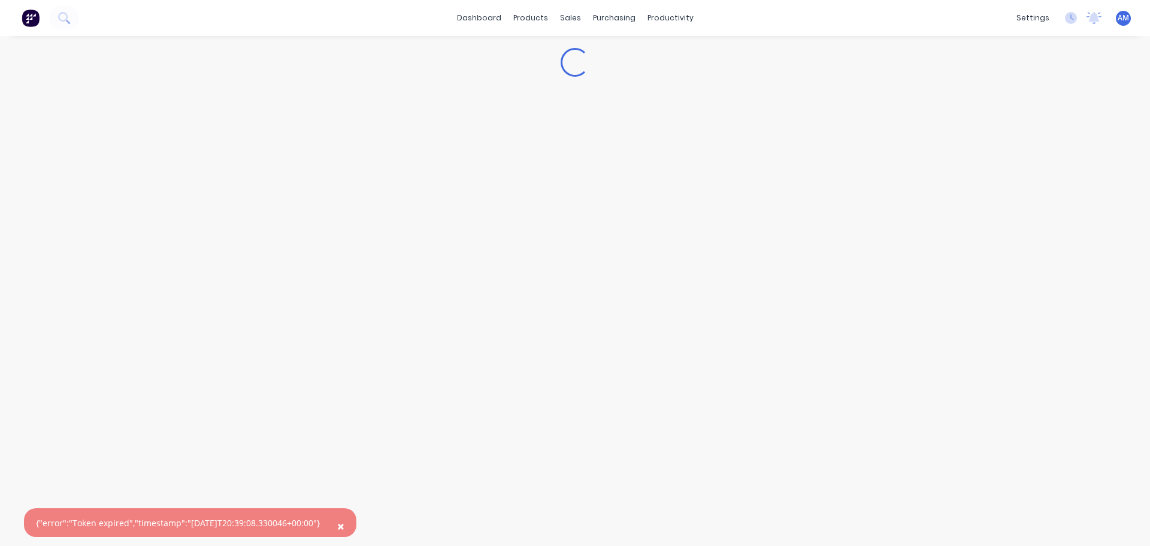
click at [344, 521] on span "×" at bounding box center [340, 526] width 7 height 17
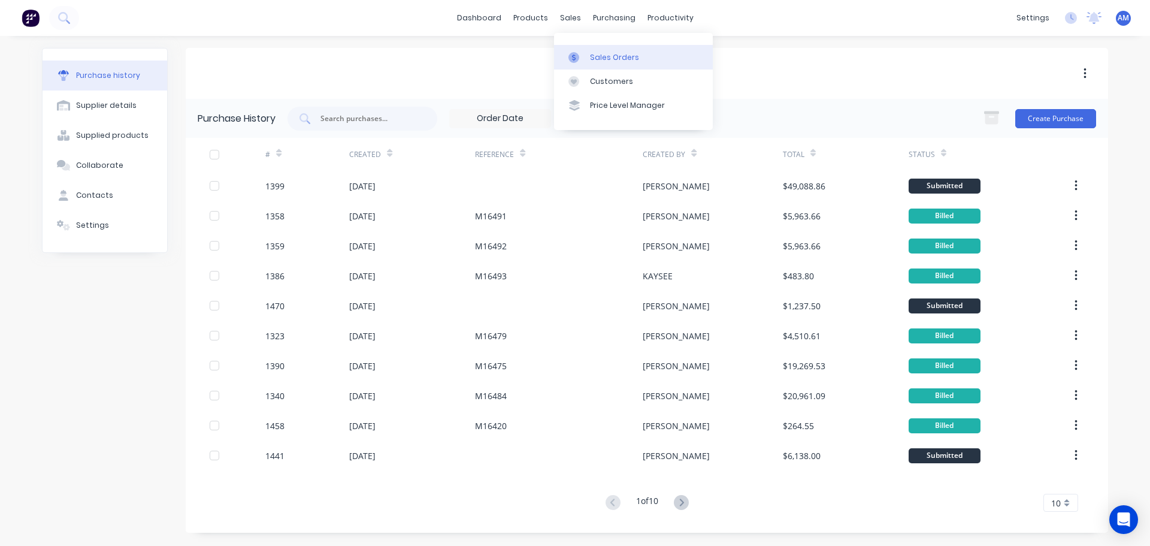
click at [604, 61] on div "Sales Orders" at bounding box center [614, 57] width 49 height 11
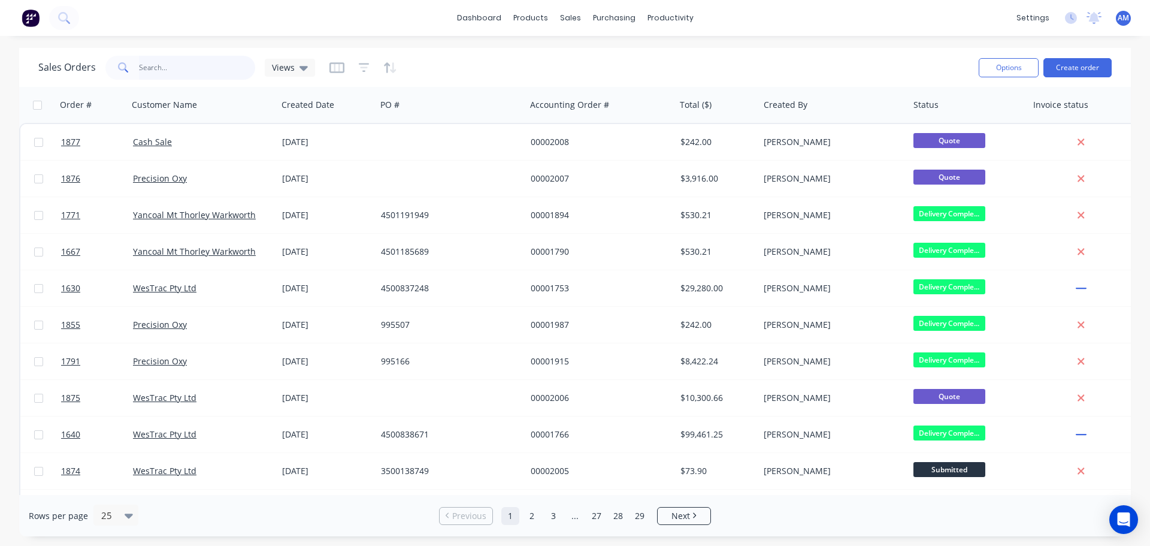
click at [216, 62] on input "text" at bounding box center [197, 68] width 117 height 24
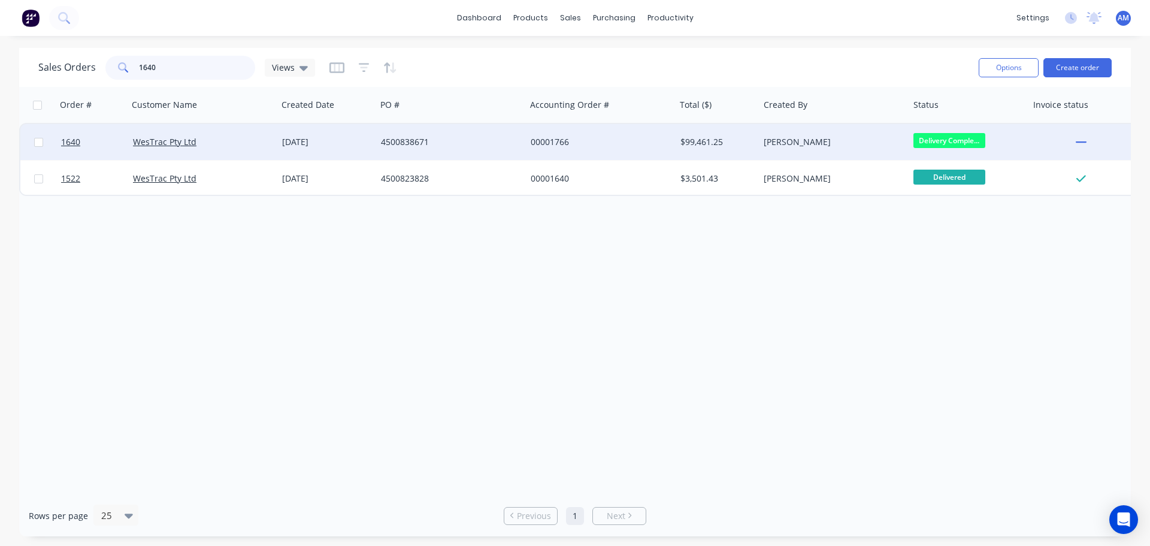
type input "1640"
click at [399, 145] on div "4500838671" at bounding box center [447, 142] width 133 height 12
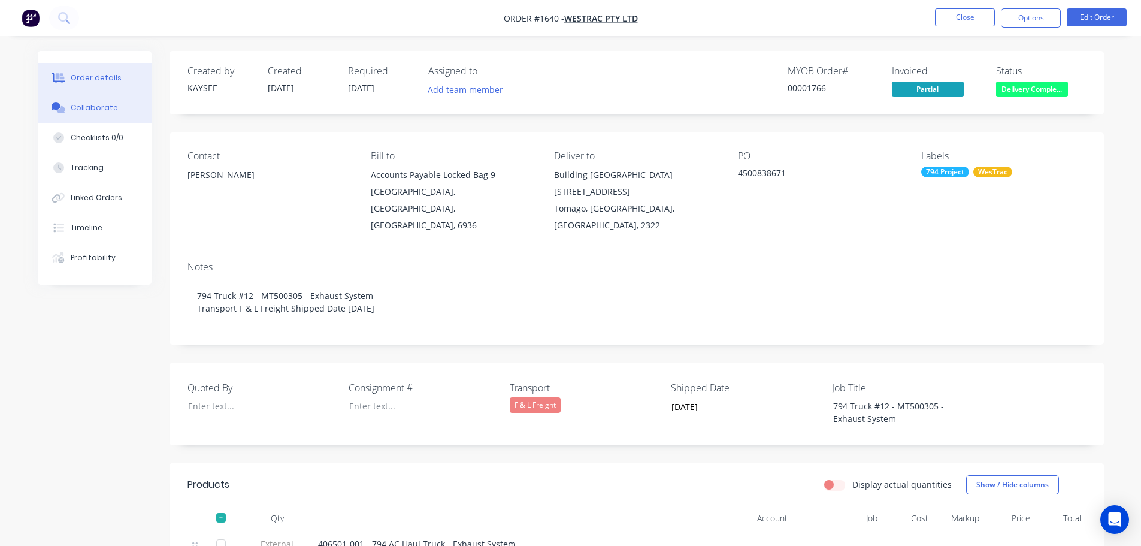
click at [101, 108] on div "Collaborate" at bounding box center [94, 107] width 47 height 11
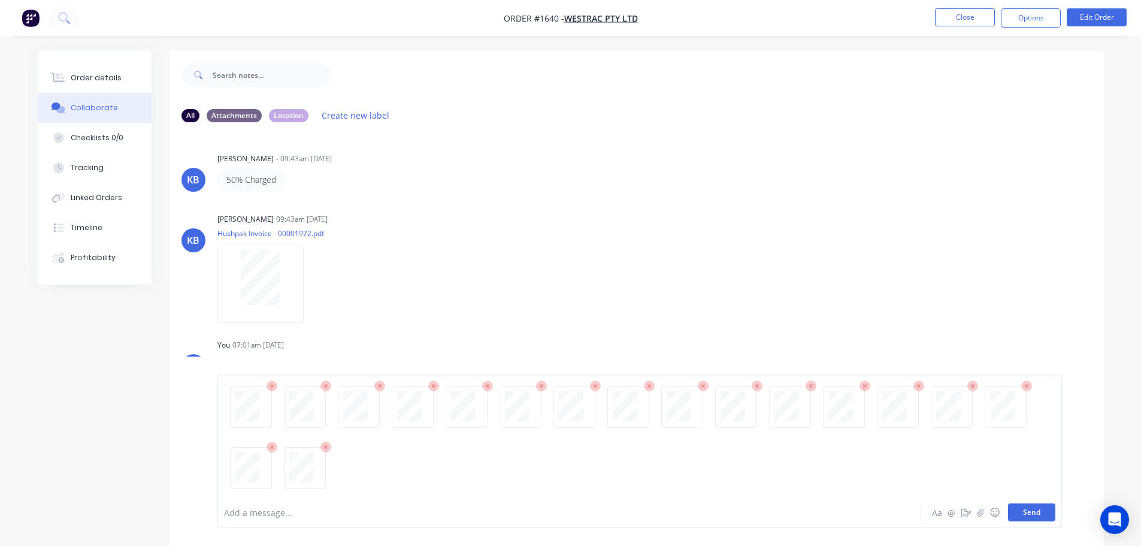
click at [1036, 516] on button "Send" at bounding box center [1031, 512] width 47 height 18
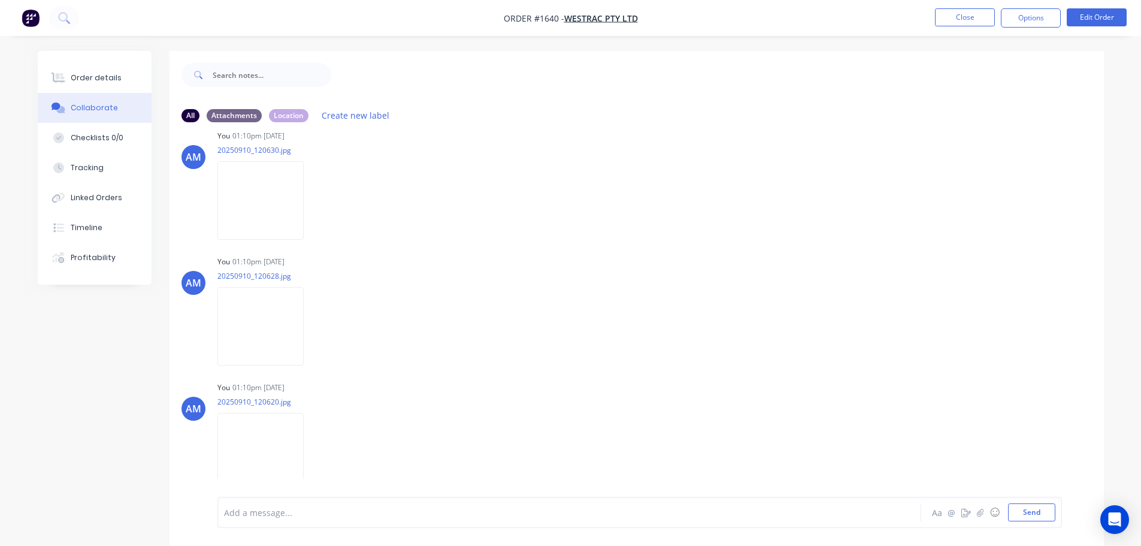
click at [265, 518] on div at bounding box center [536, 512] width 623 height 13
click at [983, 513] on icon "button" at bounding box center [980, 512] width 7 height 8
click at [1041, 513] on button "Send" at bounding box center [1031, 512] width 47 height 18
click at [969, 20] on button "Close" at bounding box center [965, 17] width 60 height 18
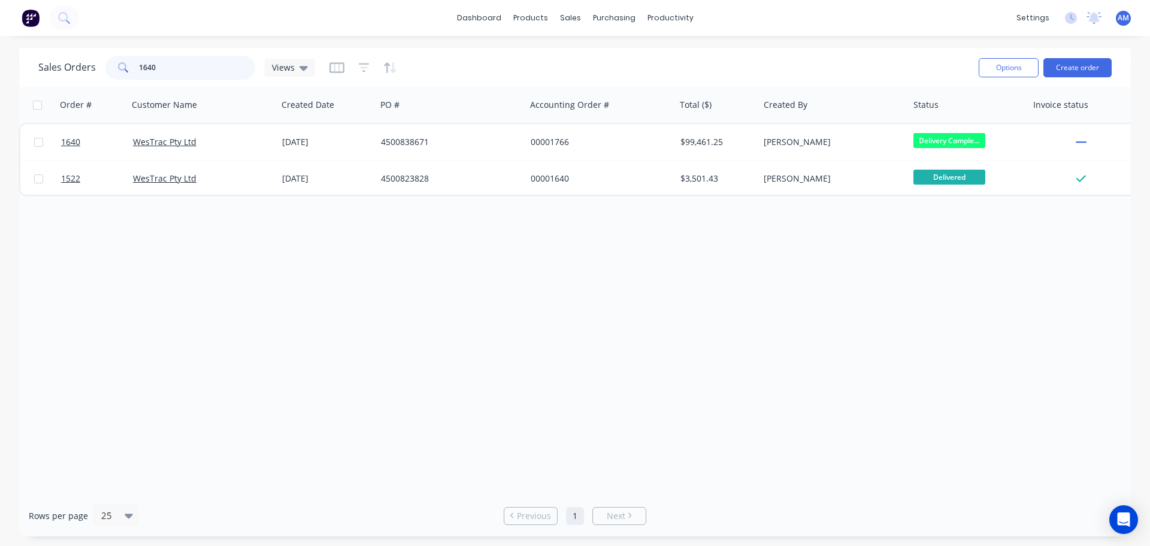
drag, startPoint x: 141, startPoint y: 67, endPoint x: 131, endPoint y: 65, distance: 10.3
click at [131, 65] on div "1640" at bounding box center [180, 68] width 150 height 24
drag, startPoint x: 175, startPoint y: 63, endPoint x: 129, endPoint y: 64, distance: 46.1
click at [129, 64] on div "1640" at bounding box center [180, 68] width 150 height 24
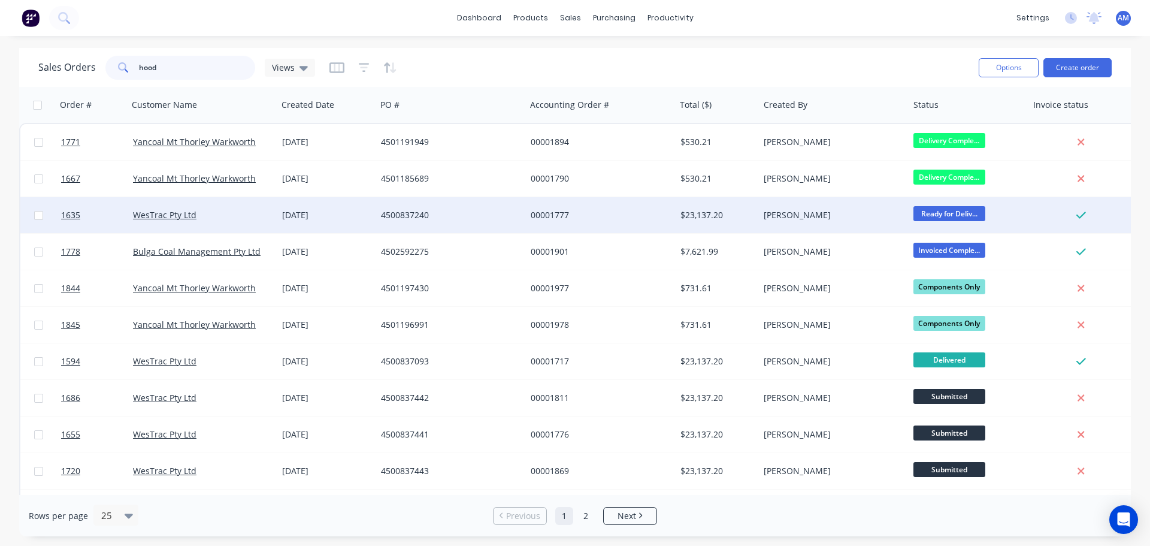
type input "hood"
click at [334, 211] on div "24 Jul 2025" at bounding box center [326, 215] width 89 height 12
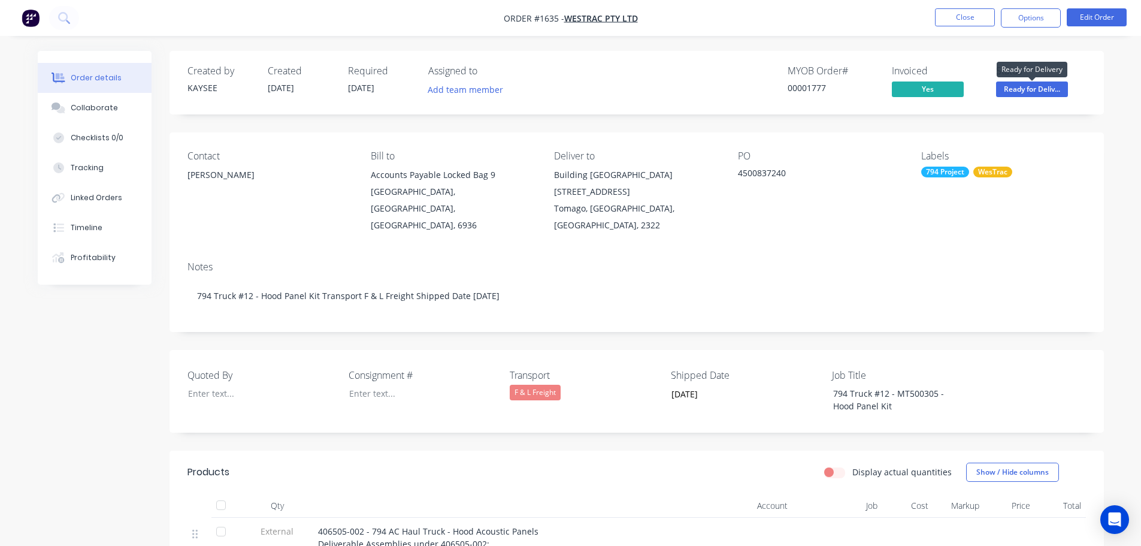
click at [1024, 91] on span "Ready for Deliv..." at bounding box center [1032, 88] width 72 height 15
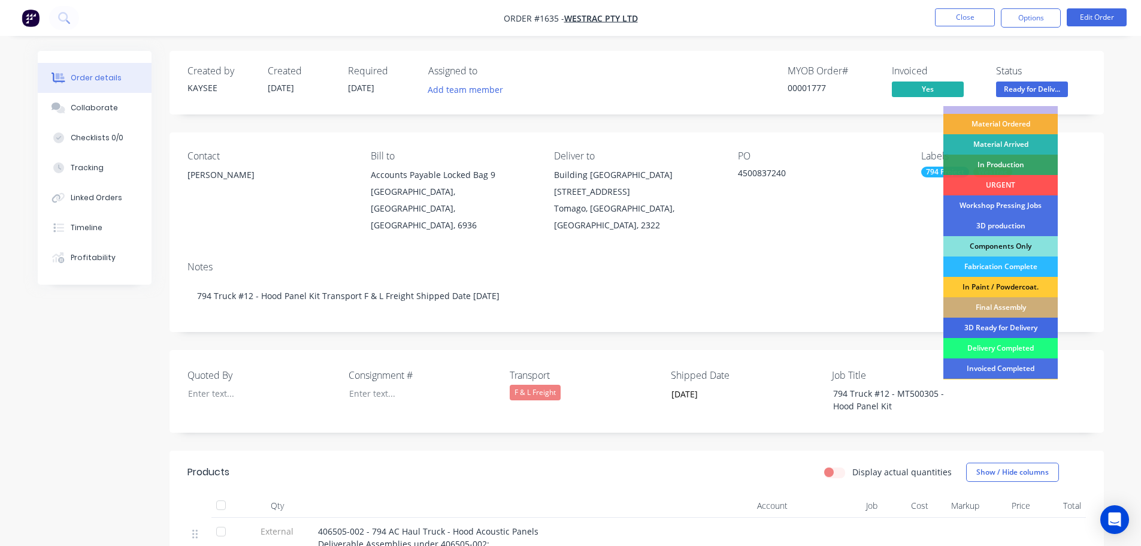
scroll to position [60, 0]
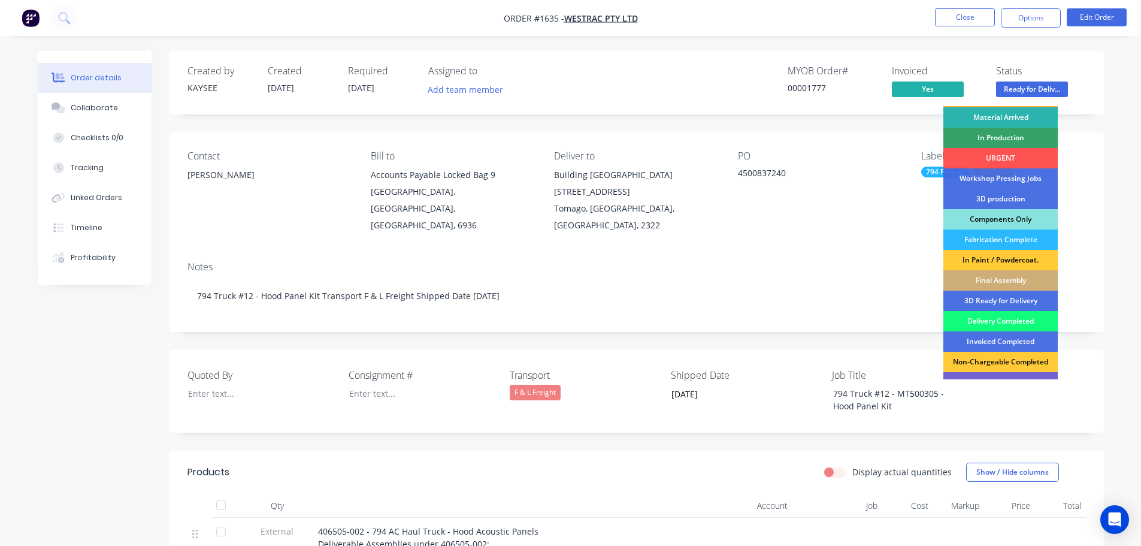
click at [990, 320] on div "Delivery Completed" at bounding box center [1001, 321] width 114 height 20
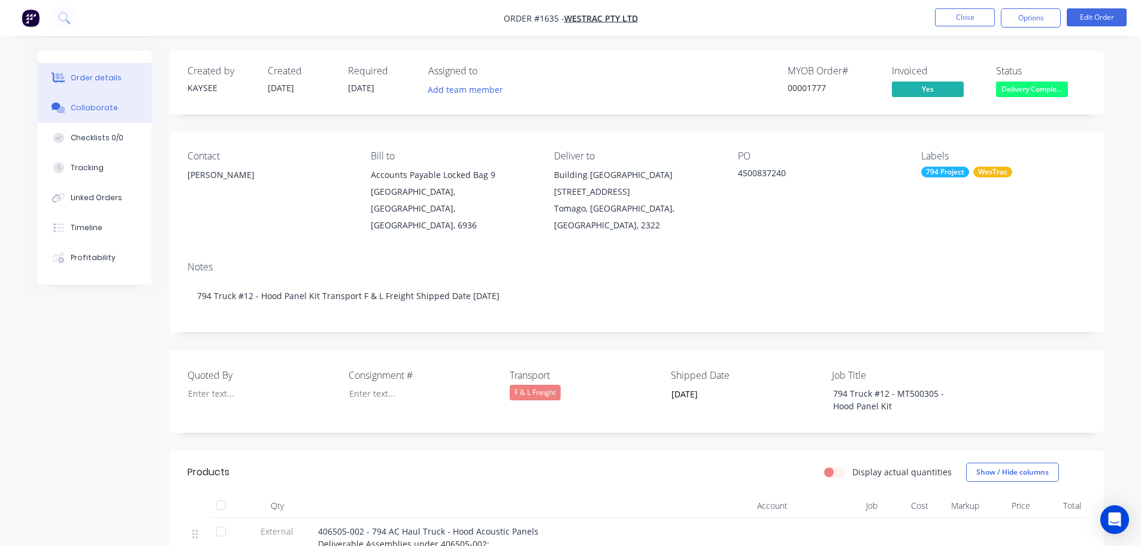
click at [91, 108] on div "Collaborate" at bounding box center [94, 107] width 47 height 11
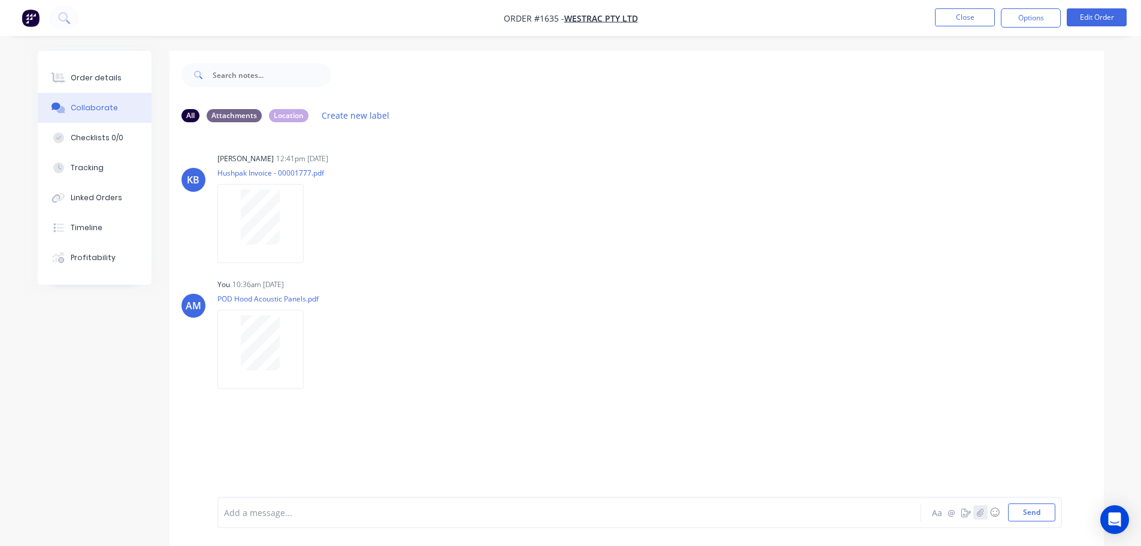
click at [980, 512] on icon "button" at bounding box center [980, 512] width 7 height 8
click at [1035, 510] on button "Send" at bounding box center [1031, 512] width 47 height 18
click at [966, 18] on button "Close" at bounding box center [965, 17] width 60 height 18
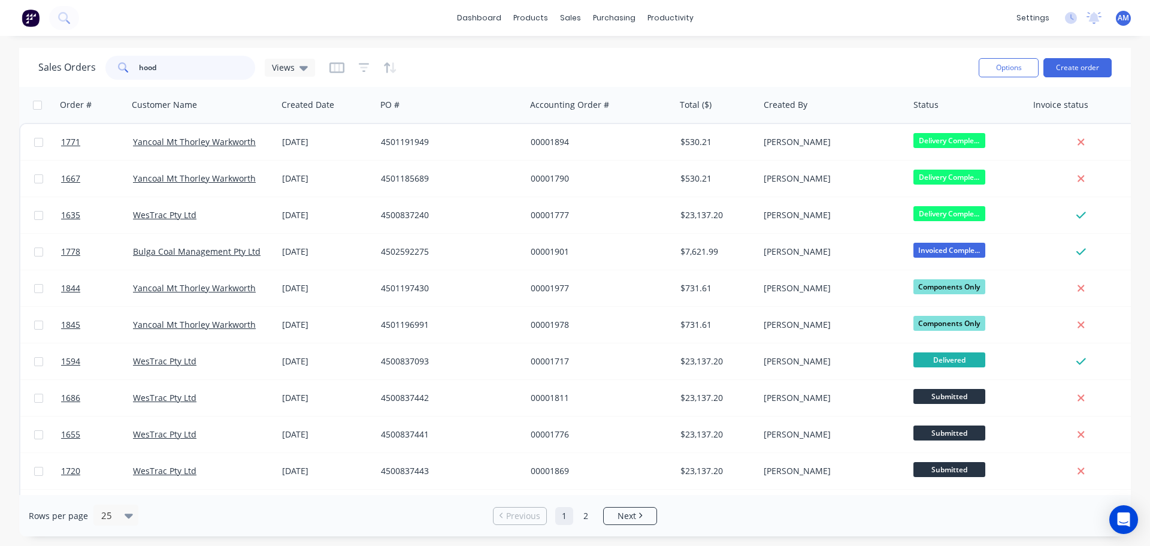
drag, startPoint x: 164, startPoint y: 65, endPoint x: 119, endPoint y: 60, distance: 45.3
click at [119, 60] on div "hood" at bounding box center [180, 68] width 150 height 24
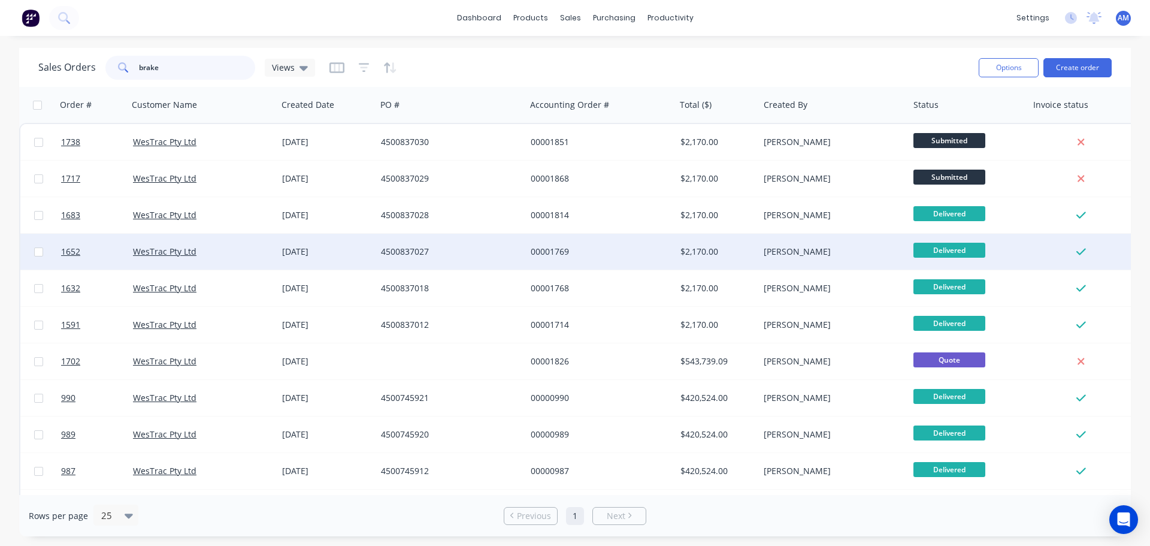
type input "brake"
click at [407, 247] on div "4500837027" at bounding box center [447, 252] width 133 height 12
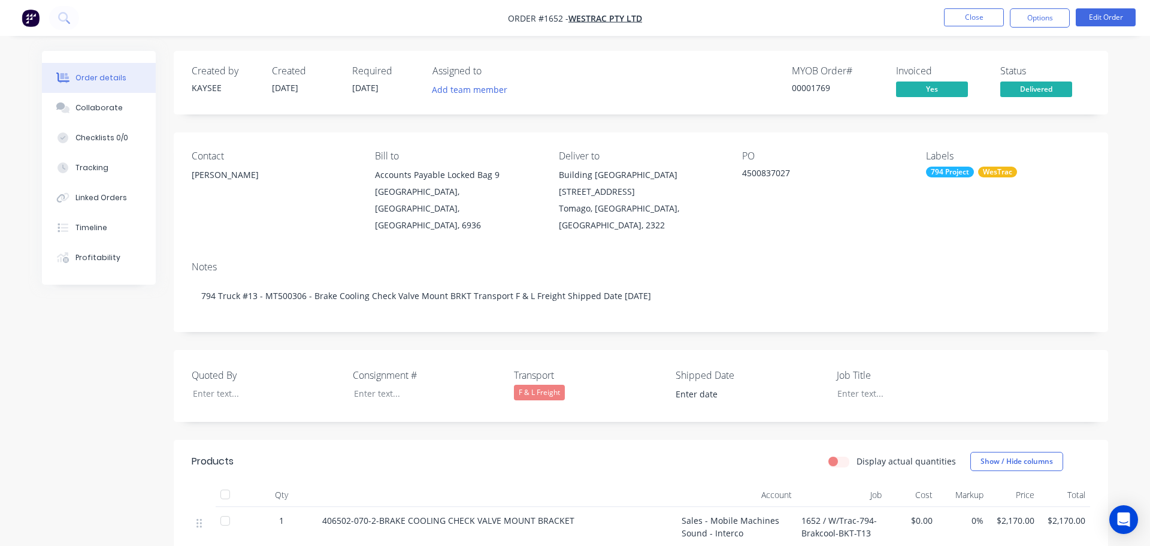
type input "09/09/2025"
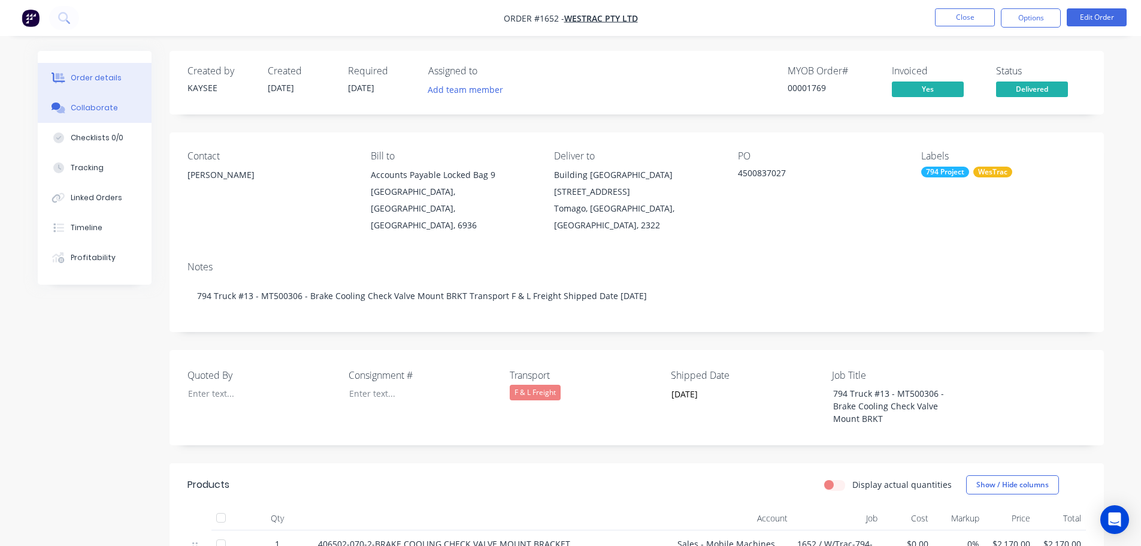
click at [105, 108] on div "Collaborate" at bounding box center [94, 107] width 47 height 11
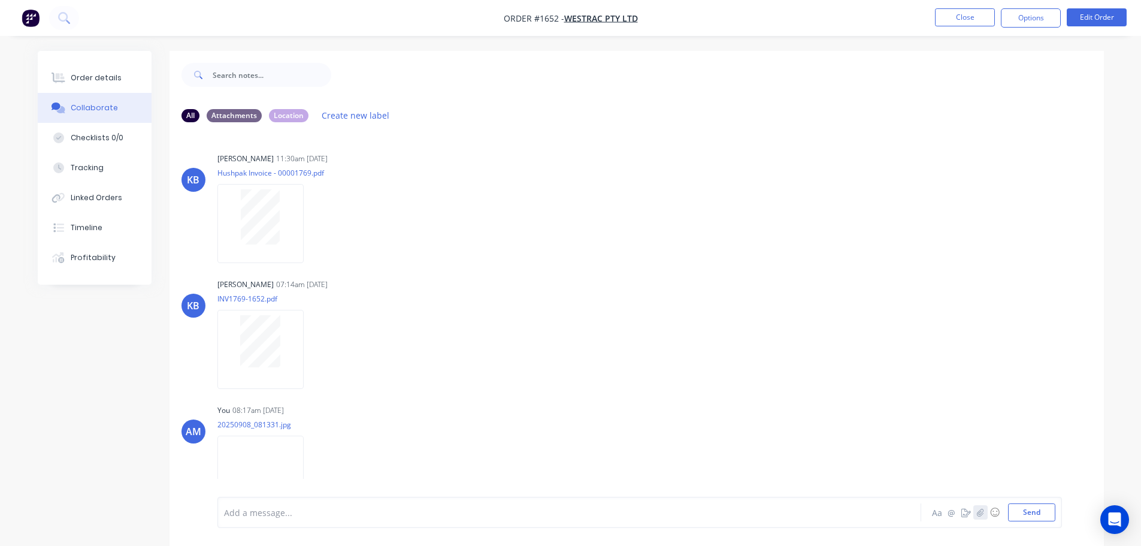
click at [980, 511] on icon "button" at bounding box center [980, 512] width 7 height 8
click at [1034, 515] on button "Send" at bounding box center [1031, 512] width 47 height 18
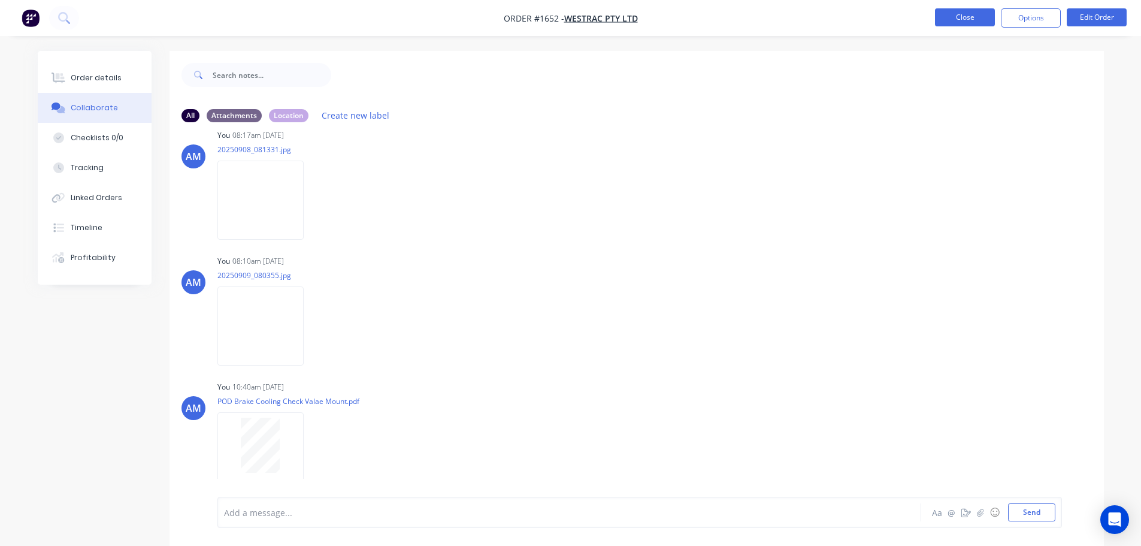
click at [952, 21] on button "Close" at bounding box center [965, 17] width 60 height 18
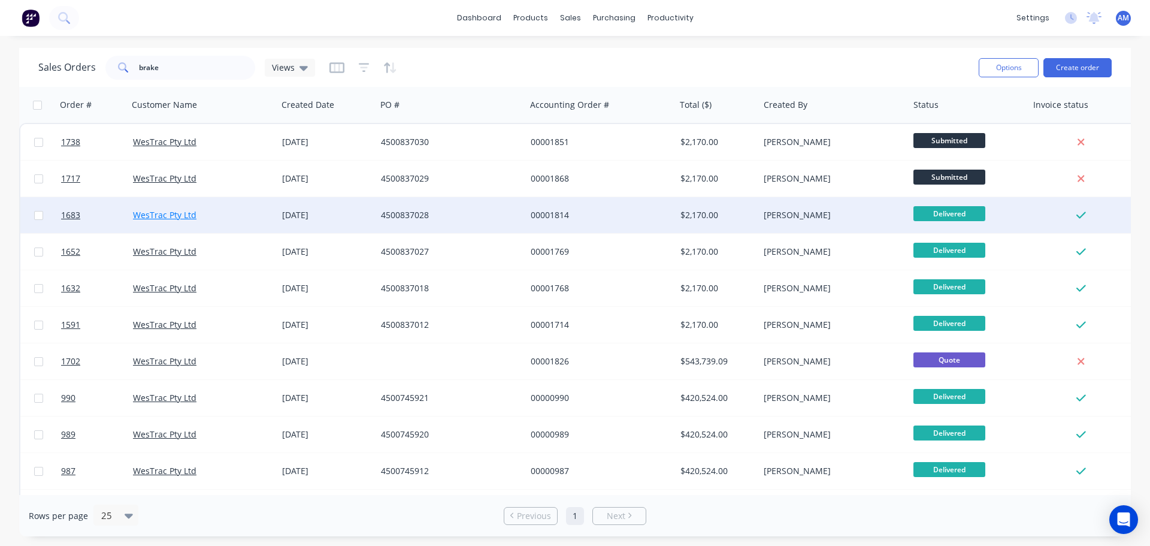
click at [168, 219] on link "WesTrac Pty Ltd" at bounding box center [165, 214] width 64 height 11
click at [413, 211] on div "4500837028" at bounding box center [447, 215] width 133 height 12
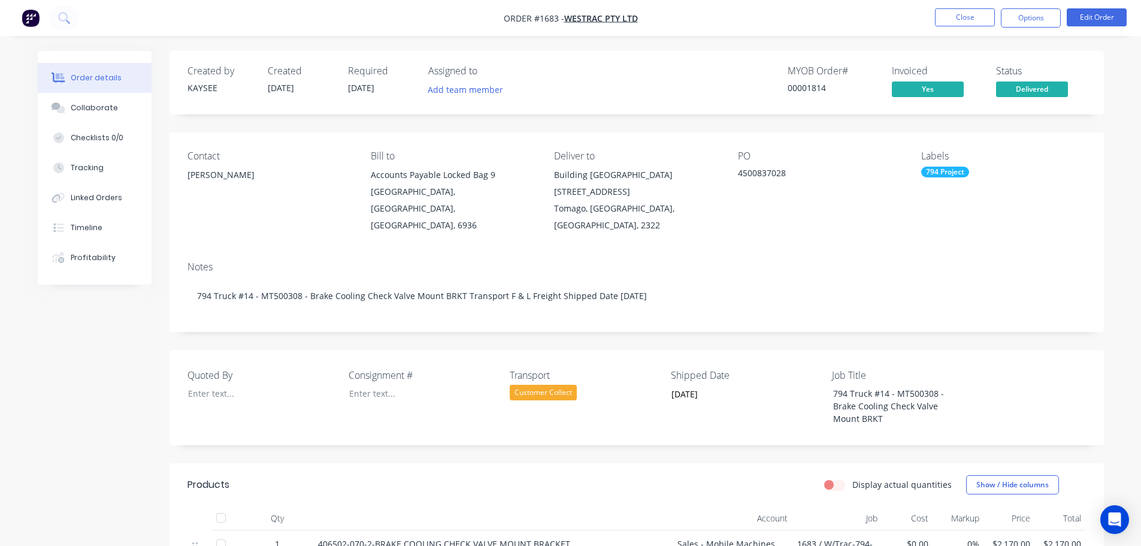
click at [1038, 92] on span "Delivered" at bounding box center [1032, 88] width 72 height 15
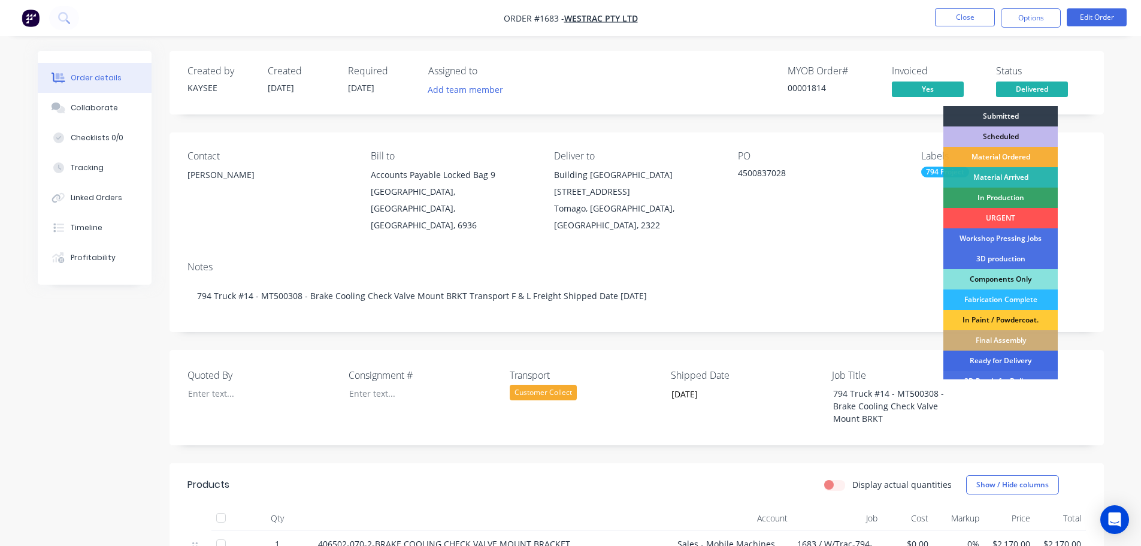
click at [1003, 356] on div "Ready for Delivery" at bounding box center [1001, 360] width 114 height 20
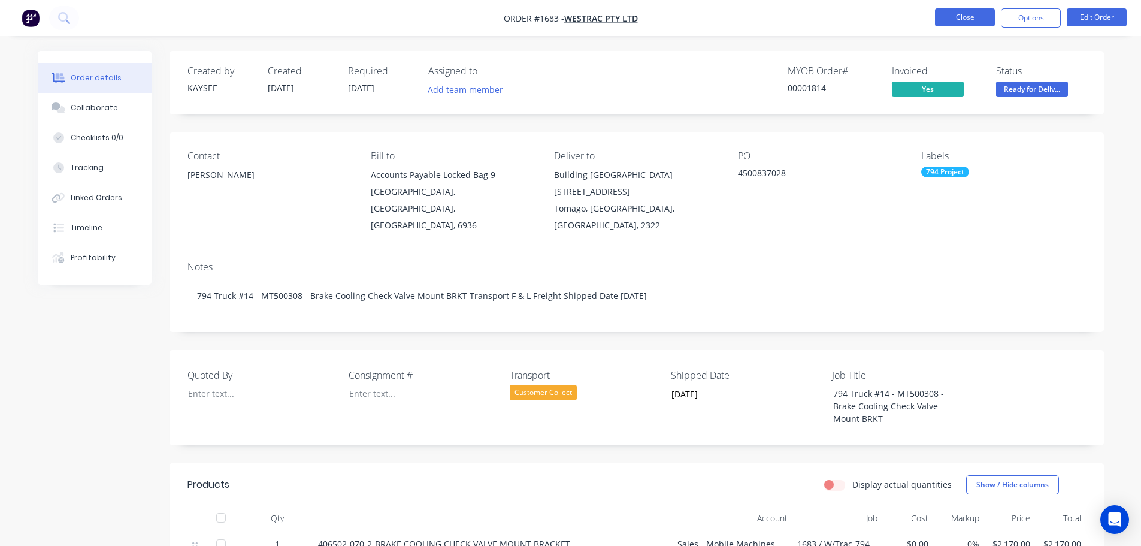
click at [962, 20] on button "Close" at bounding box center [965, 17] width 60 height 18
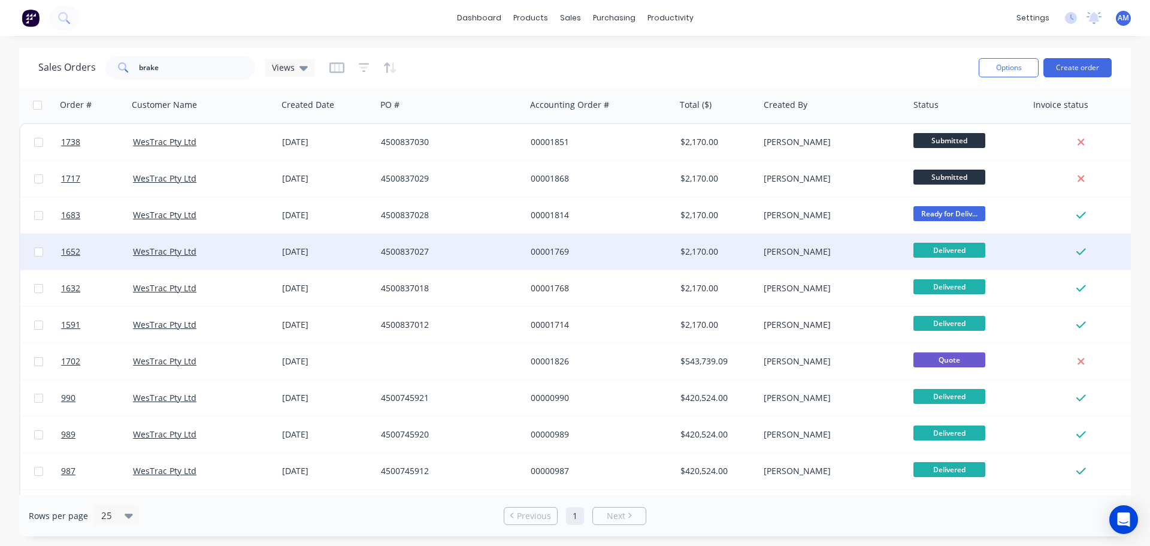
click at [546, 252] on div "00001769" at bounding box center [597, 252] width 133 height 12
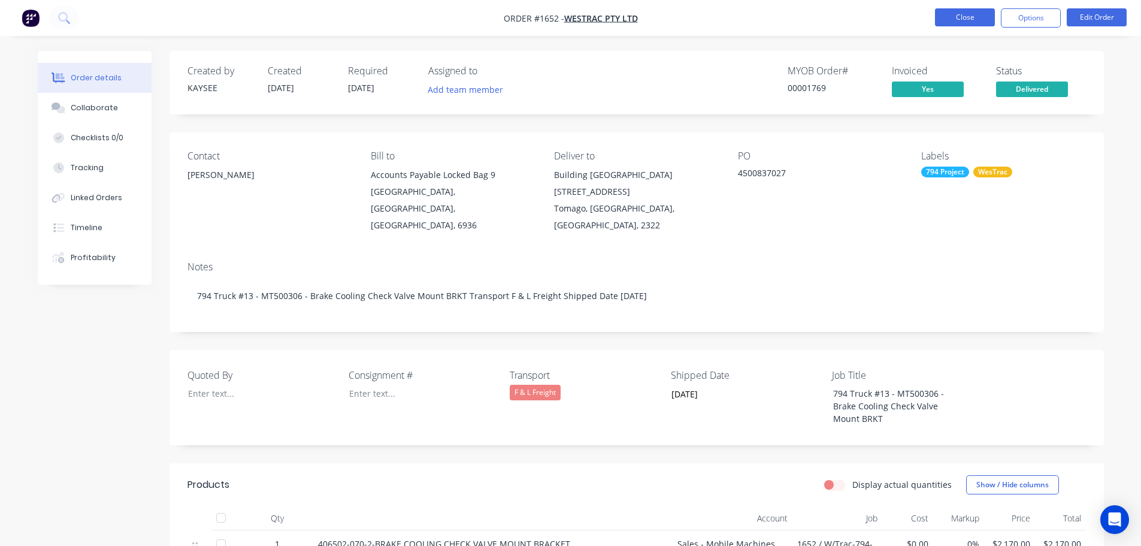
click at [951, 17] on button "Close" at bounding box center [965, 17] width 60 height 18
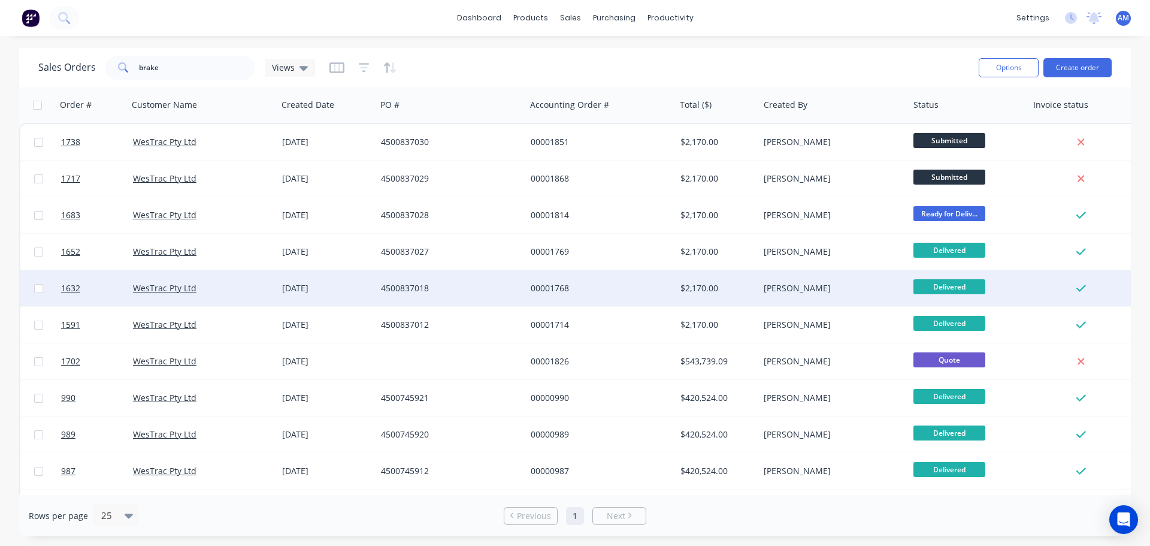
click at [419, 284] on div "4500837018" at bounding box center [447, 288] width 133 height 12
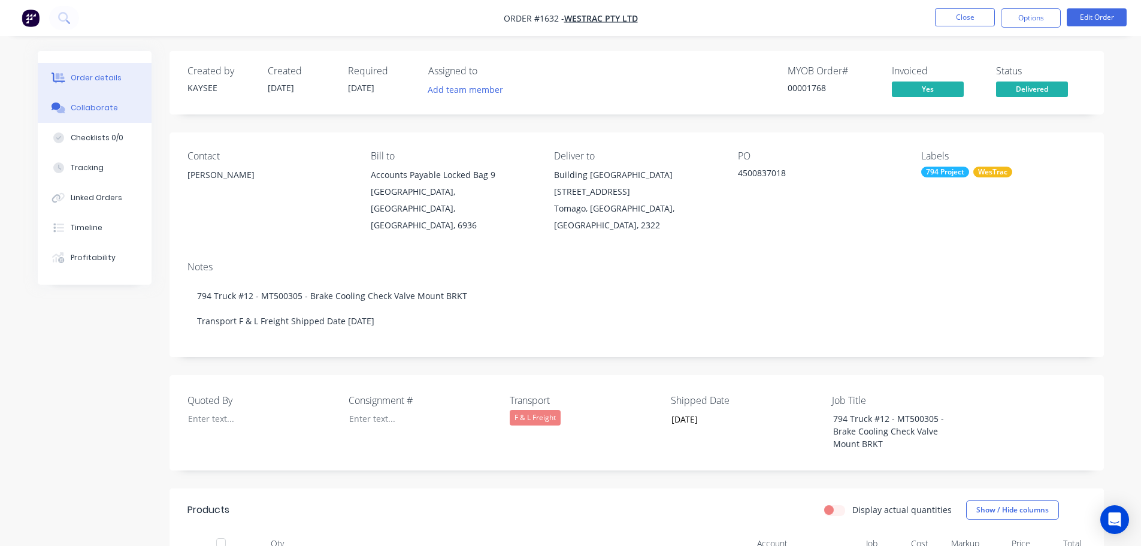
click at [98, 107] on div "Collaborate" at bounding box center [94, 107] width 47 height 11
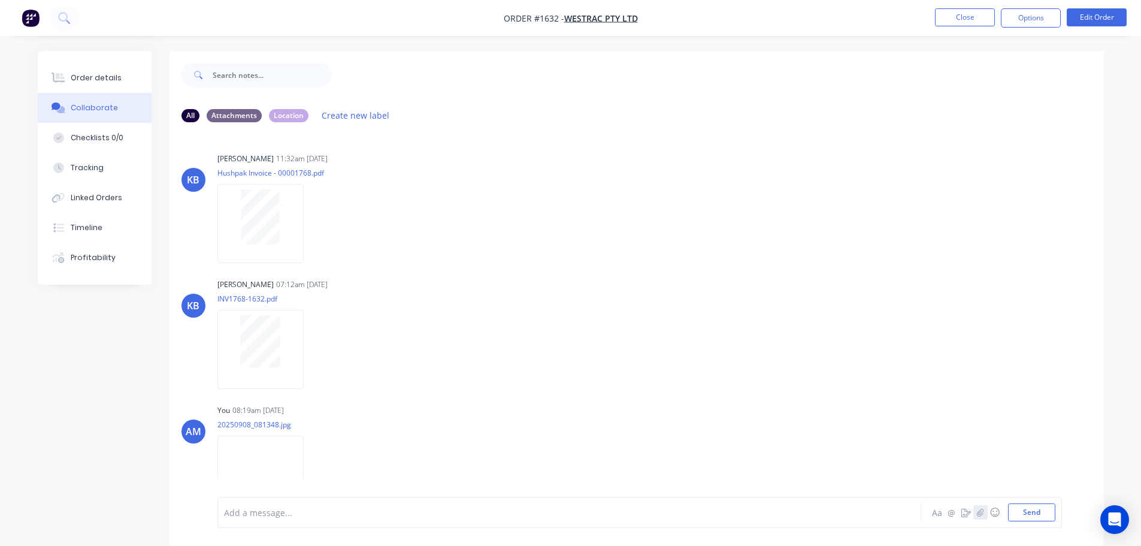
click at [984, 517] on button "button" at bounding box center [981, 512] width 14 height 14
click at [1029, 516] on button "Send" at bounding box center [1031, 512] width 47 height 18
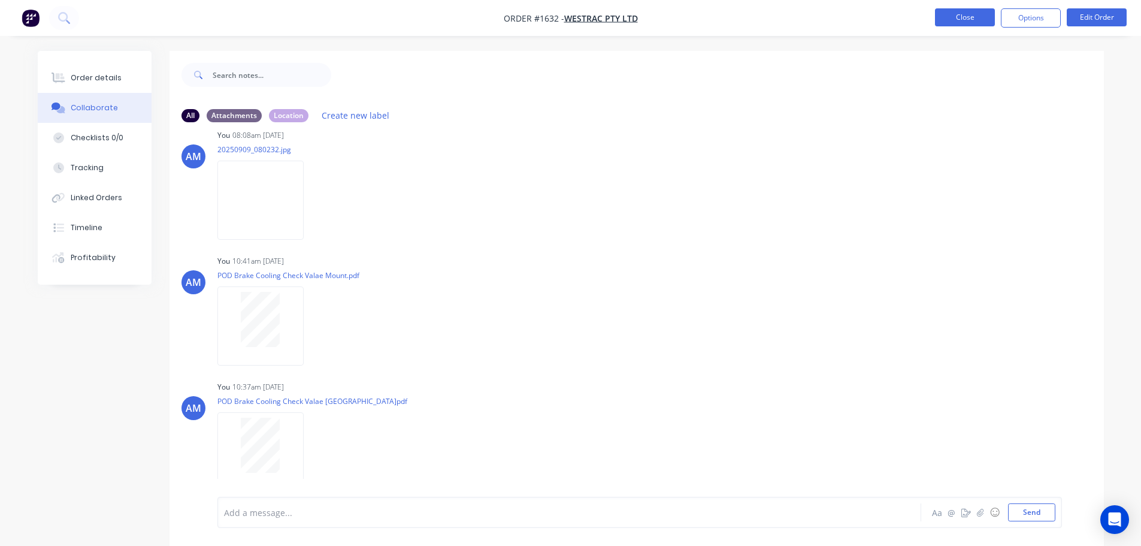
click at [957, 16] on button "Close" at bounding box center [965, 17] width 60 height 18
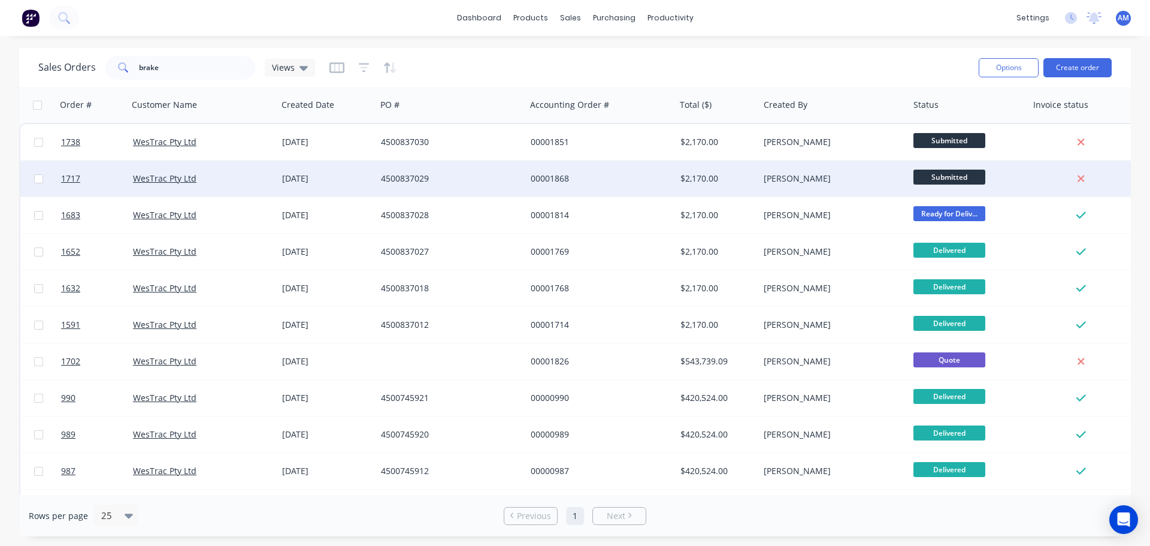
click at [708, 170] on div "$2,170.00" at bounding box center [718, 179] width 84 height 36
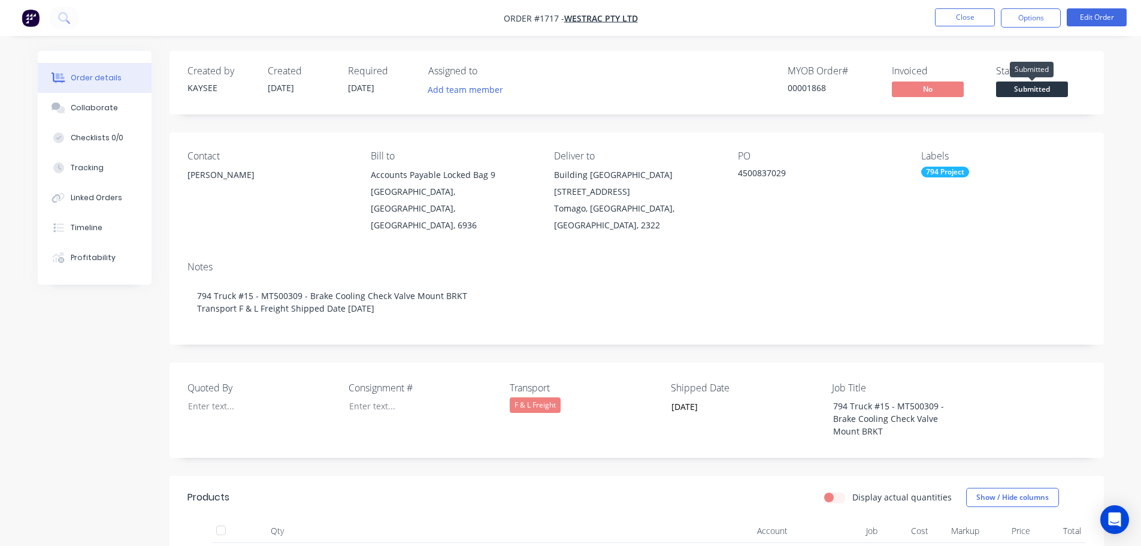
click at [1026, 90] on span "Submitted" at bounding box center [1032, 88] width 72 height 15
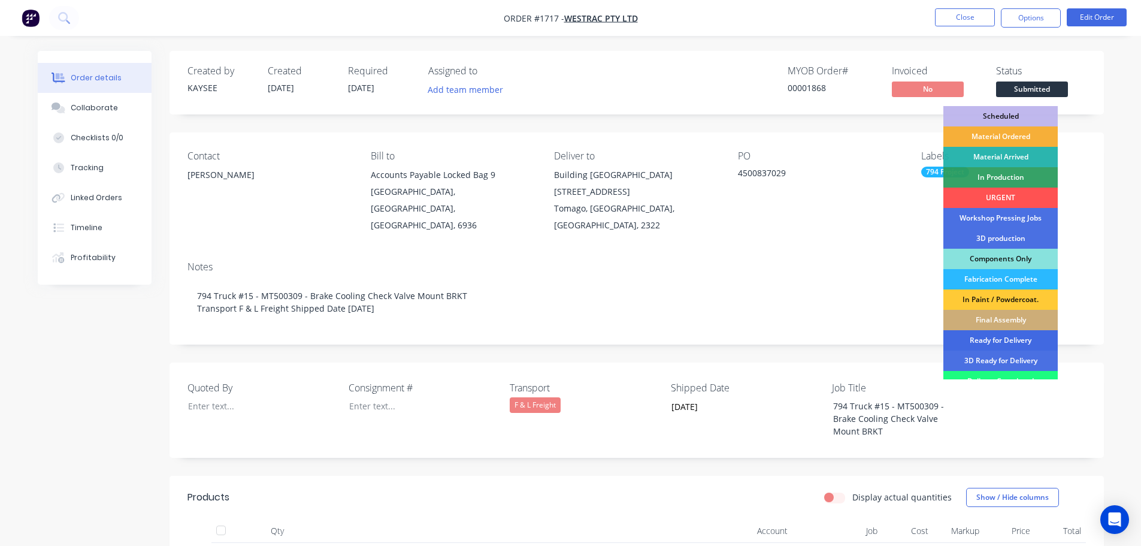
click at [996, 337] on div "Ready for Delivery" at bounding box center [1001, 340] width 114 height 20
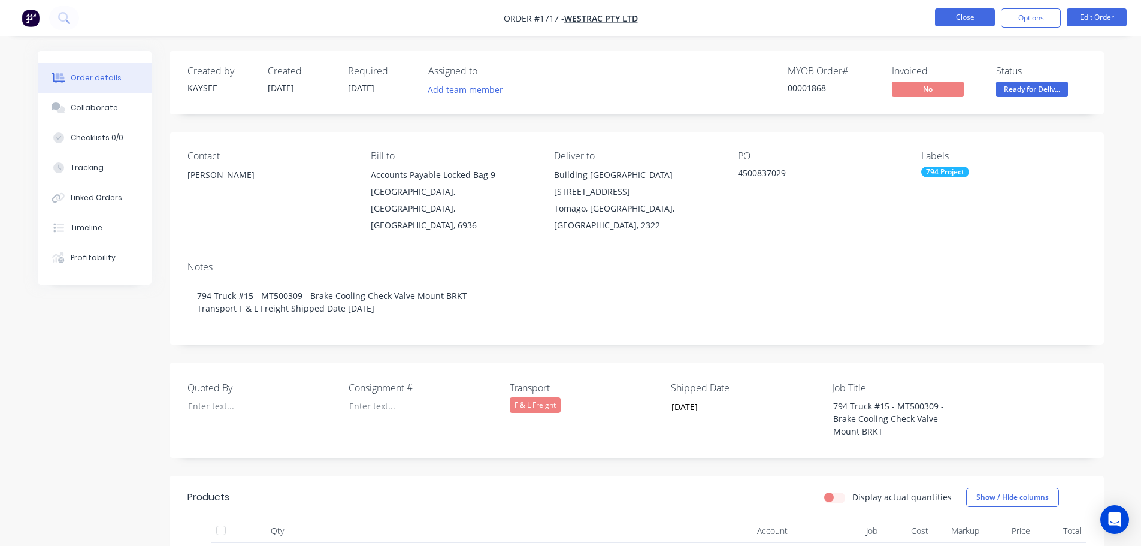
click at [961, 15] on button "Close" at bounding box center [965, 17] width 60 height 18
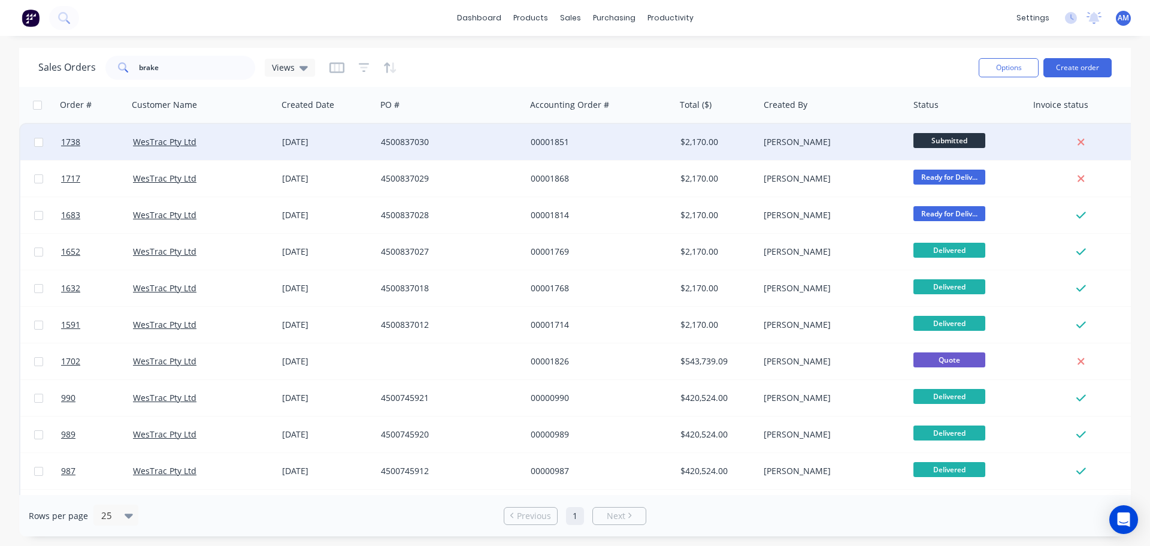
click at [933, 139] on span "Submitted" at bounding box center [950, 140] width 72 height 15
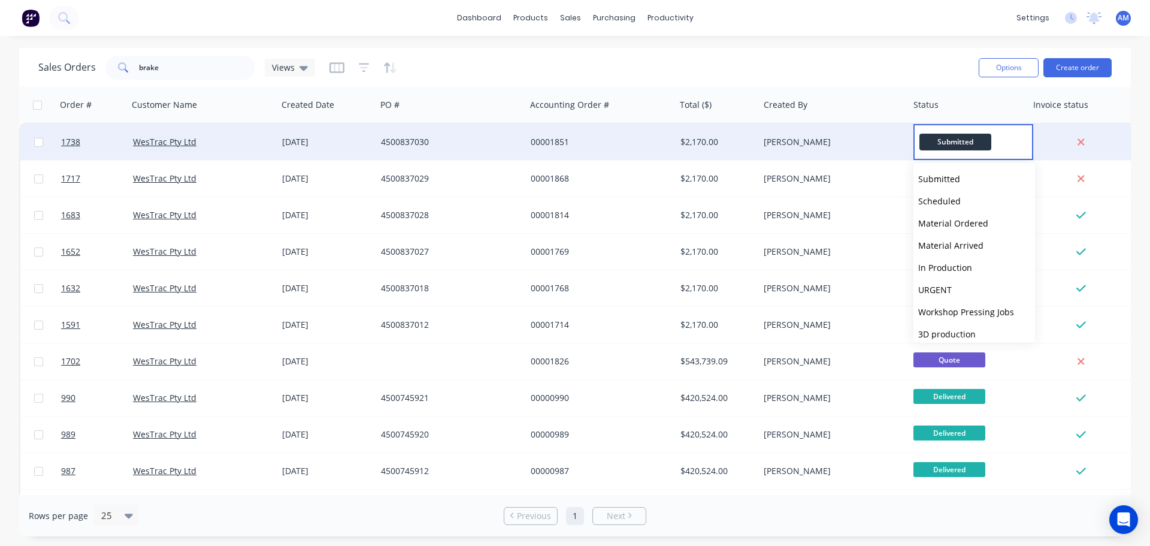
click at [778, 147] on div "KAYSEE BROWNE" at bounding box center [830, 142] width 133 height 12
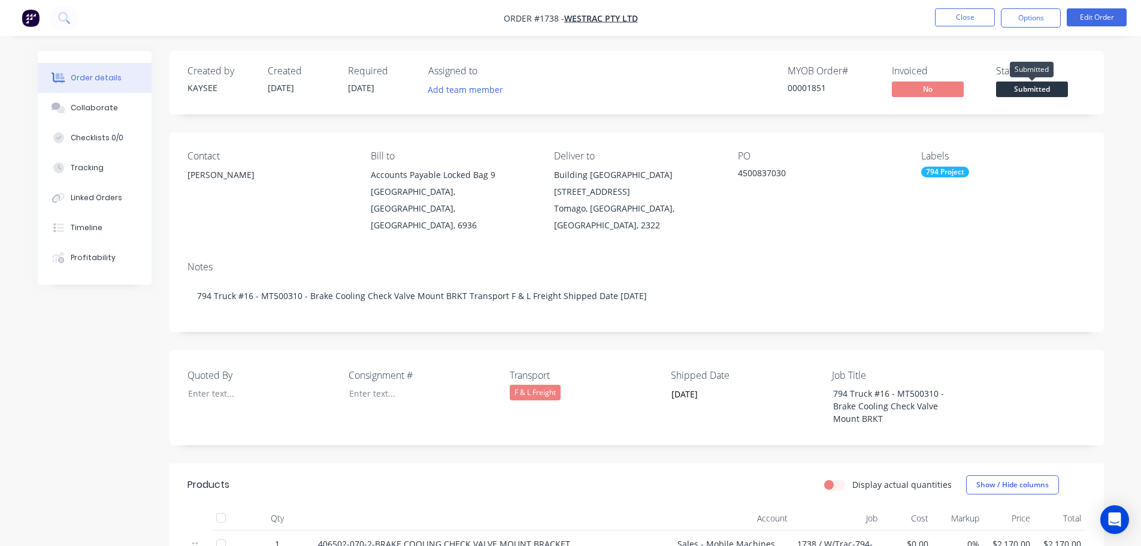
click at [1018, 87] on span "Submitted" at bounding box center [1032, 88] width 72 height 15
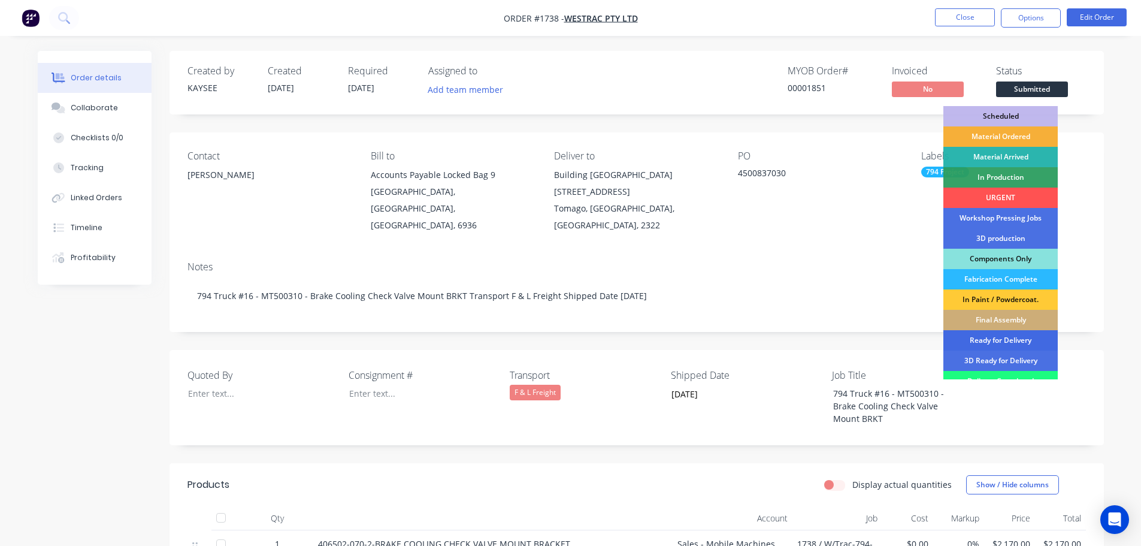
click at [995, 335] on div "Ready for Delivery" at bounding box center [1001, 340] width 114 height 20
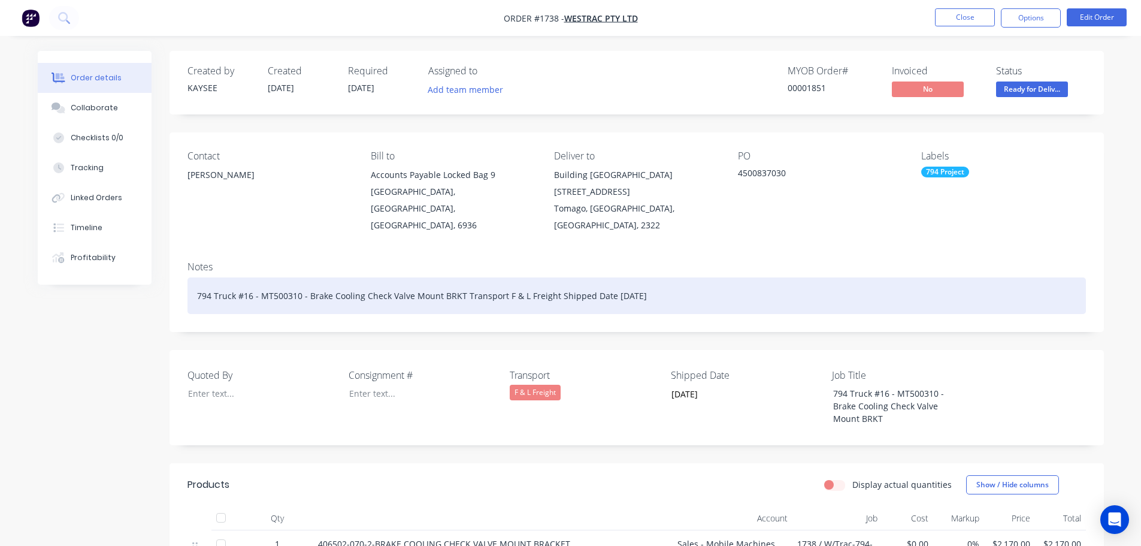
drag, startPoint x: 658, startPoint y: 277, endPoint x: 607, endPoint y: 276, distance: 50.9
click at [607, 277] on div "794 Truck #16 - MT500310 - Brake Cooling Check Valve Mount BRKT Transport F & L…" at bounding box center [637, 295] width 899 height 37
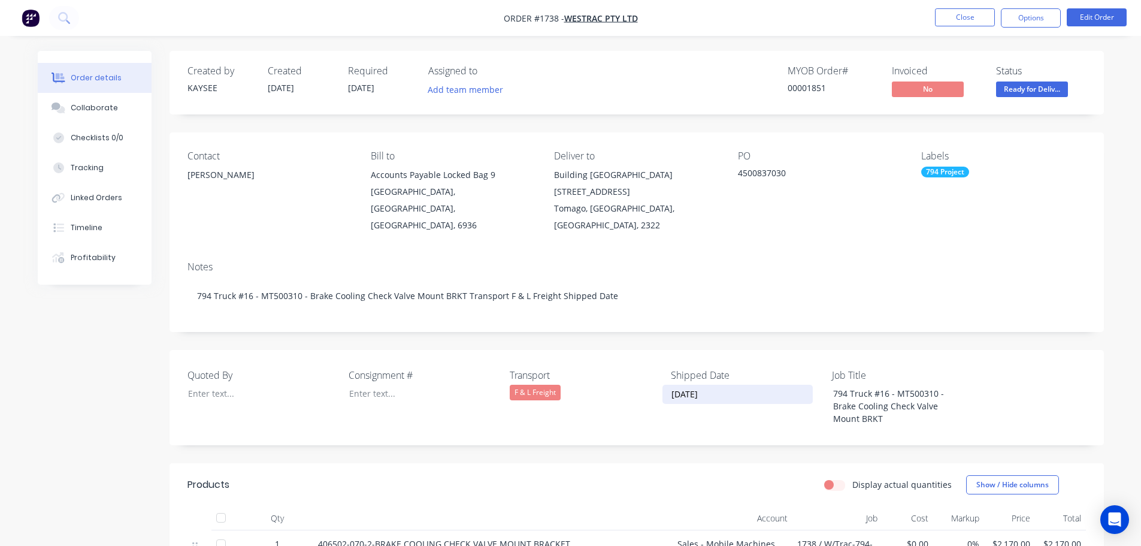
drag, startPoint x: 713, startPoint y: 377, endPoint x: 663, endPoint y: 373, distance: 49.9
click at [663, 385] on input "09/09/2025" at bounding box center [737, 394] width 149 height 18
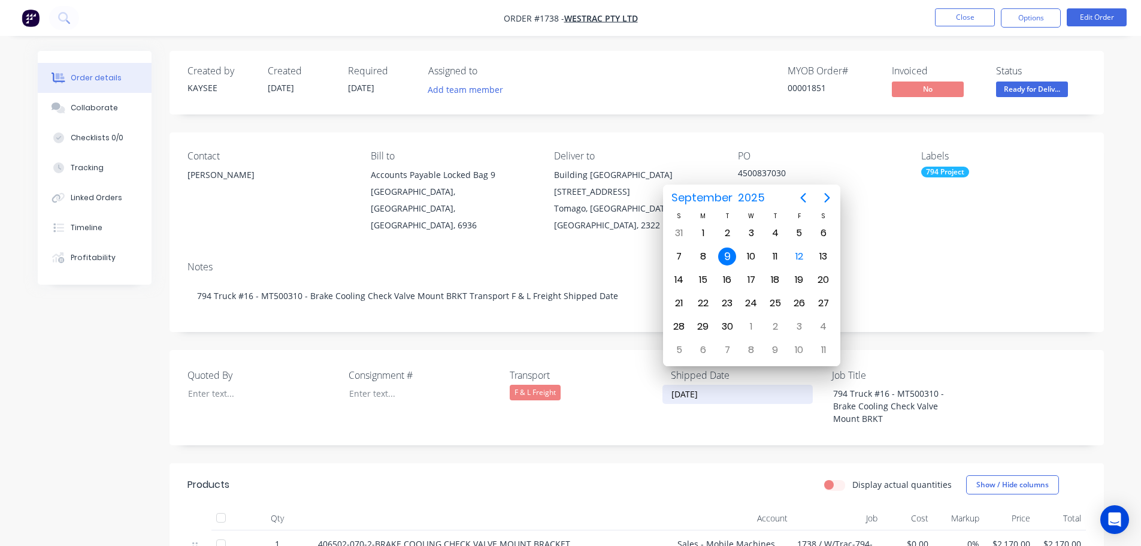
drag, startPoint x: 727, startPoint y: 382, endPoint x: 664, endPoint y: 377, distance: 62.5
click at [664, 385] on input "09/09/2025" at bounding box center [737, 394] width 149 height 18
click at [966, 19] on button "Close" at bounding box center [965, 17] width 60 height 18
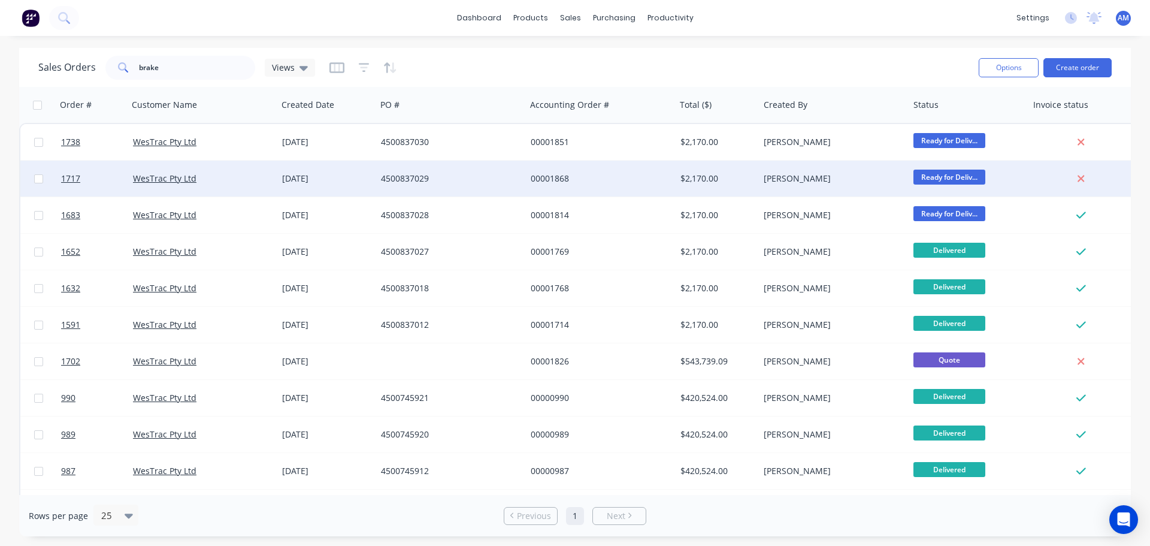
click at [757, 174] on div "$2,170.00" at bounding box center [718, 179] width 84 height 36
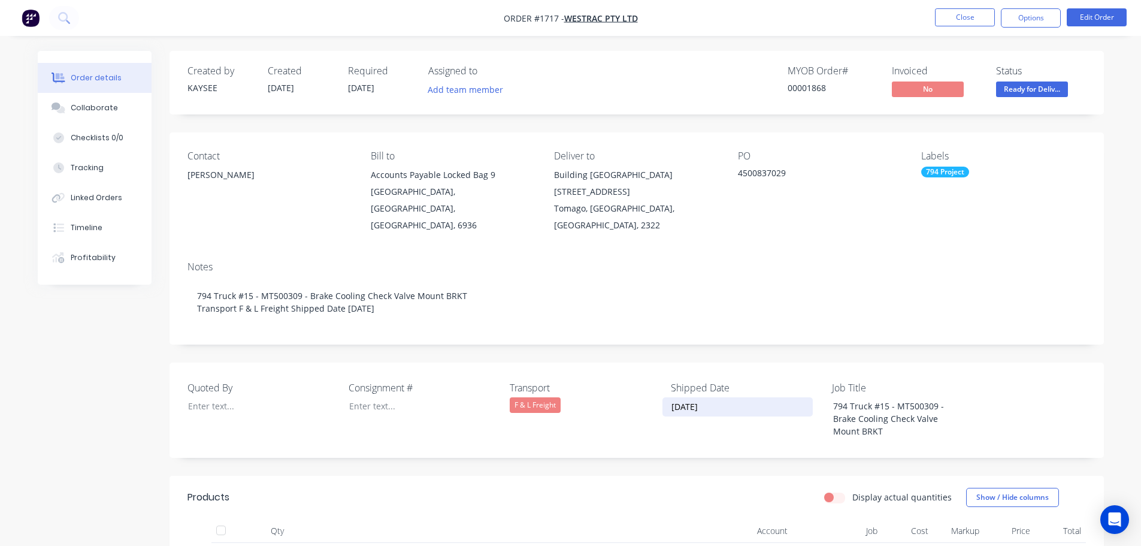
drag, startPoint x: 726, startPoint y: 386, endPoint x: 645, endPoint y: 395, distance: 81.4
click at [645, 395] on div "Quoted By Consignment # Transport F & L Freight Shipped Date 09/09/2025 Job Tit…" at bounding box center [637, 409] width 935 height 95
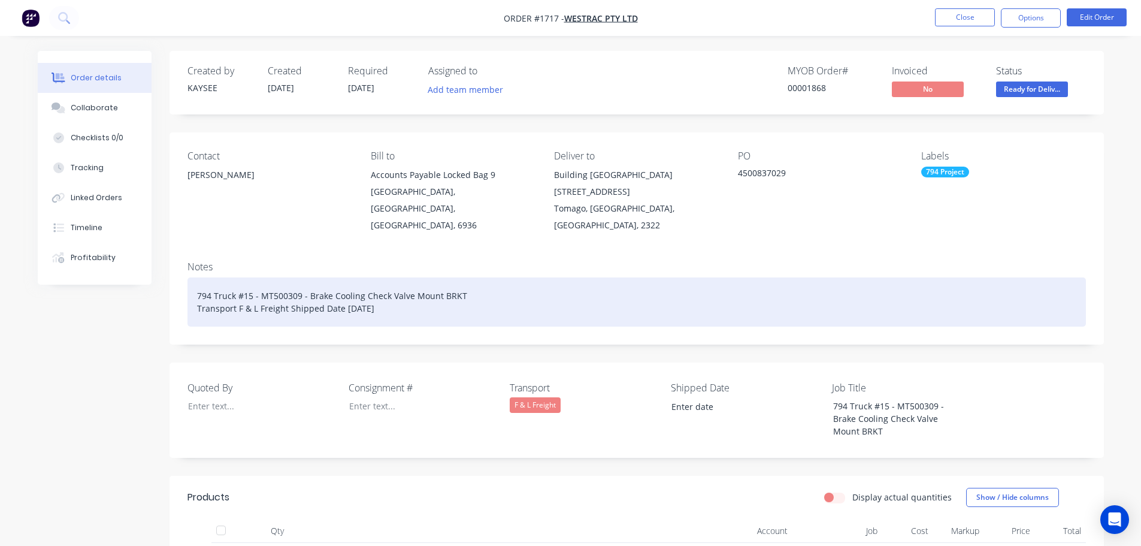
drag, startPoint x: 393, startPoint y: 295, endPoint x: 341, endPoint y: 291, distance: 52.3
click at [341, 291] on div "794 Truck #15 - MT500309 - Brake Cooling Check Valve Mount BRKT Transport F & L…" at bounding box center [637, 301] width 899 height 49
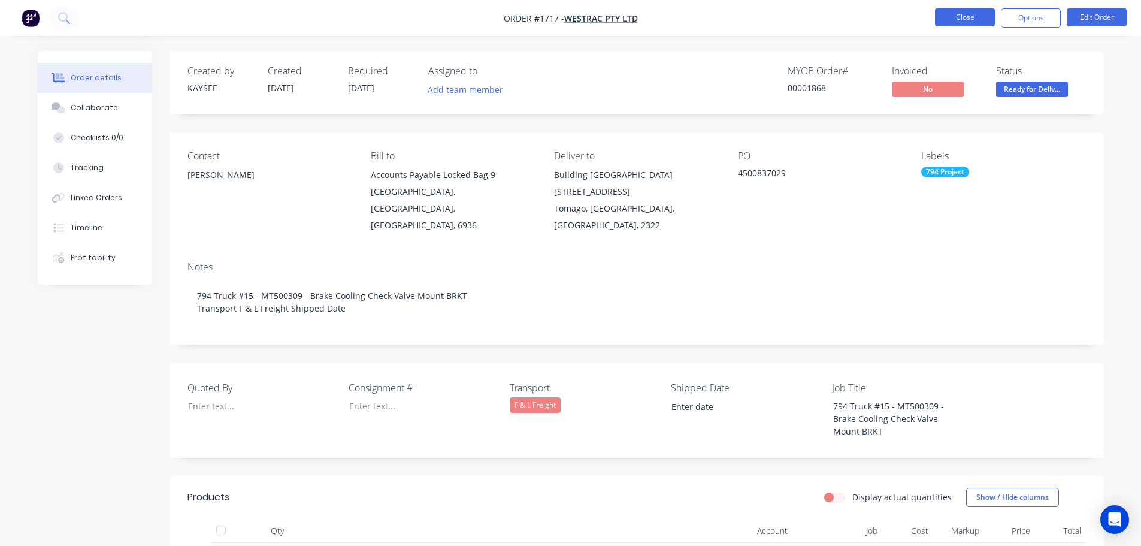
click at [965, 24] on button "Close" at bounding box center [965, 17] width 60 height 18
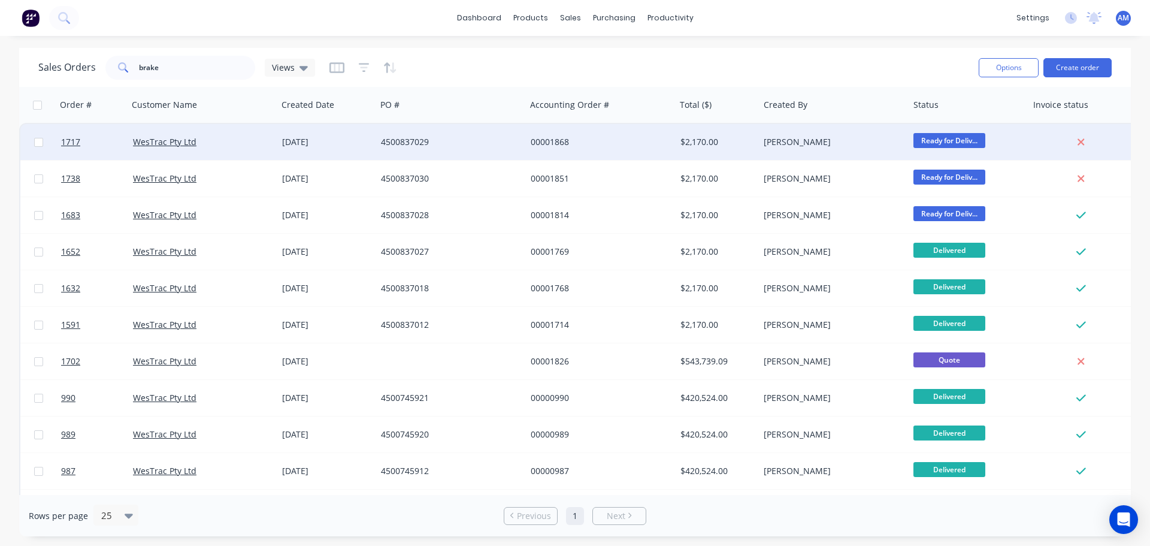
click at [801, 143] on div "KAYSEE BROWNE" at bounding box center [830, 142] width 133 height 12
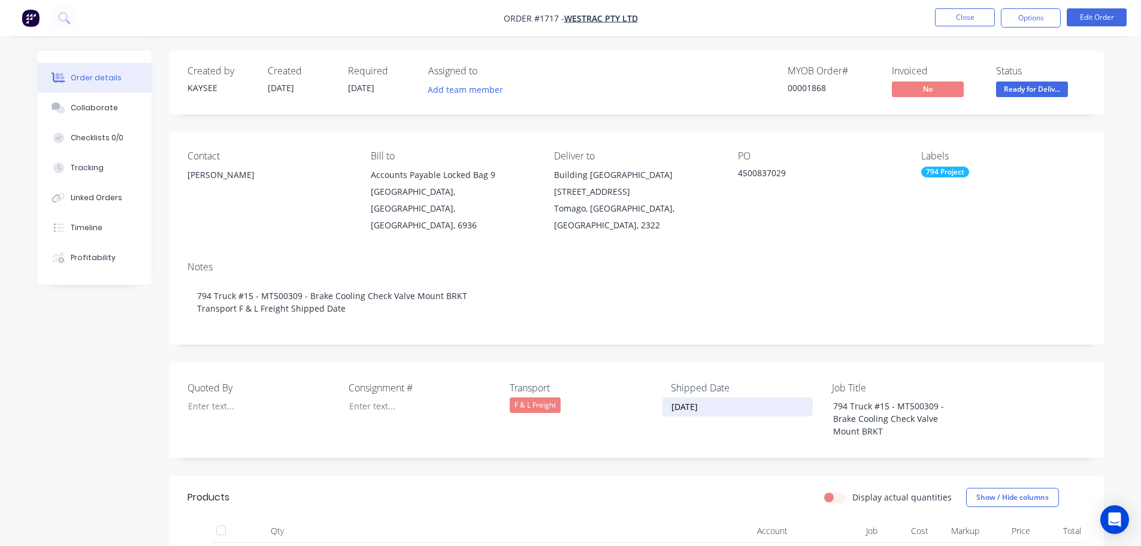
drag, startPoint x: 728, startPoint y: 390, endPoint x: 660, endPoint y: 395, distance: 67.9
click at [660, 395] on div "Quoted By Consignment # Transport F & L Freight Shipped Date 09/09/2025 Job Tit…" at bounding box center [637, 409] width 935 height 95
click at [967, 17] on button "Close" at bounding box center [965, 17] width 60 height 18
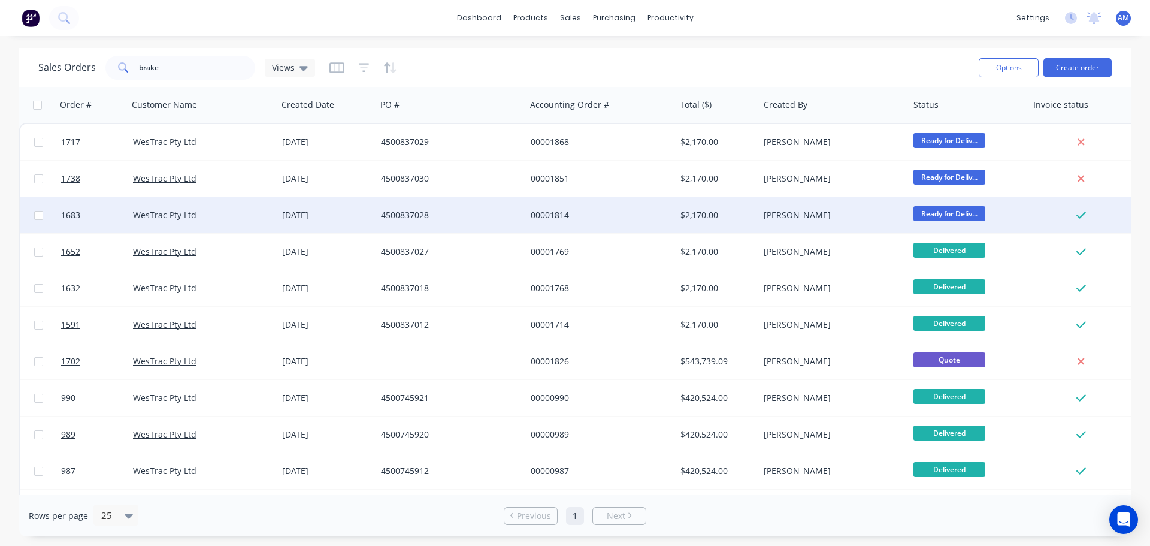
click at [787, 213] on div "KAYSEE BROWNE" at bounding box center [830, 215] width 133 height 12
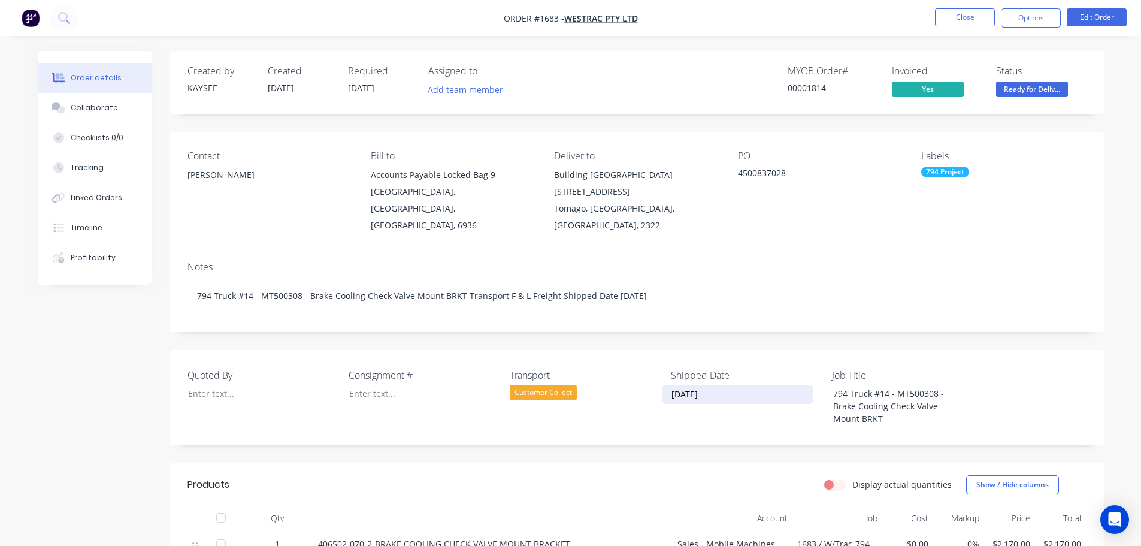
drag, startPoint x: 719, startPoint y: 378, endPoint x: 650, endPoint y: 379, distance: 68.9
click at [650, 379] on div "Quoted By Consignment # Transport Customer Collect Shipped Date 09/09/2025 Job …" at bounding box center [637, 397] width 935 height 95
click at [545, 385] on div "Customer Collect" at bounding box center [543, 393] width 67 height 16
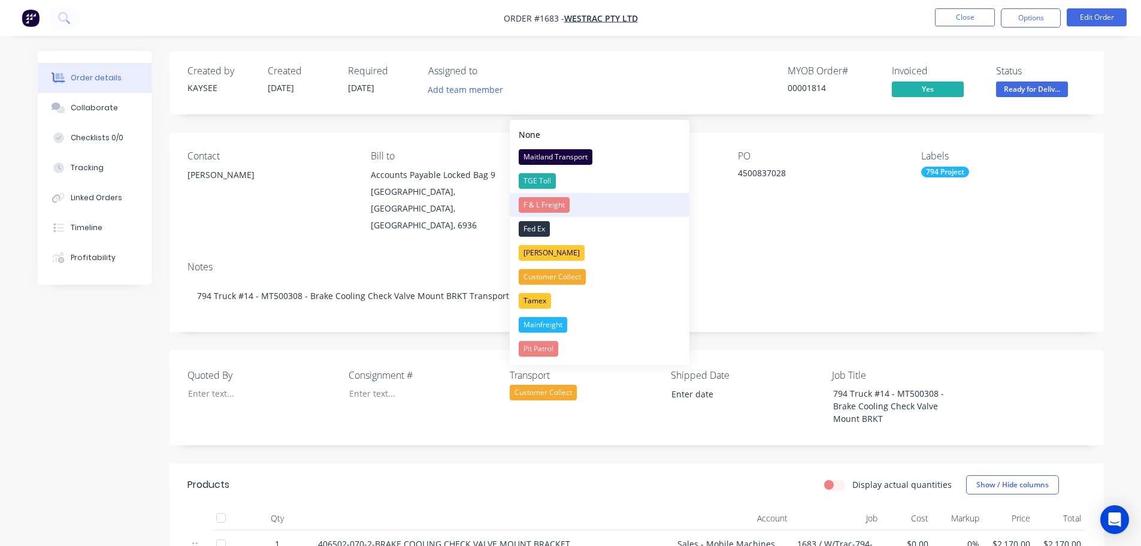
click at [567, 195] on button "F & L Freight" at bounding box center [600, 205] width 180 height 24
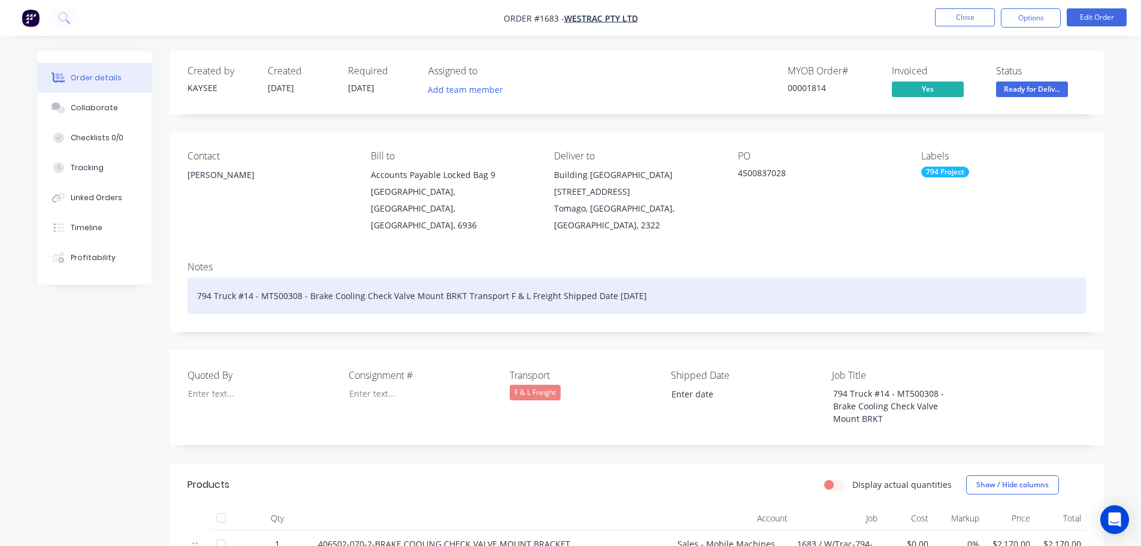
drag, startPoint x: 652, startPoint y: 277, endPoint x: 605, endPoint y: 279, distance: 47.3
click at [605, 279] on div "794 Truck #14 - MT500308 - Brake Cooling Check Valve Mount BRKT Transport F & L…" at bounding box center [637, 295] width 899 height 37
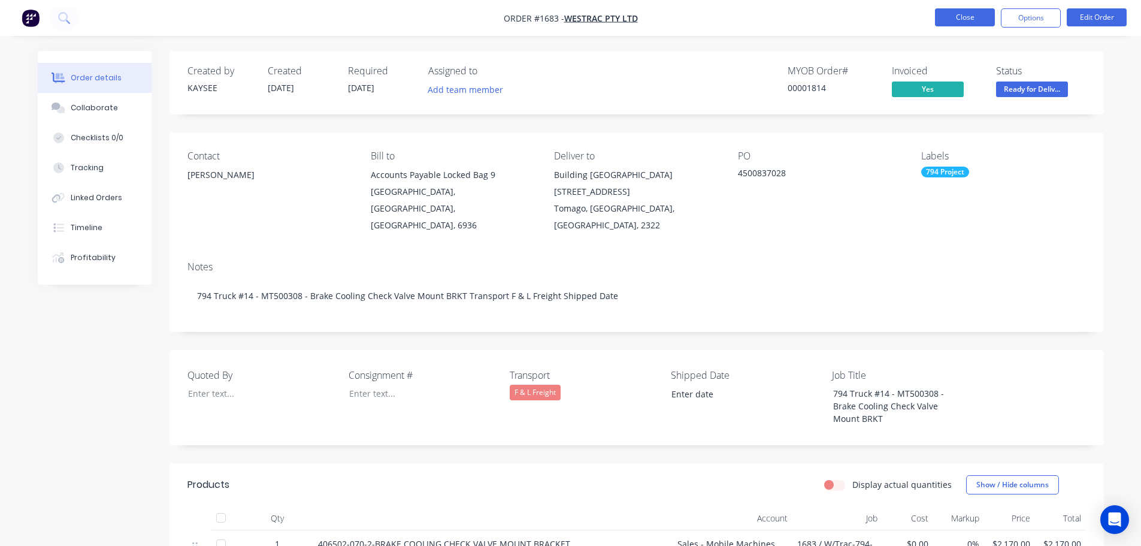
click at [959, 18] on button "Close" at bounding box center [965, 17] width 60 height 18
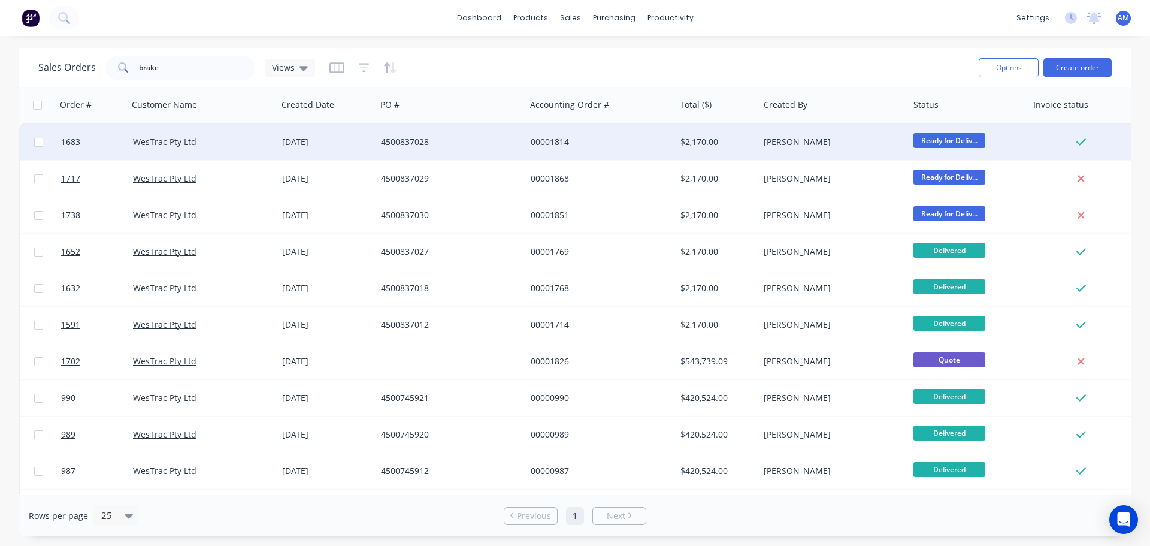
click at [445, 140] on div "4500837028" at bounding box center [447, 142] width 133 height 12
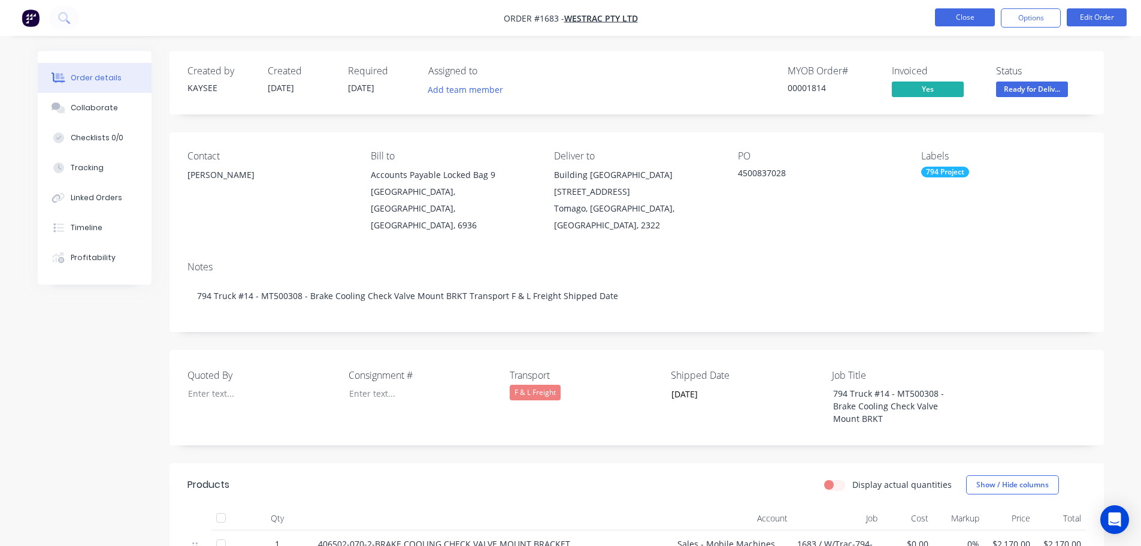
click at [952, 23] on button "Close" at bounding box center [965, 17] width 60 height 18
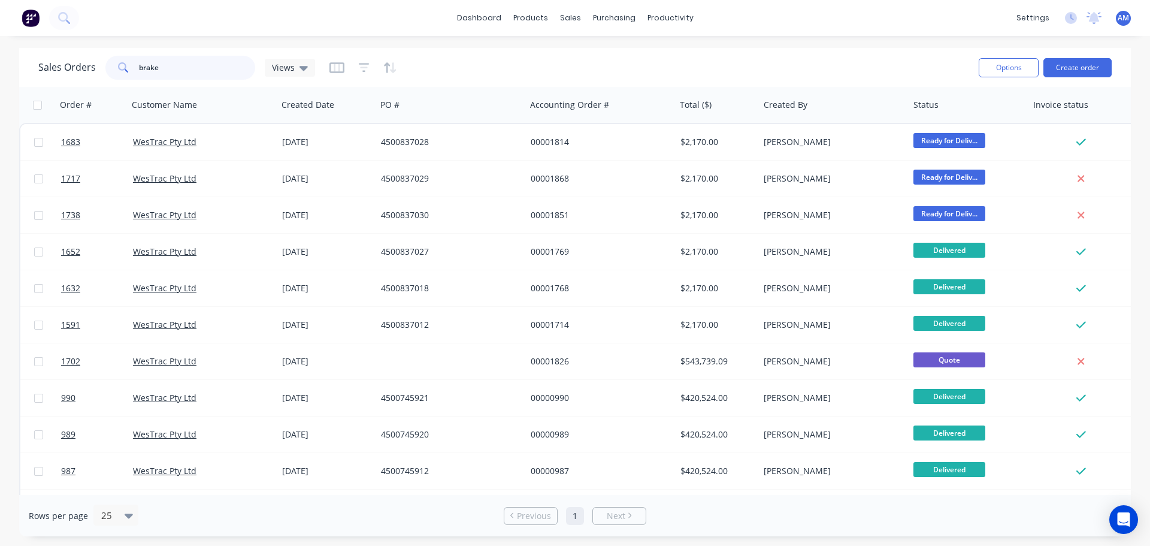
drag, startPoint x: 180, startPoint y: 72, endPoint x: 116, endPoint y: 67, distance: 64.4
click at [116, 67] on div "brake" at bounding box center [180, 68] width 150 height 24
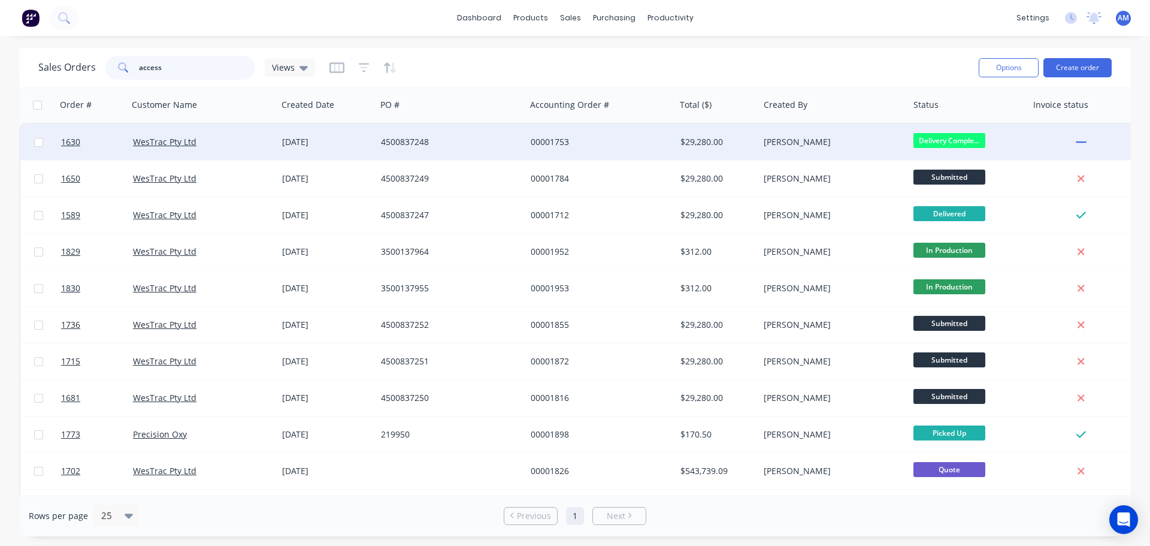
type input "access"
click at [552, 134] on div "00001753" at bounding box center [601, 142] width 150 height 36
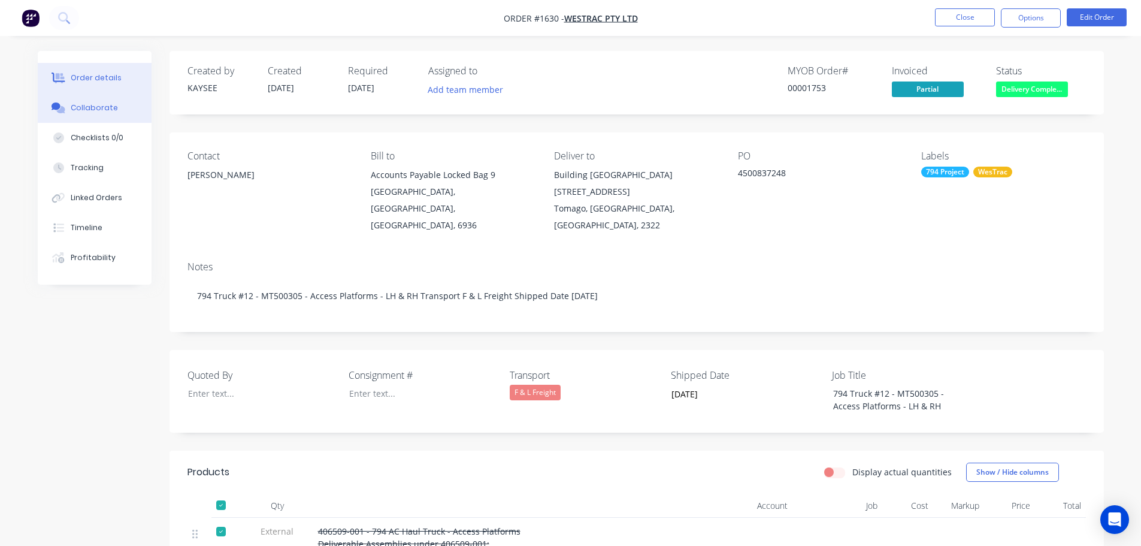
click at [98, 108] on div "Collaborate" at bounding box center [94, 107] width 47 height 11
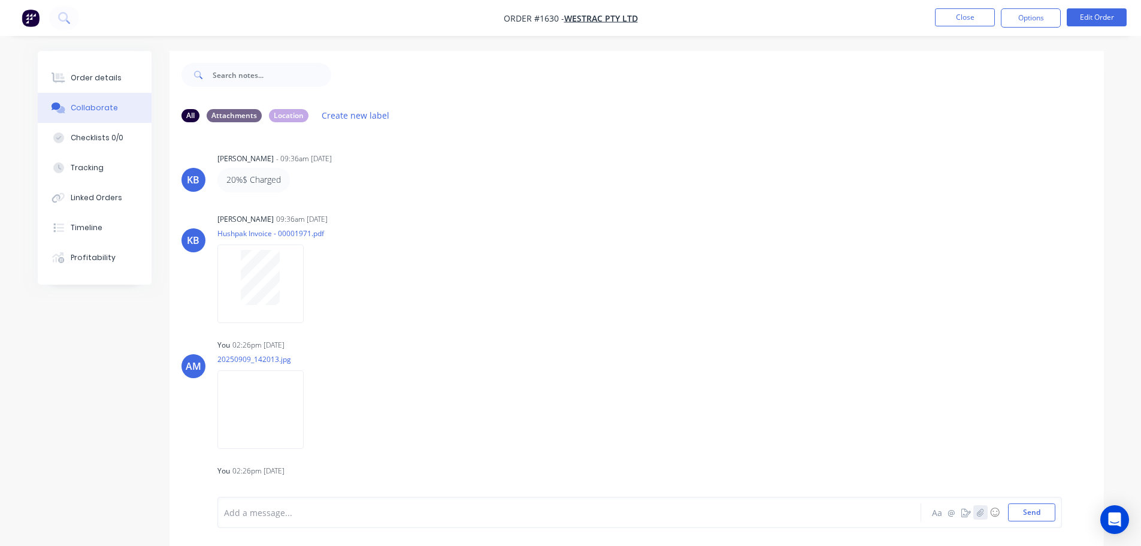
click at [975, 511] on button "button" at bounding box center [981, 512] width 14 height 14
click at [1021, 516] on button "Send" at bounding box center [1031, 512] width 47 height 18
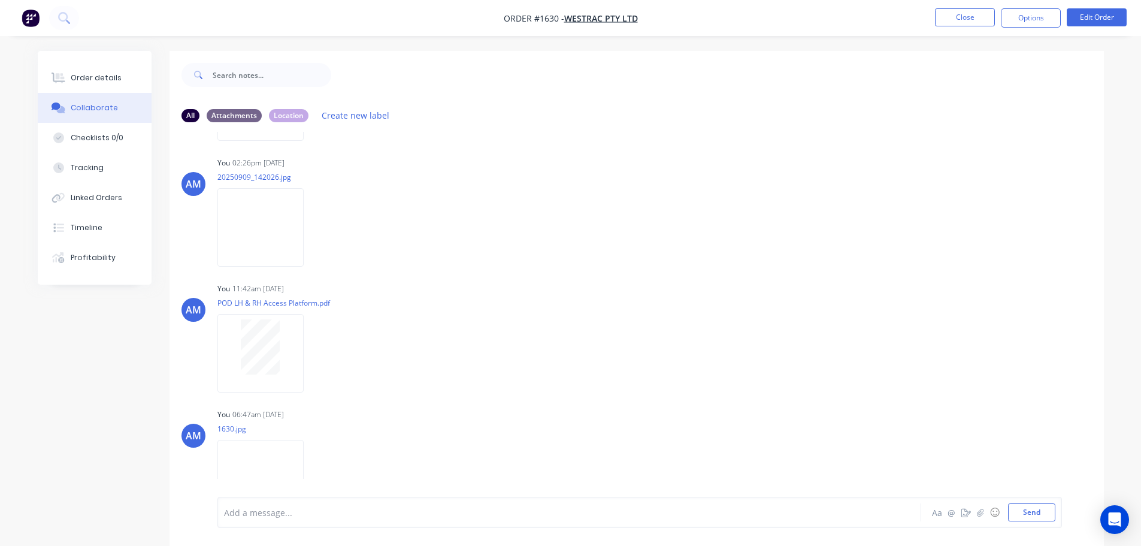
scroll to position [712, 0]
